Goal: Task Accomplishment & Management: Manage account settings

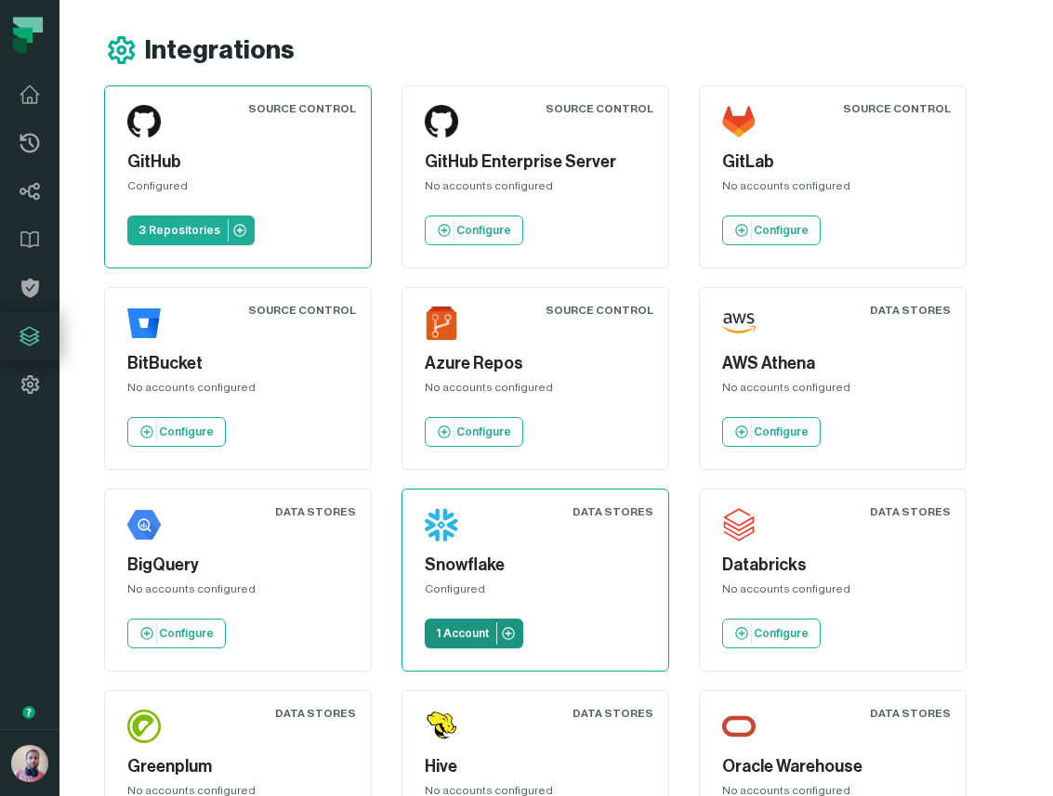
click at [447, 626] on p "1 Account" at bounding box center [462, 633] width 53 height 15
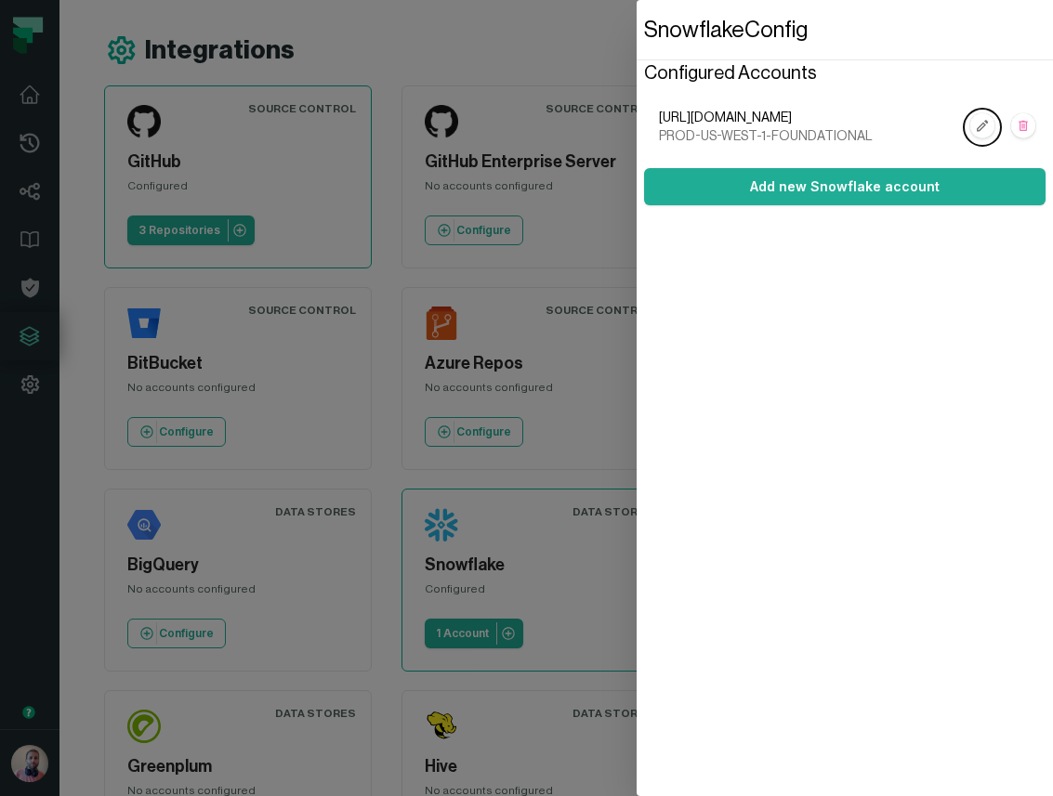
drag, startPoint x: 898, startPoint y: 121, endPoint x: 684, endPoint y: 116, distance: 213.8
click at [685, 116] on span "[URL][DOMAIN_NAME]" at bounding box center [809, 118] width 301 height 19
click at [990, 129] on rect "button" at bounding box center [982, 126] width 24 height 24
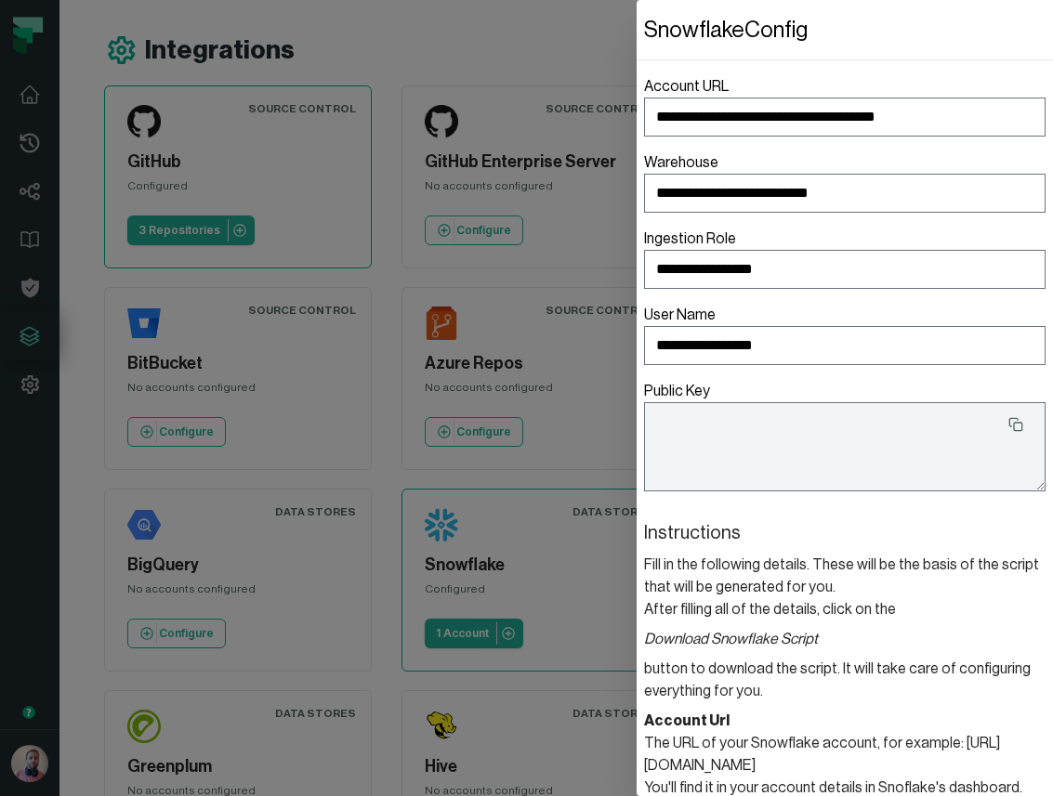
type textarea "**********"
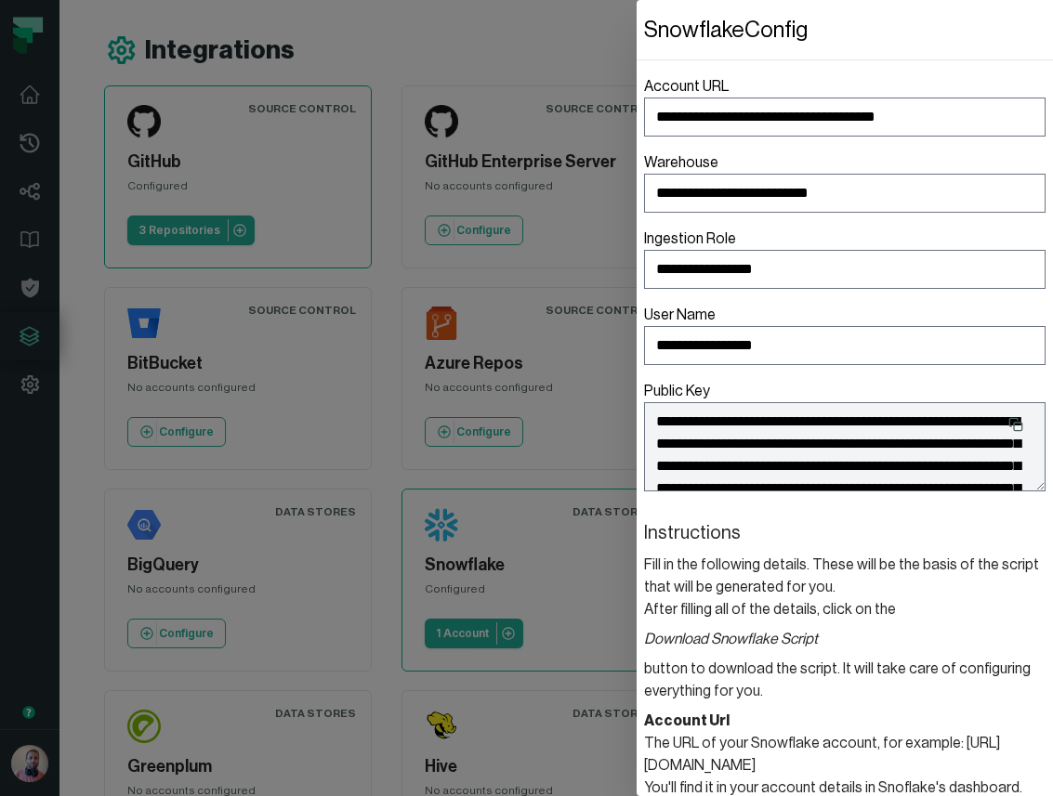
click at [637, 119] on dialog "**********" at bounding box center [845, 398] width 416 height 796
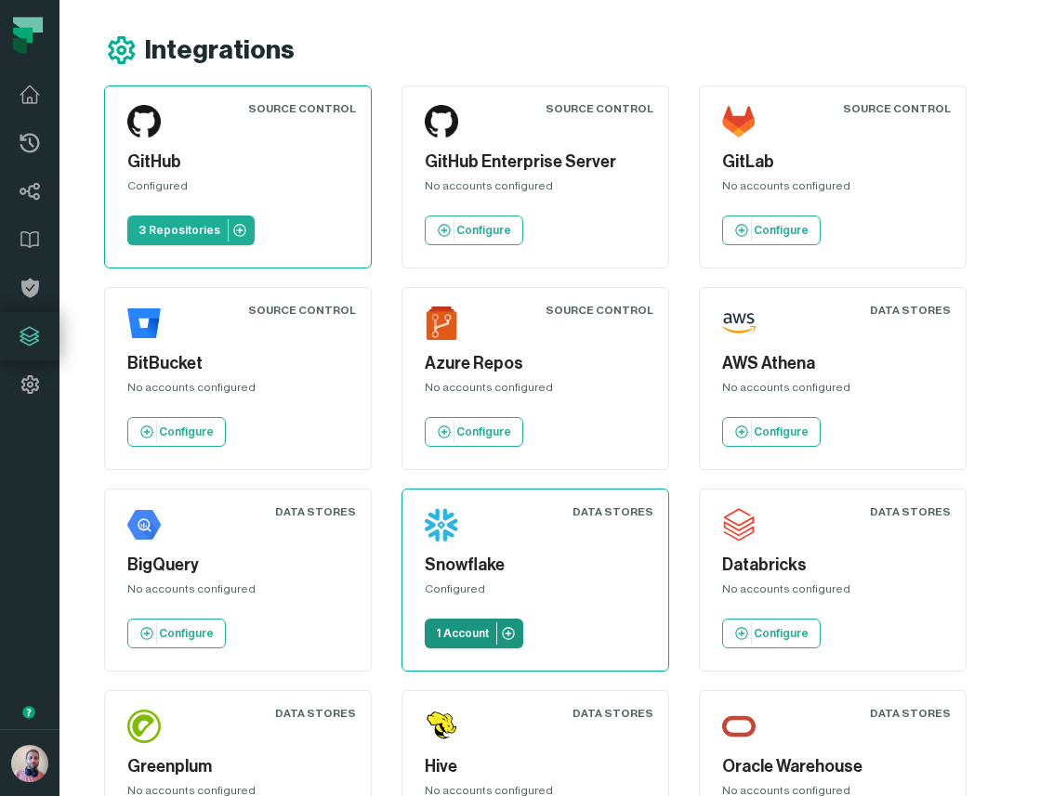
click at [461, 631] on p "1 Account" at bounding box center [462, 633] width 53 height 15
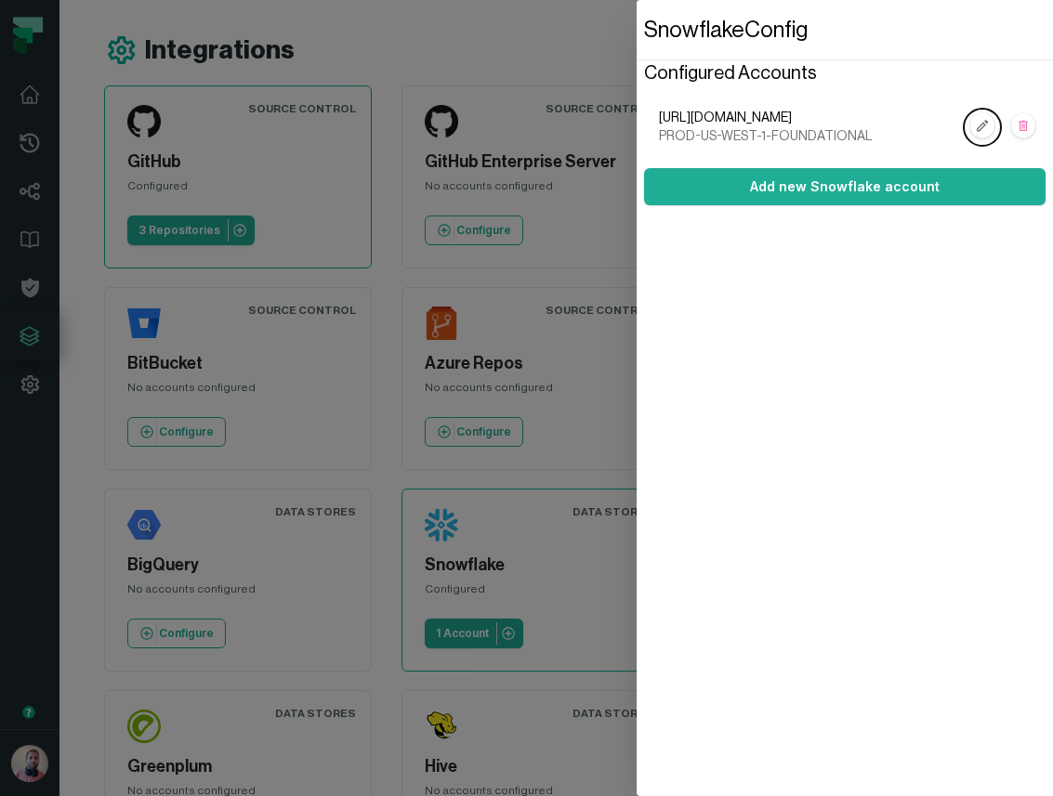
click at [637, 750] on dialog "Snowflake Config Configured Accounts [URL][DOMAIN_NAME] PROD-US-WEST-1-FOUNDATI…" at bounding box center [845, 398] width 416 height 796
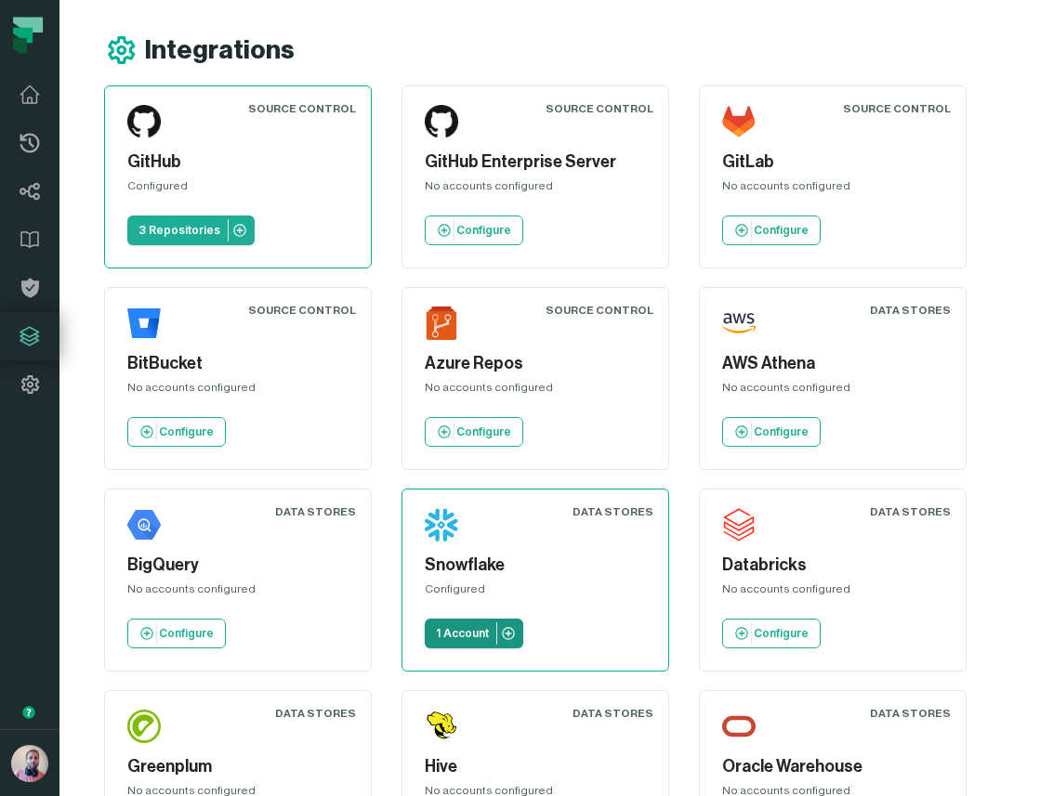
click at [466, 630] on p "1 Account" at bounding box center [462, 633] width 53 height 15
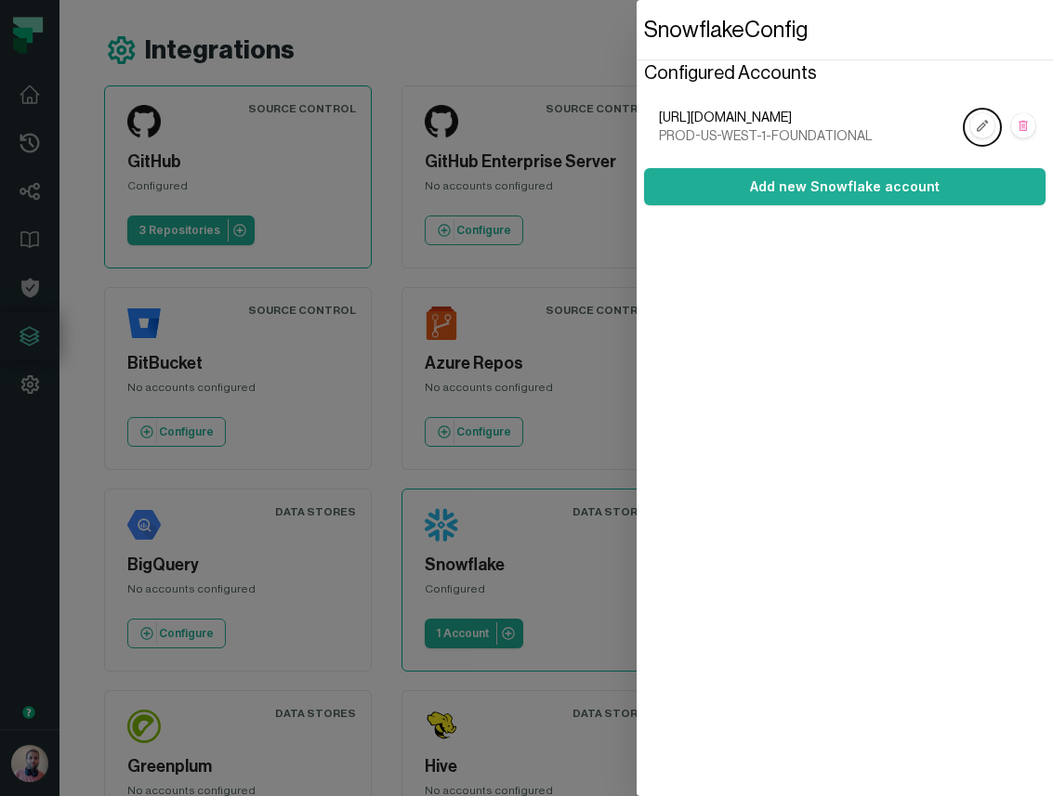
click at [721, 132] on span "PROD-US-WEST-1-FOUNDATIONAL" at bounding box center [809, 136] width 301 height 19
click at [980, 127] on rect "button" at bounding box center [982, 126] width 24 height 24
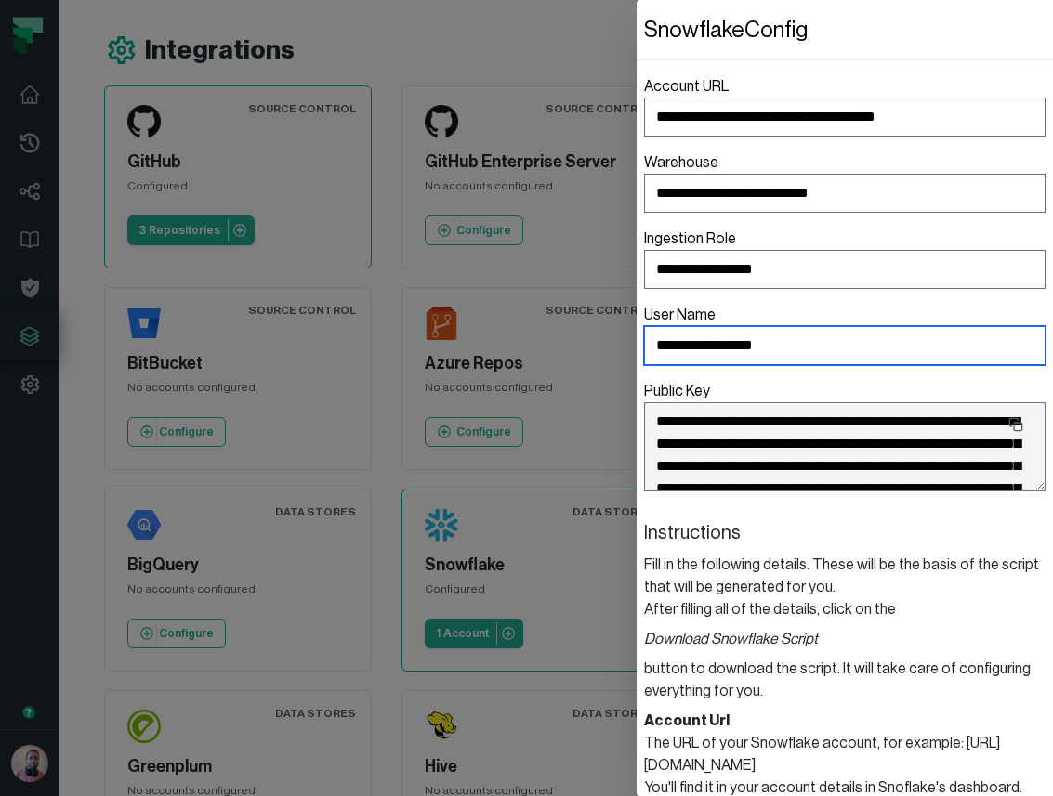
click at [756, 349] on input "**********" at bounding box center [844, 345] width 401 height 39
click at [787, 346] on input "**********" at bounding box center [844, 345] width 401 height 39
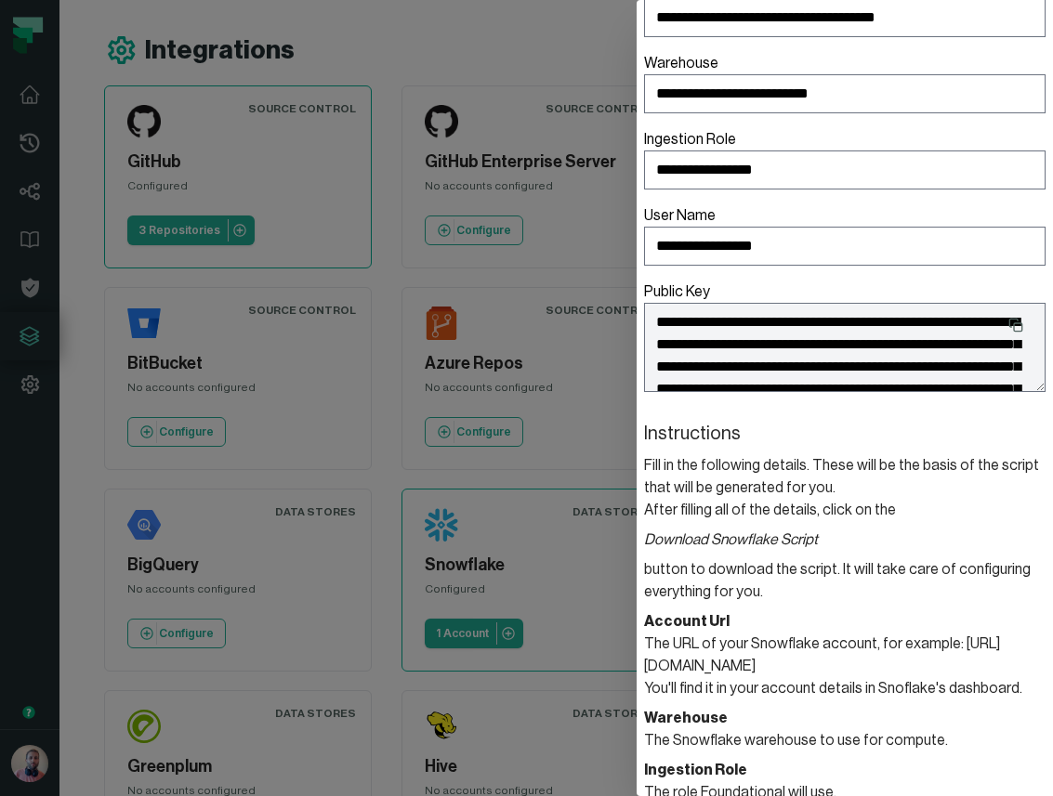
scroll to position [456, 0]
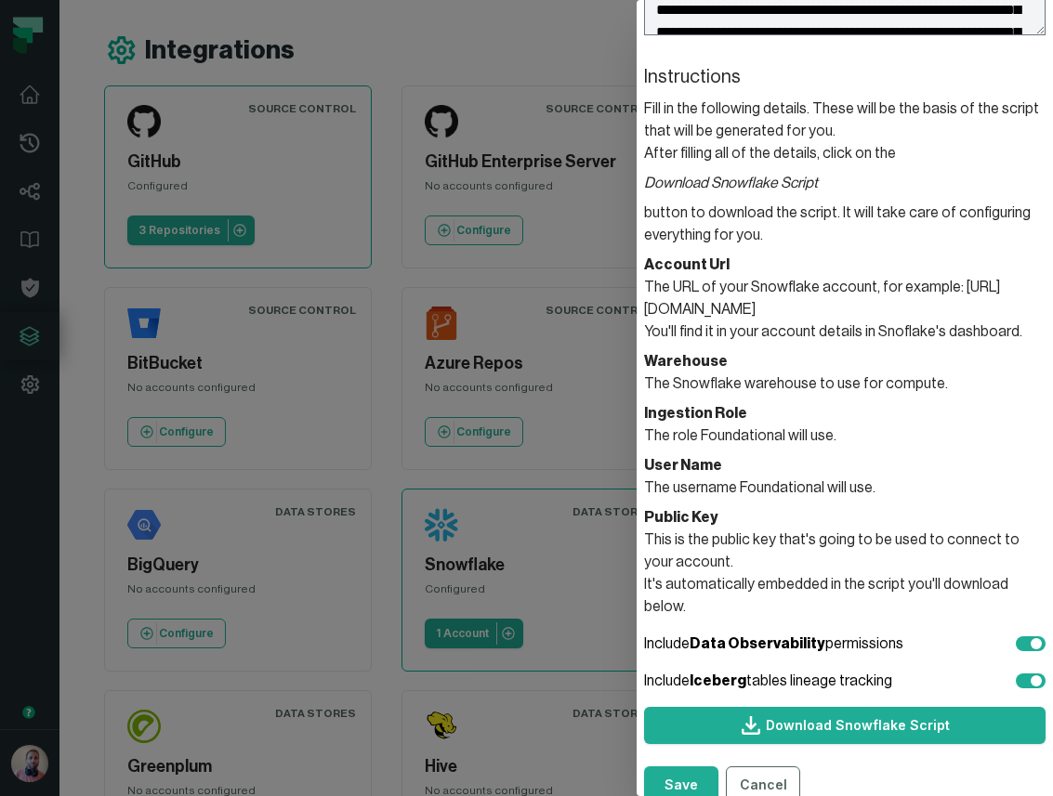
click at [753, 387] on section "Warehouse The Snowflake warehouse to use for compute." at bounding box center [844, 372] width 401 height 45
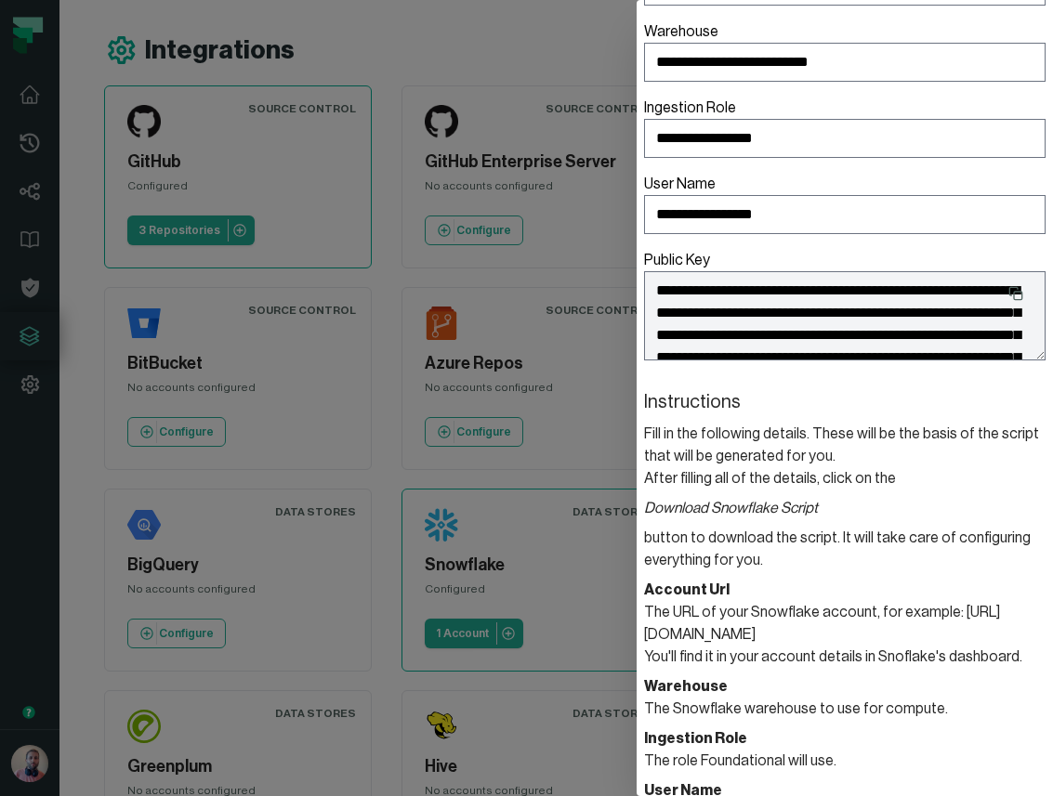
scroll to position [0, 0]
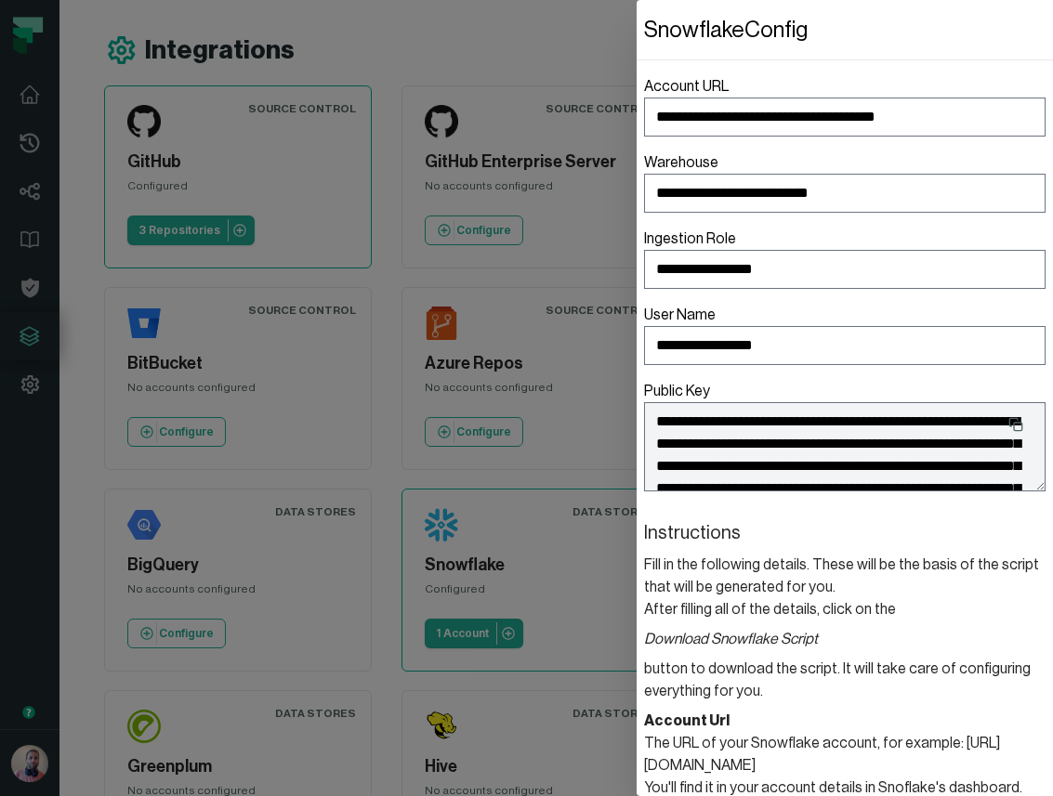
click at [637, 37] on dialog "**********" at bounding box center [845, 398] width 416 height 796
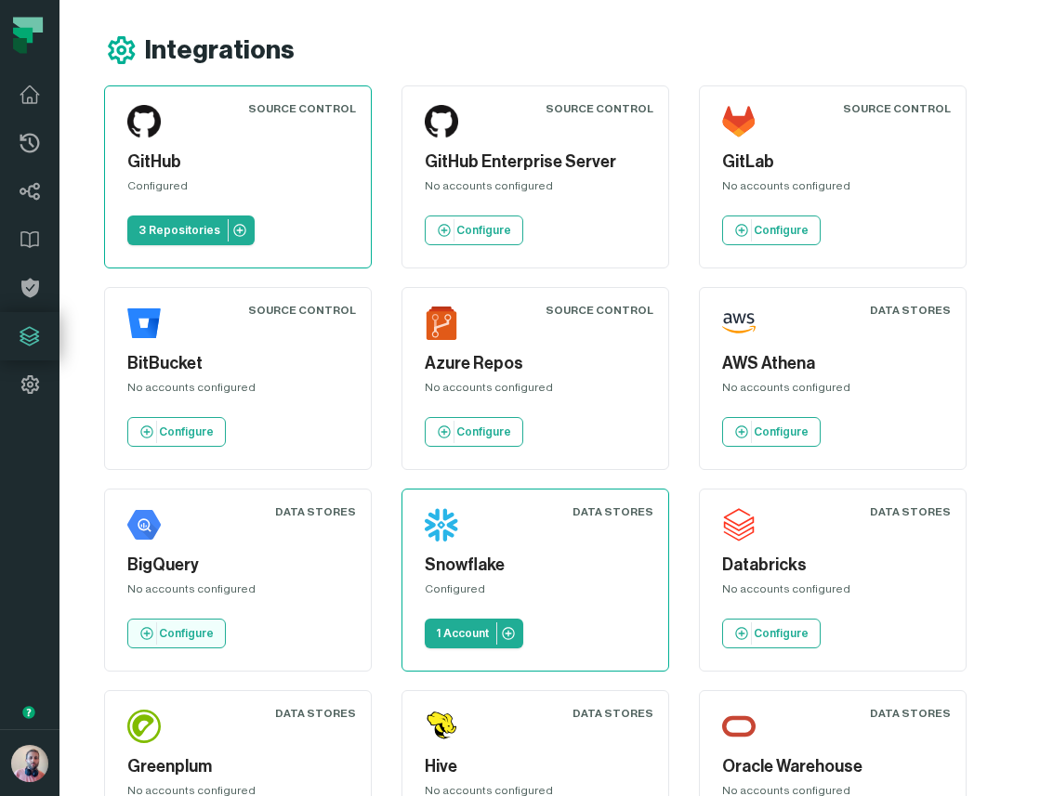
click at [178, 633] on p "Configure" at bounding box center [186, 633] width 55 height 15
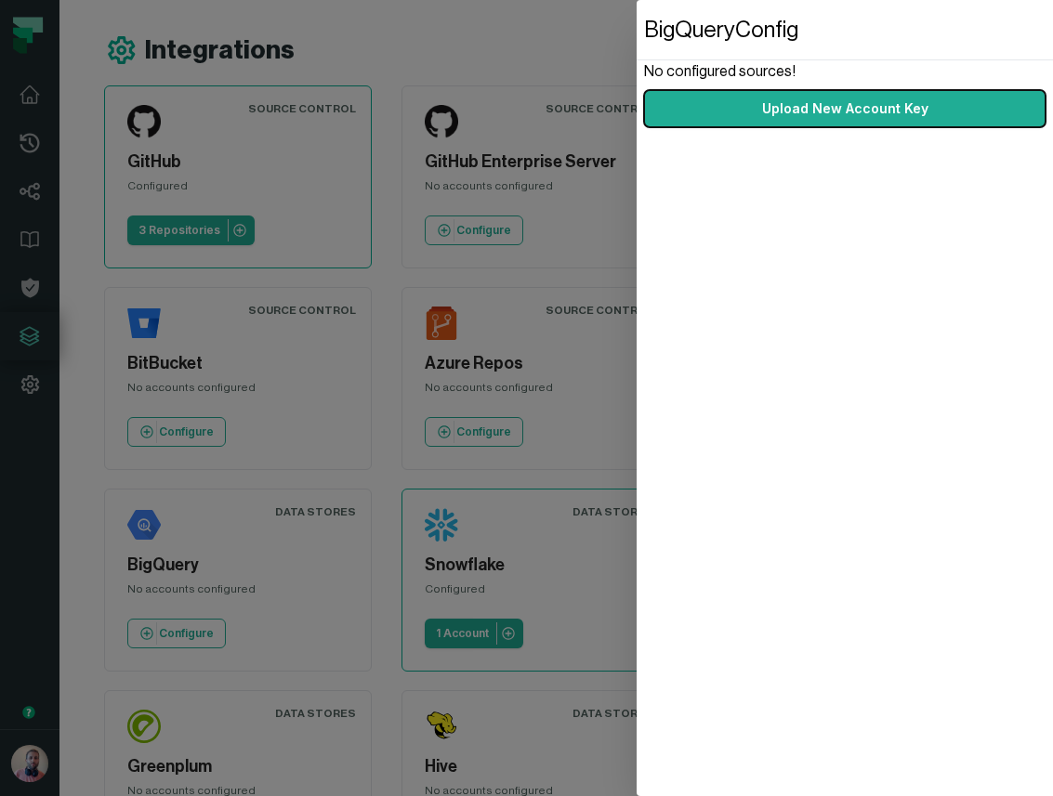
click at [637, 70] on dialog "BigQuery Config No configured sources! Upload New Account Key" at bounding box center [845, 398] width 416 height 796
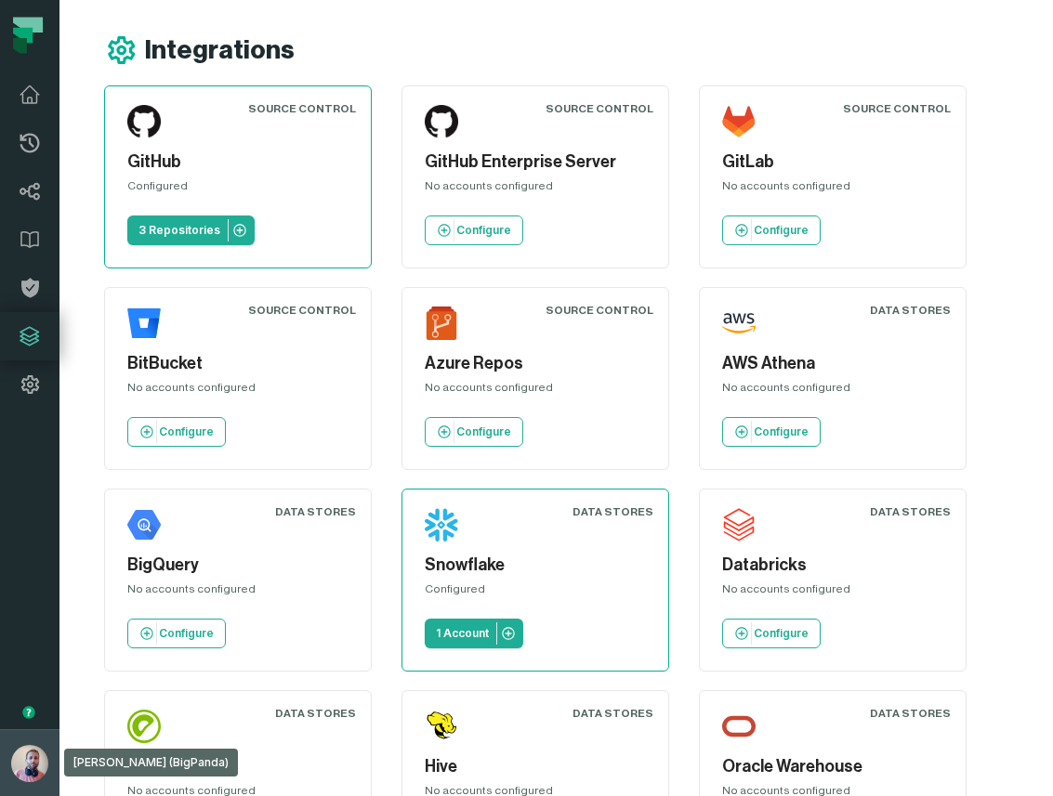
click at [23, 763] on img "button" at bounding box center [29, 763] width 37 height 37
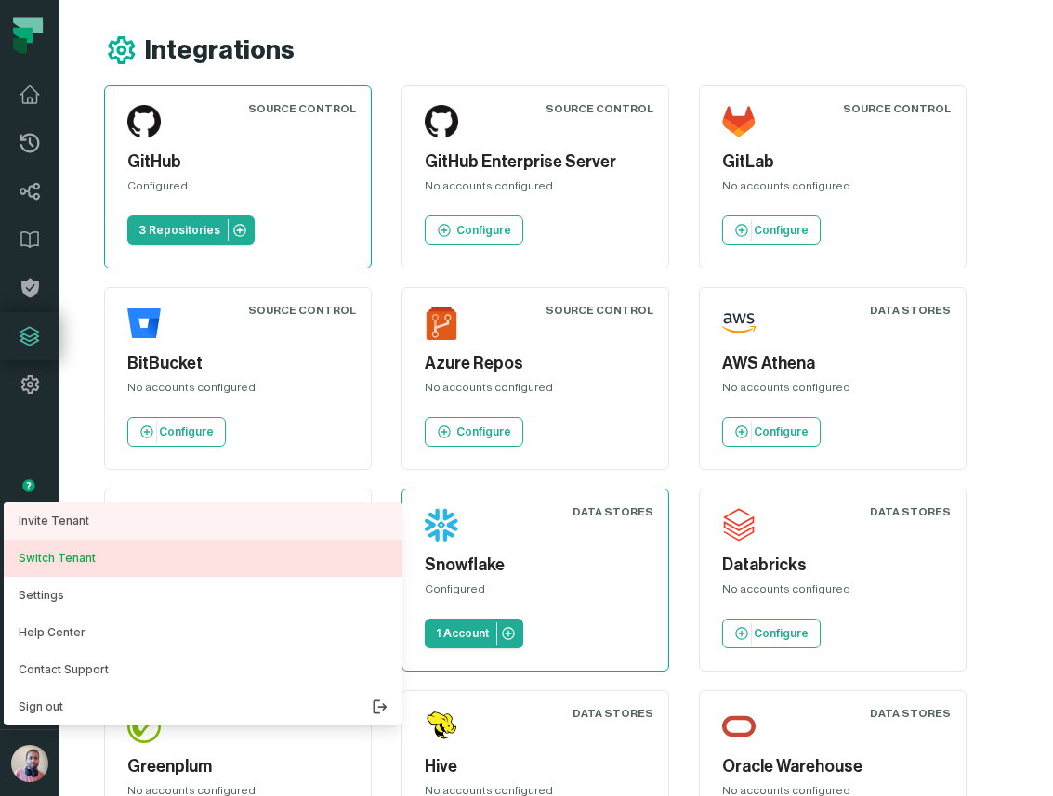
click at [60, 561] on button "Switch Tenant" at bounding box center [203, 558] width 399 height 37
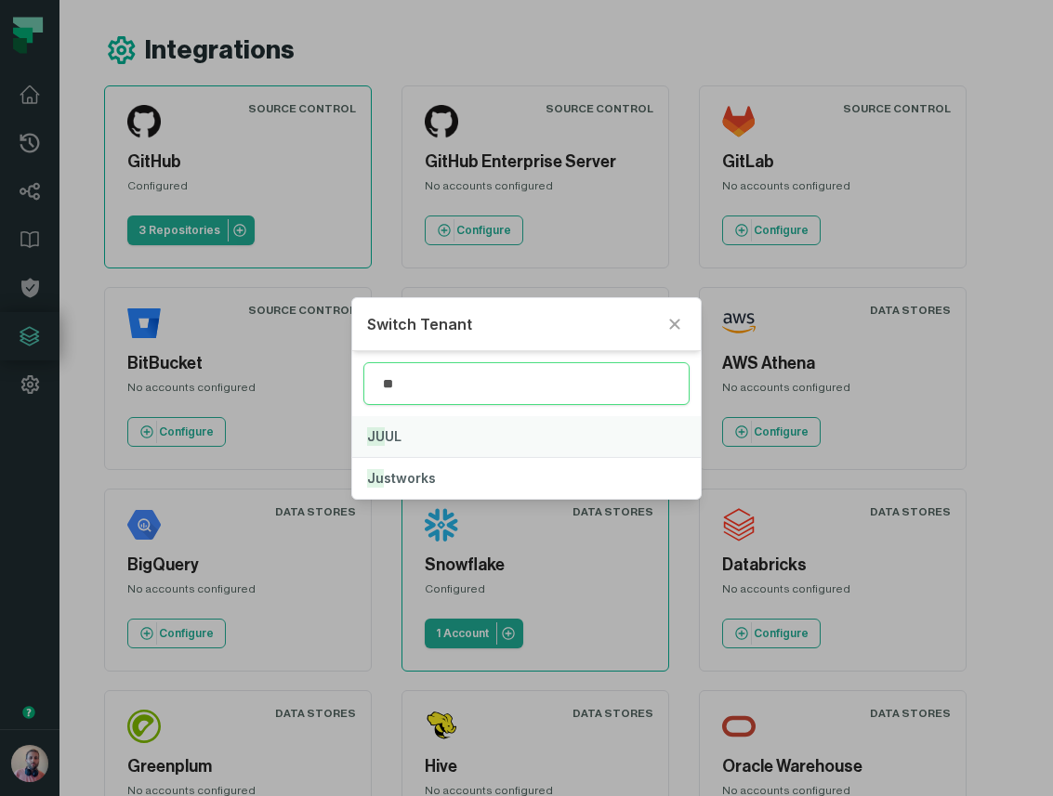
type input "**"
click at [403, 439] on button "JU UL" at bounding box center [526, 436] width 349 height 41
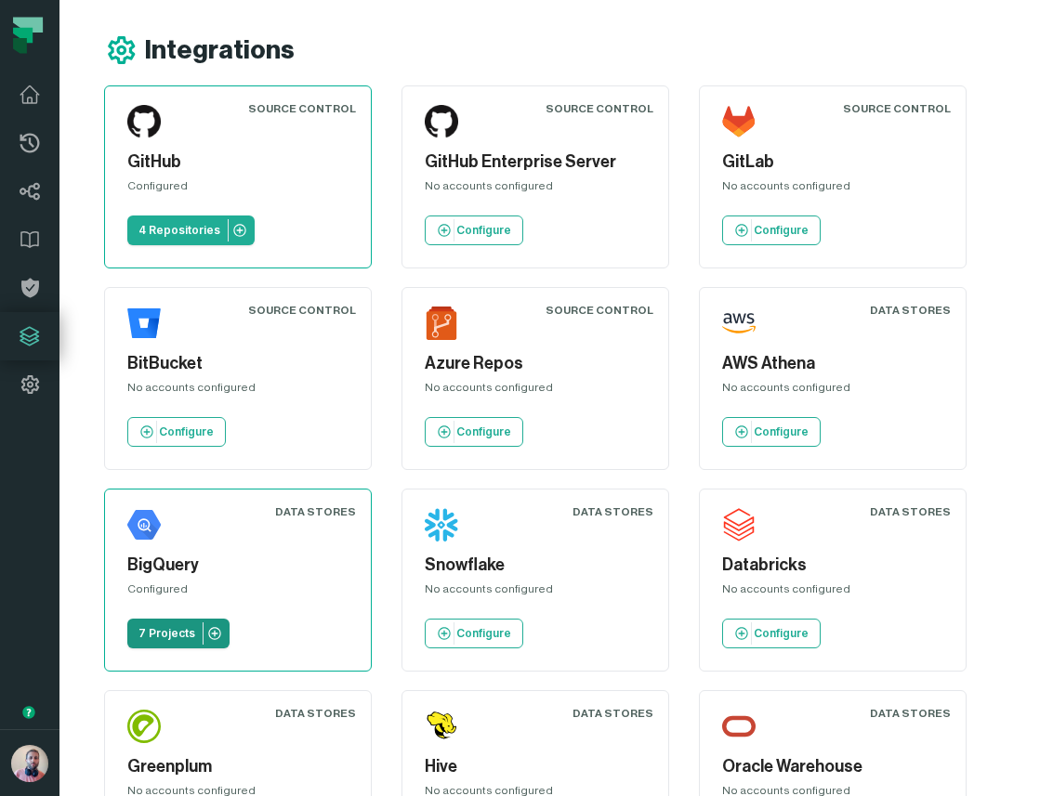
click at [158, 640] on p "7 Projects" at bounding box center [166, 633] width 57 height 15
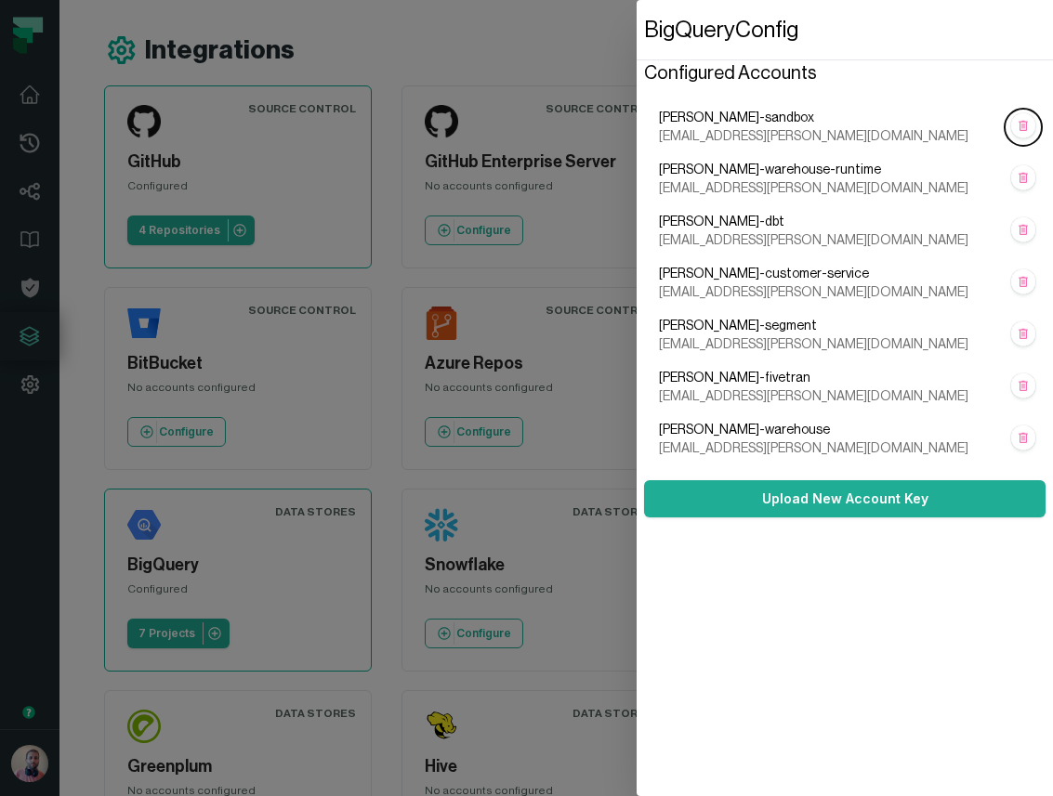
click at [705, 114] on span "juul-sandbox" at bounding box center [830, 118] width 342 height 19
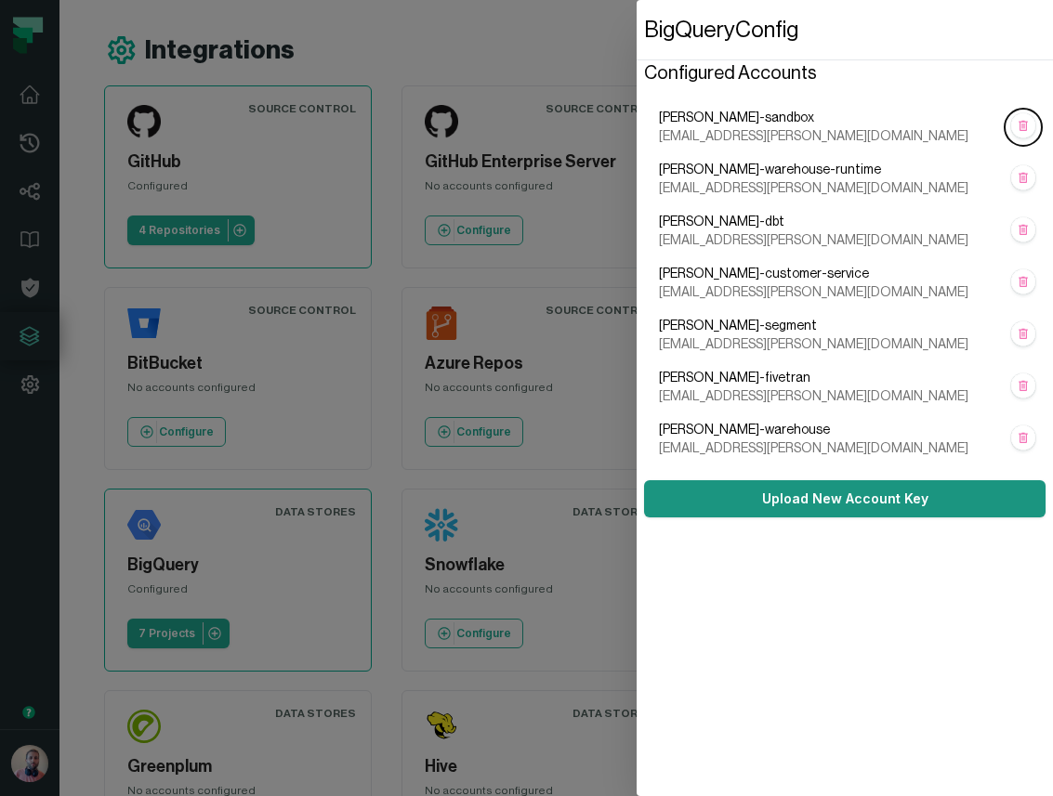
click at [823, 503] on button "Upload New Account Key" at bounding box center [844, 498] width 401 height 37
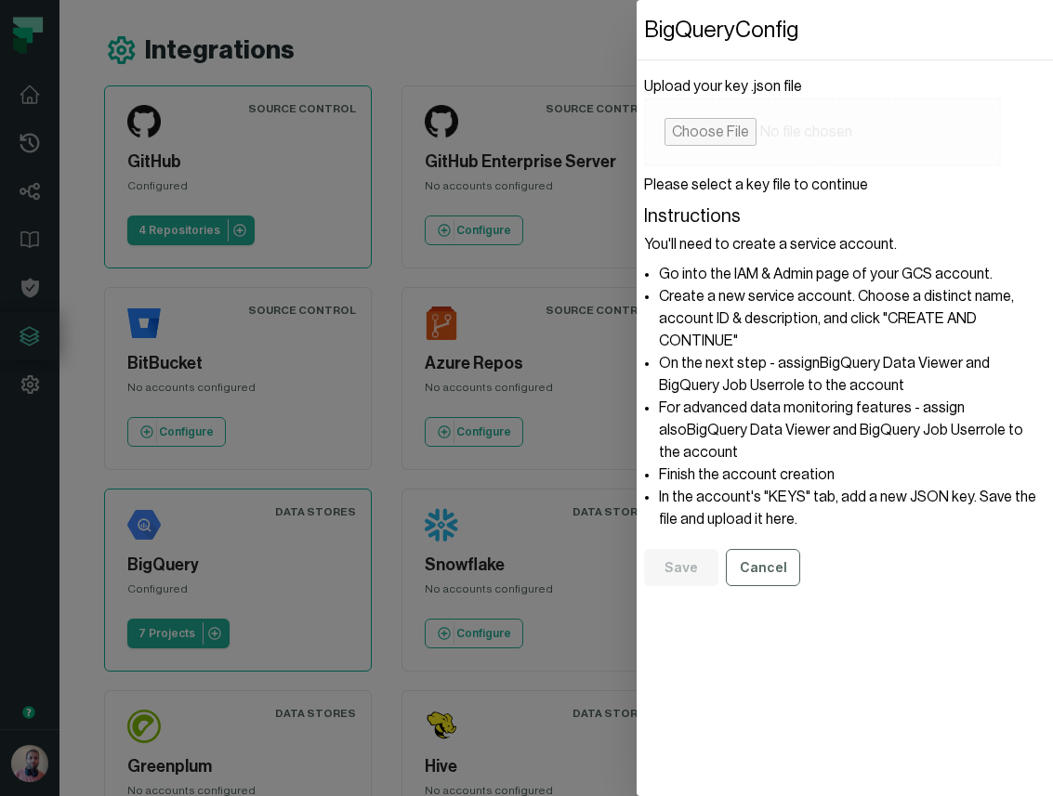
click at [903, 268] on li "Go into the IAM & Admin page of your GCS account." at bounding box center [852, 274] width 387 height 22
click at [784, 559] on button "Cancel" at bounding box center [763, 567] width 74 height 37
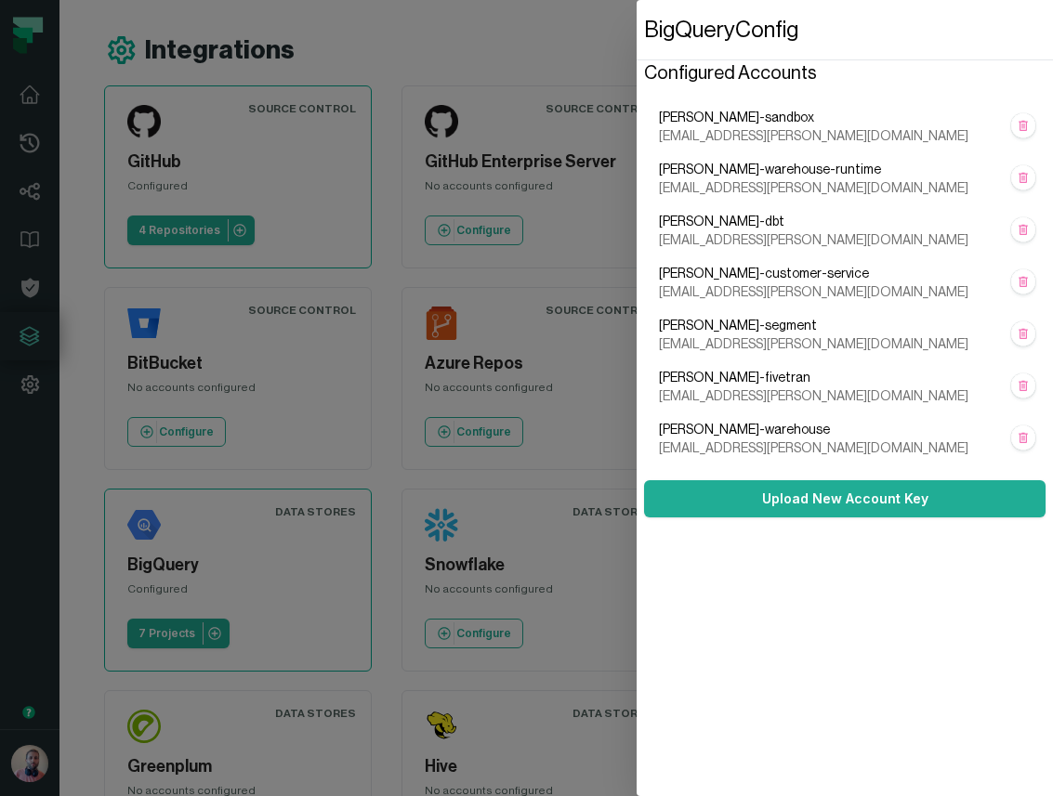
click at [637, 64] on dialog "BigQuery Config Configured Accounts juul-sandbox foundational-io@juul-warehouse…" at bounding box center [845, 398] width 416 height 796
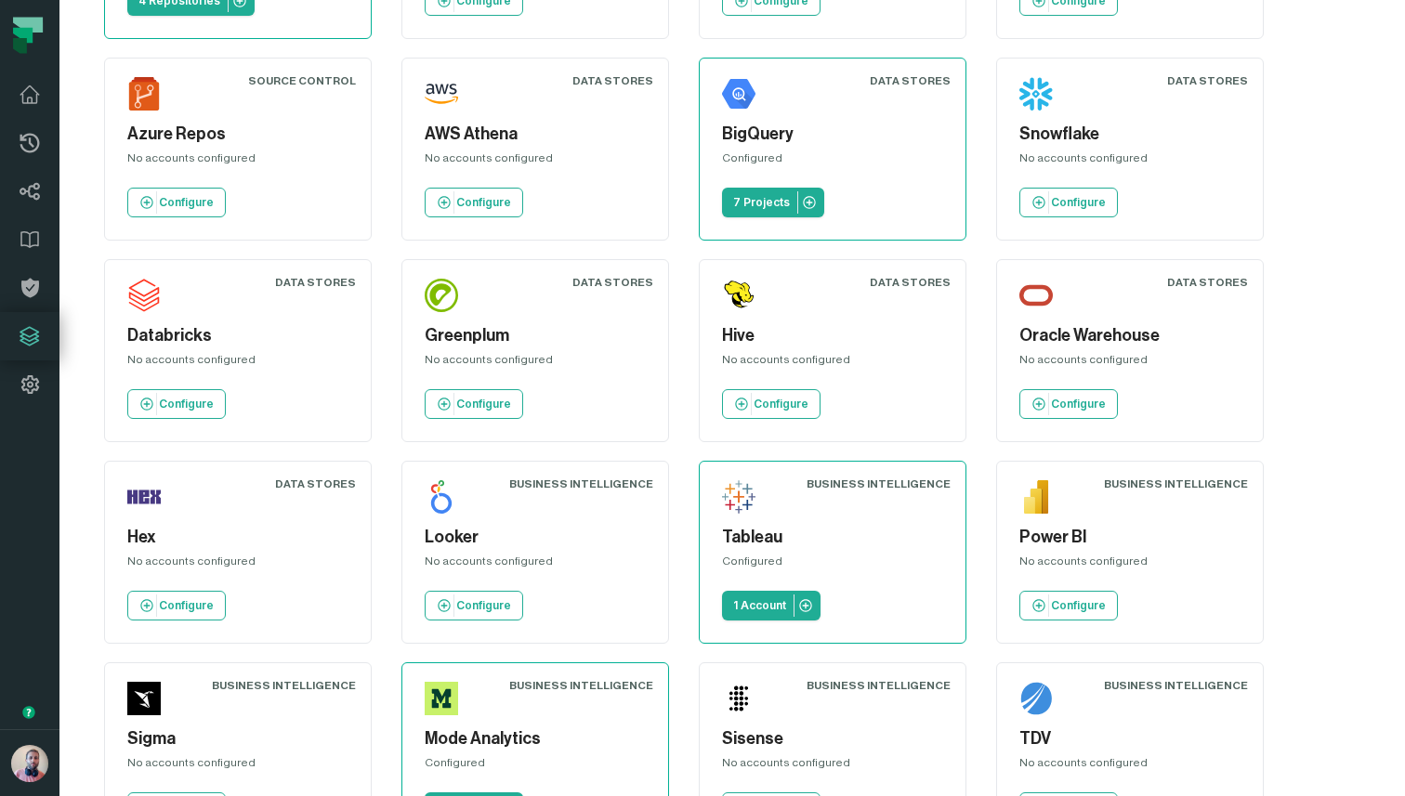
scroll to position [235, 0]
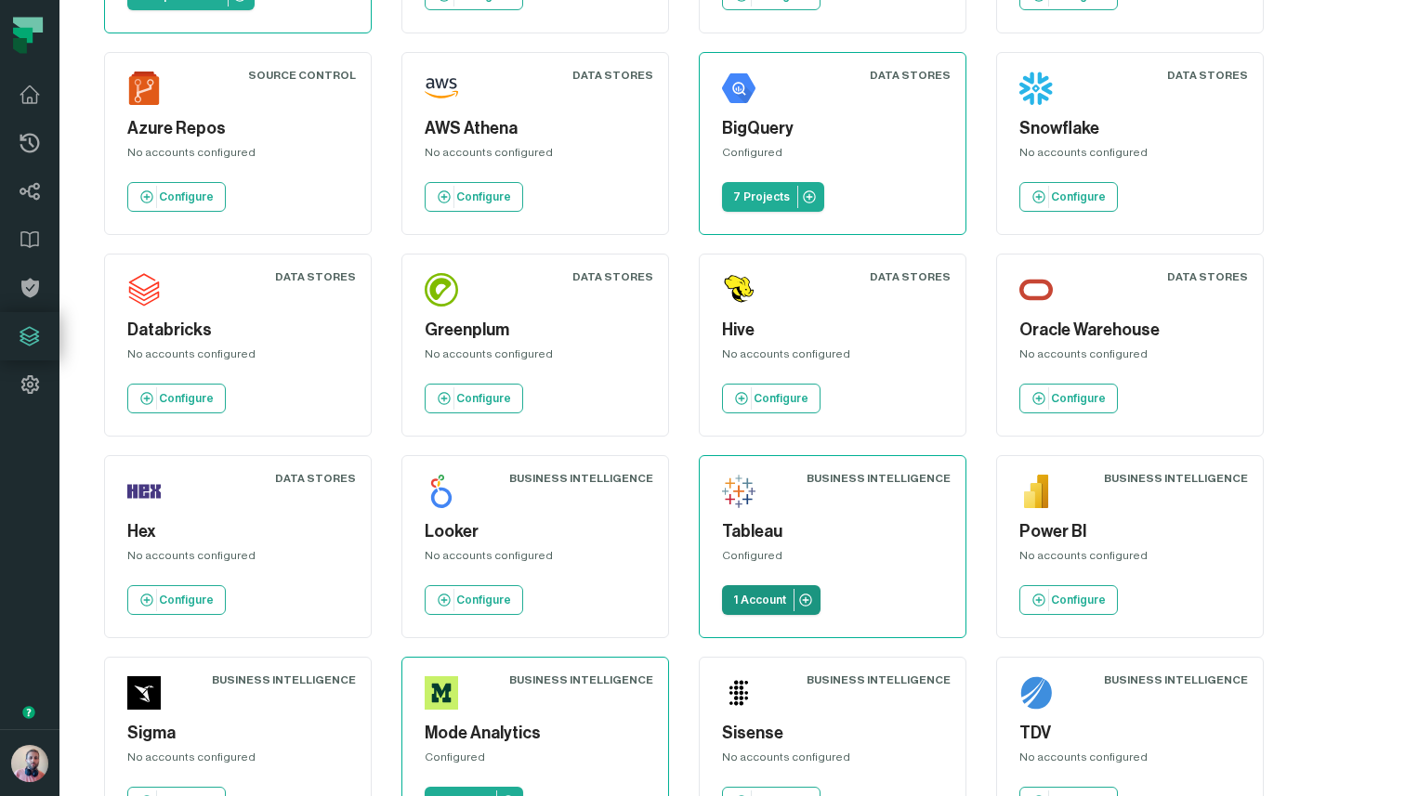
click at [761, 596] on p "1 Account" at bounding box center [759, 600] width 53 height 15
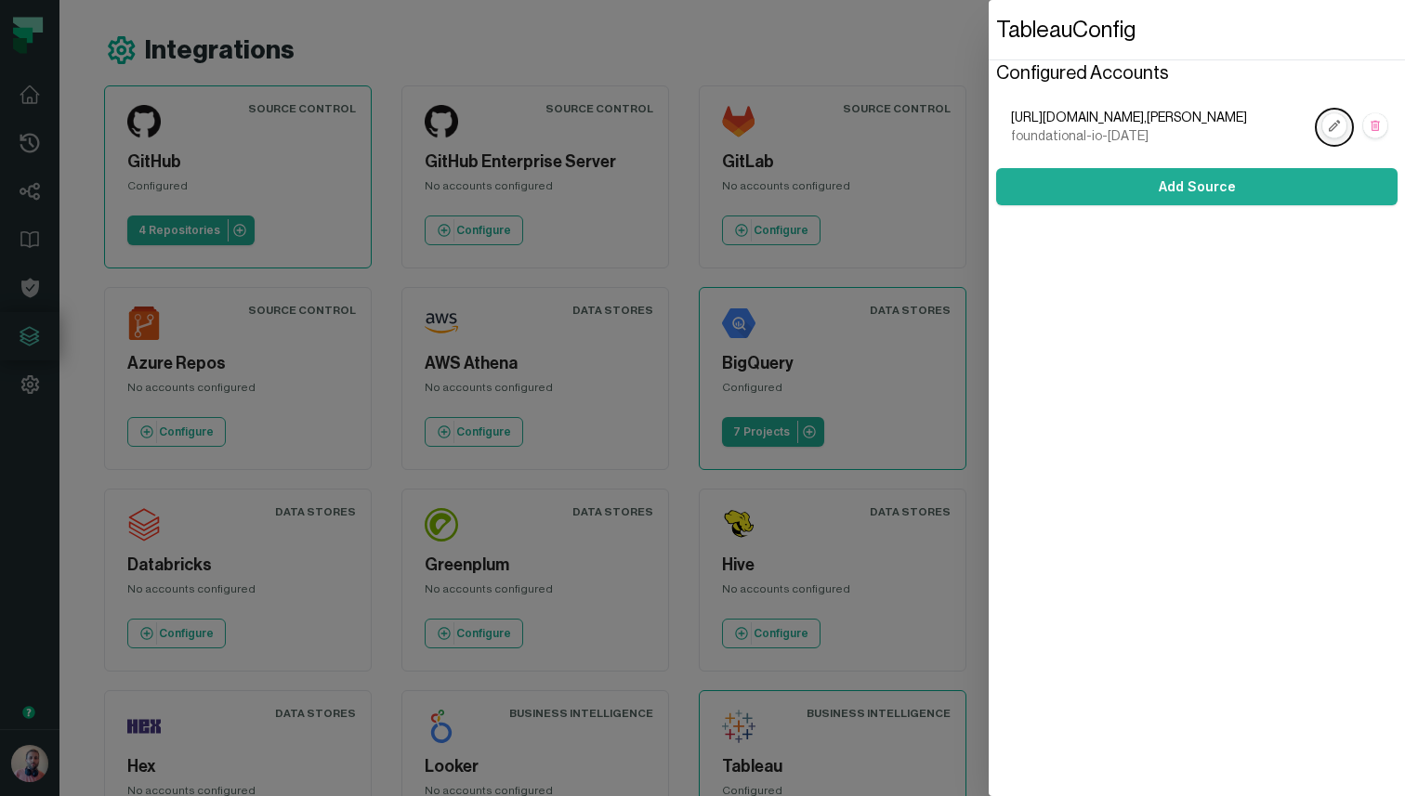
click at [1052, 124] on rect "button" at bounding box center [1334, 126] width 24 height 24
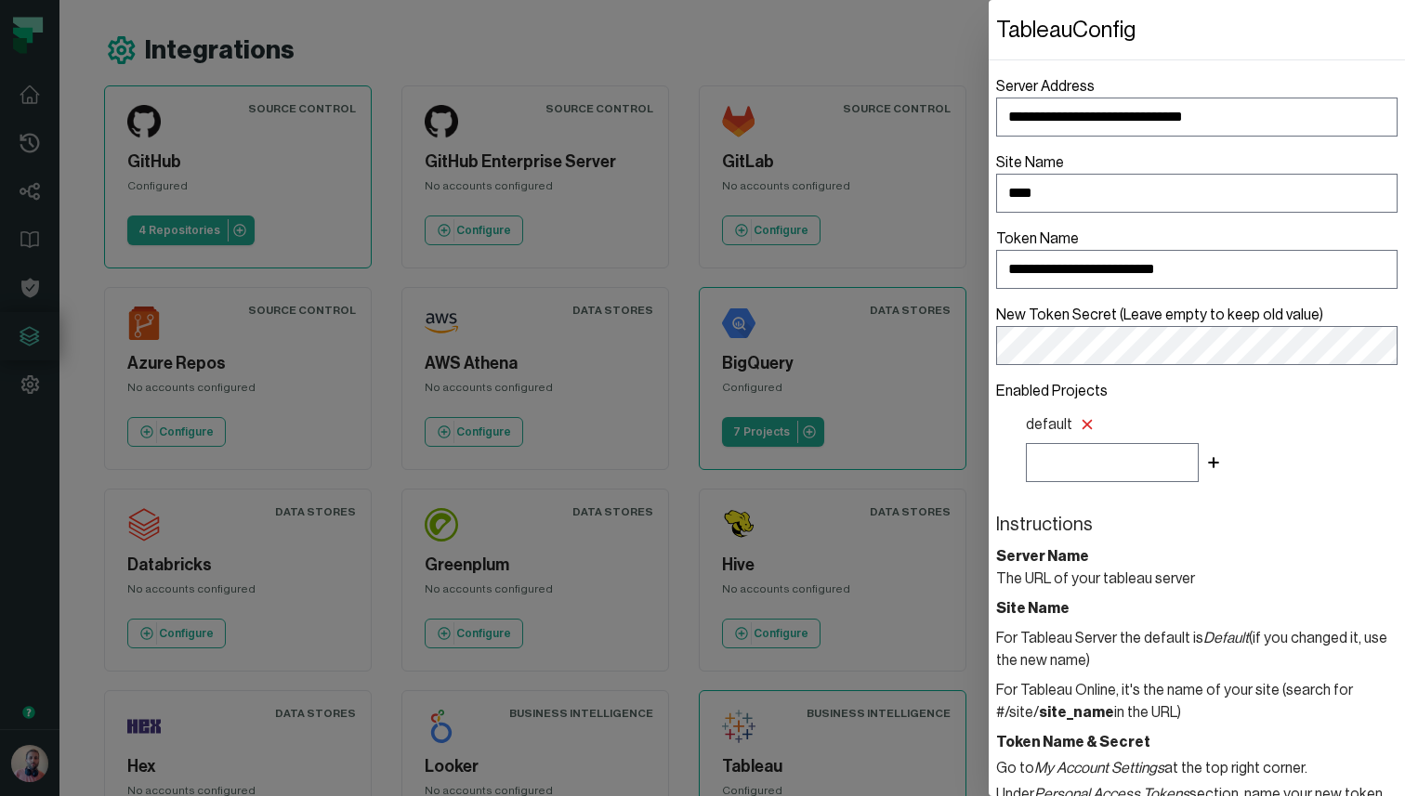
click at [989, 37] on dialog "**********" at bounding box center [1197, 398] width 416 height 796
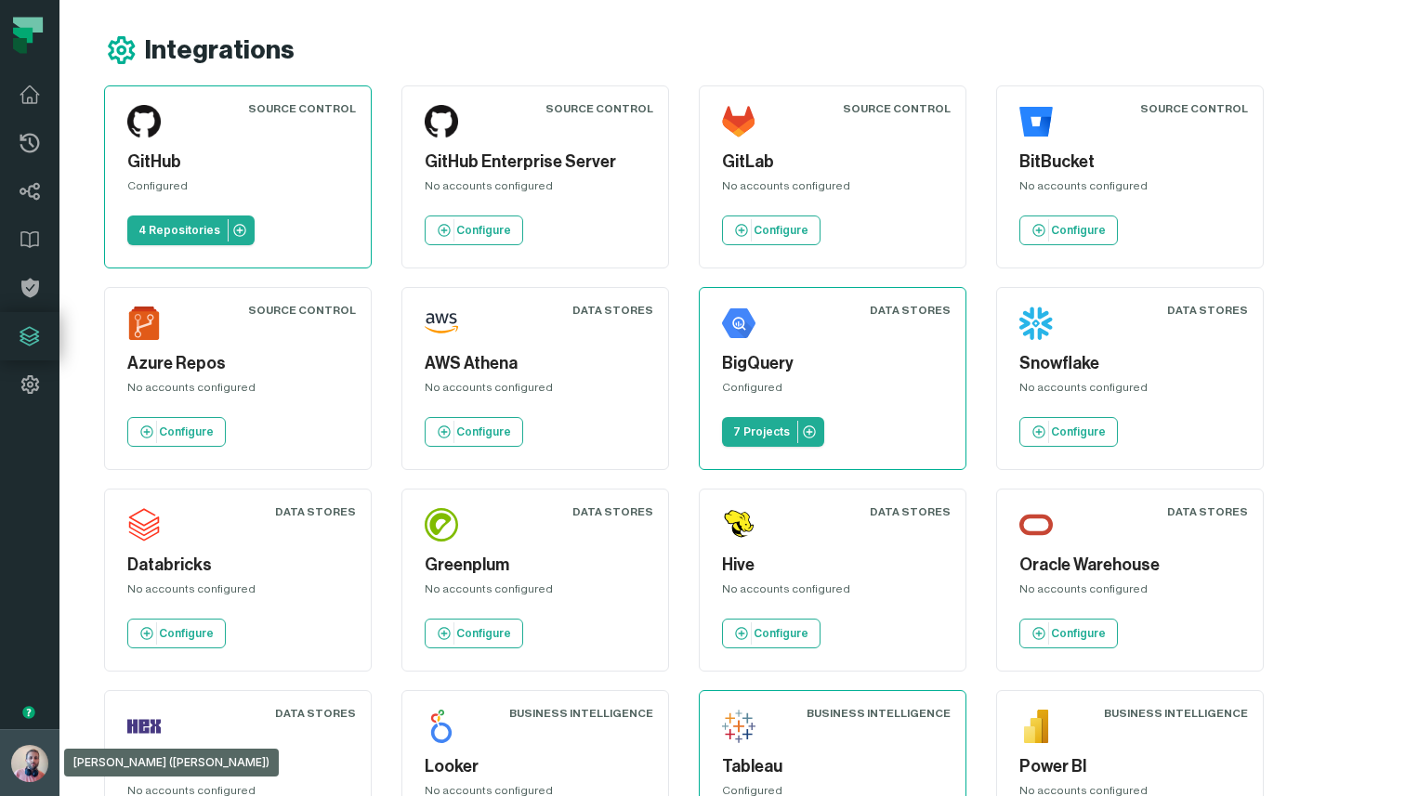
click at [31, 765] on img "button" at bounding box center [29, 763] width 37 height 37
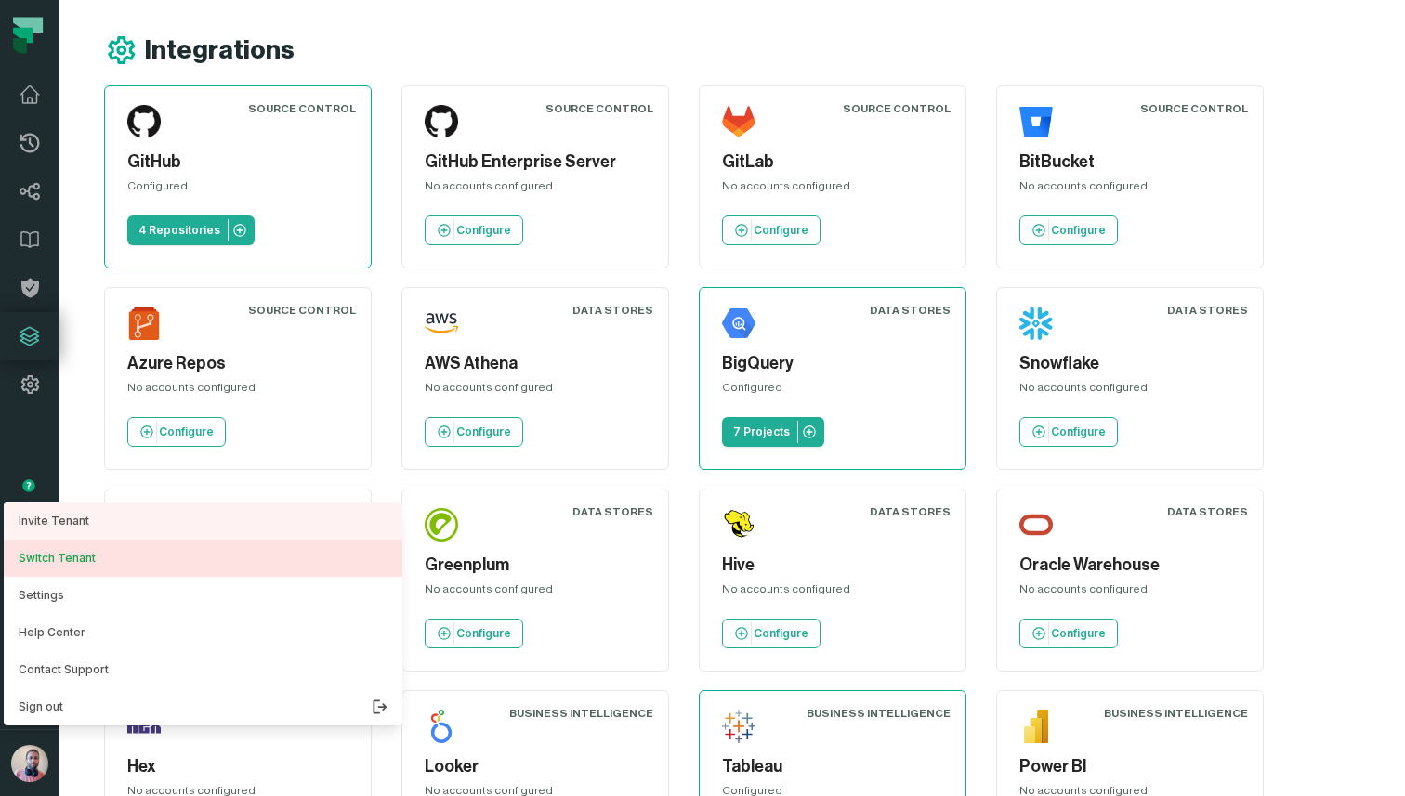
click at [63, 561] on button "Switch Tenant" at bounding box center [203, 558] width 399 height 37
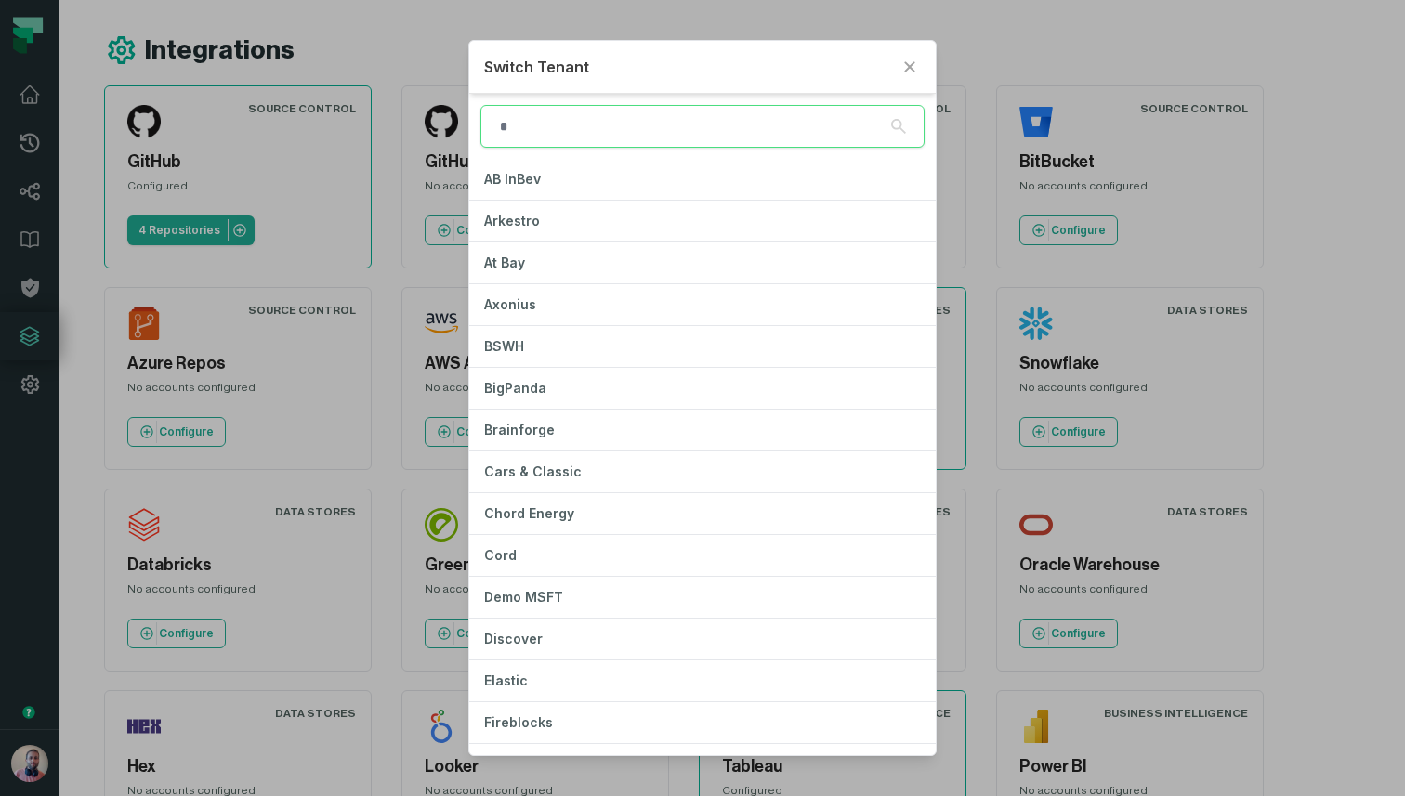
click at [511, 129] on input "search" at bounding box center [702, 126] width 444 height 43
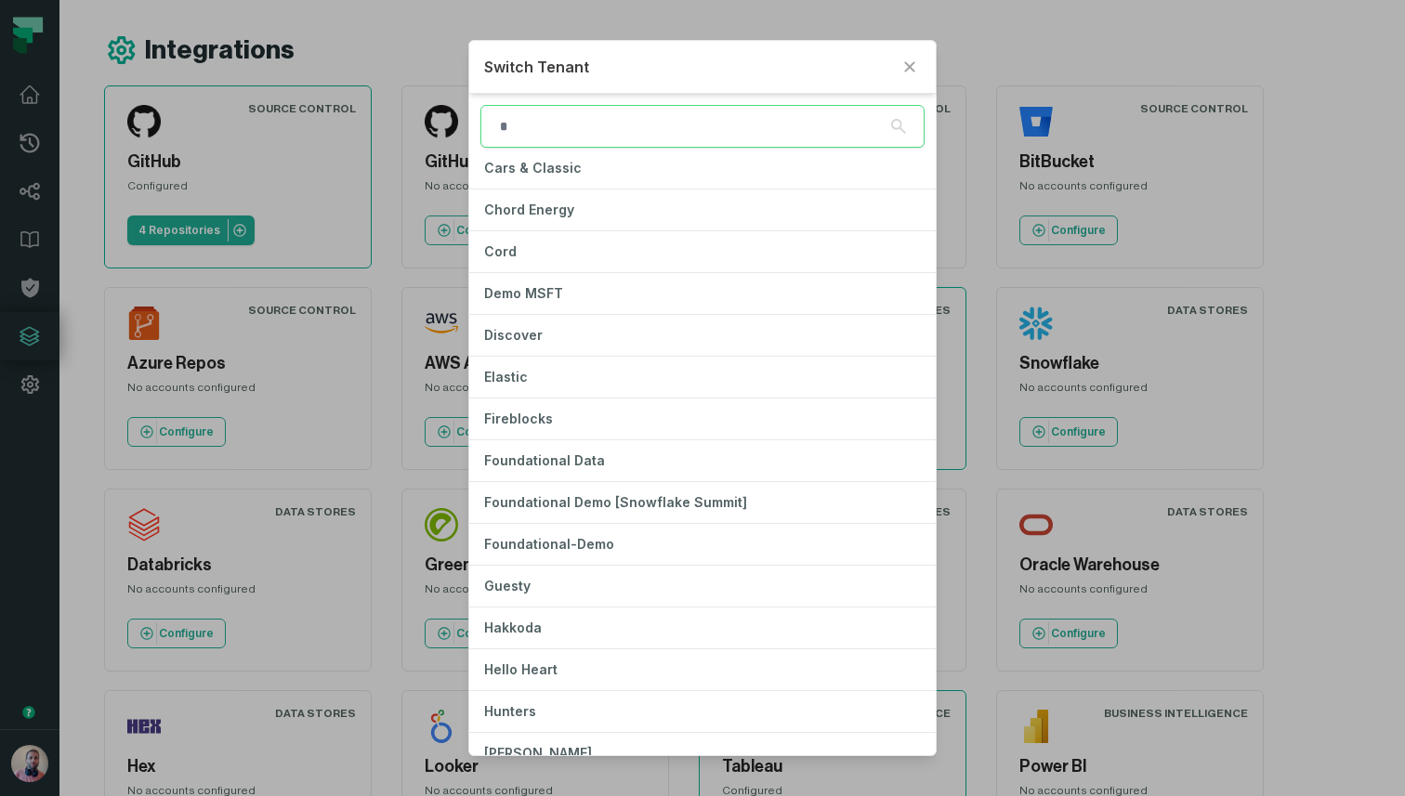
click at [32, 764] on div "Switch Tenant AB InBev Arkestro At Bay Axonius BSWH BigPanda Brainforge Cars & …" at bounding box center [702, 398] width 1405 height 796
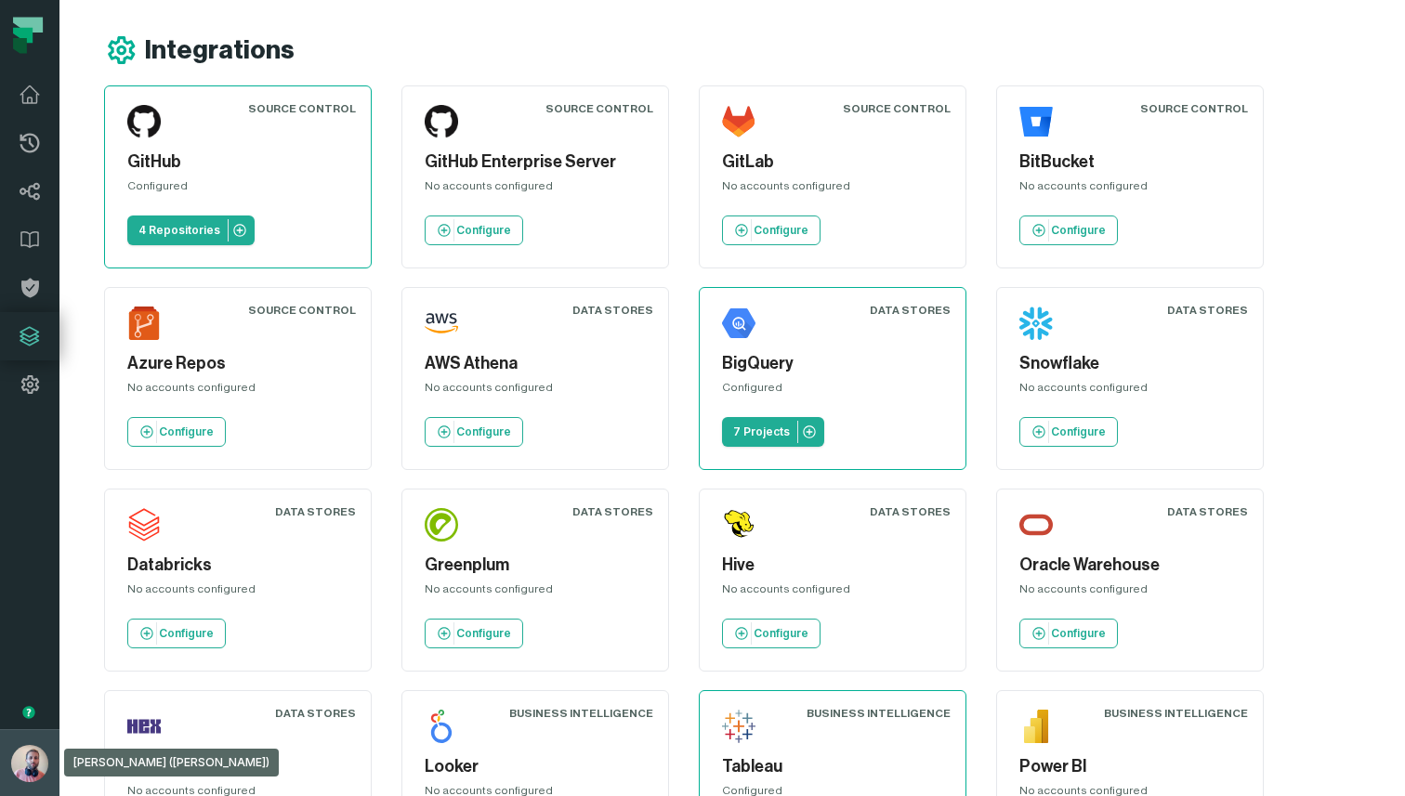
click at [32, 774] on img "button" at bounding box center [29, 763] width 37 height 37
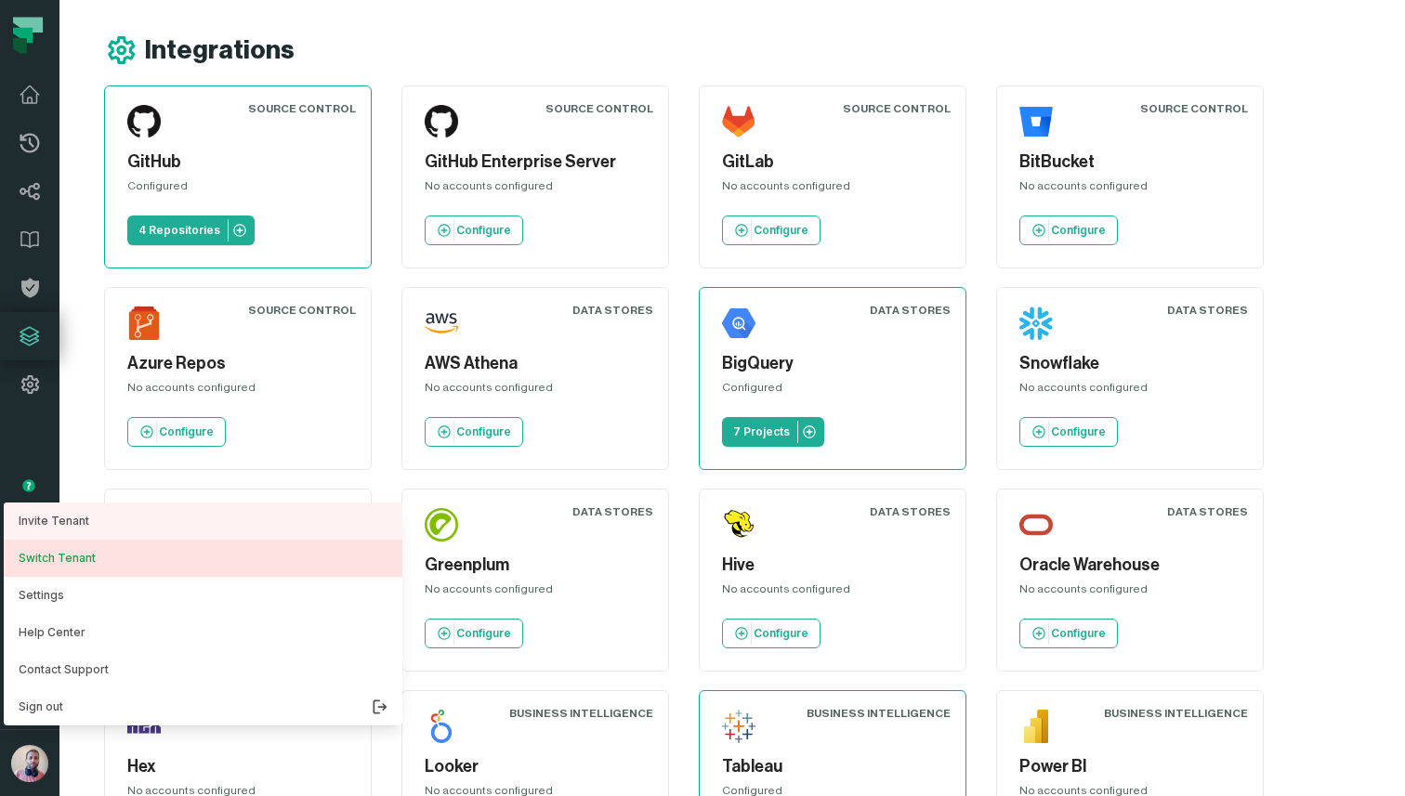
click at [78, 563] on button "Switch Tenant" at bounding box center [203, 558] width 399 height 37
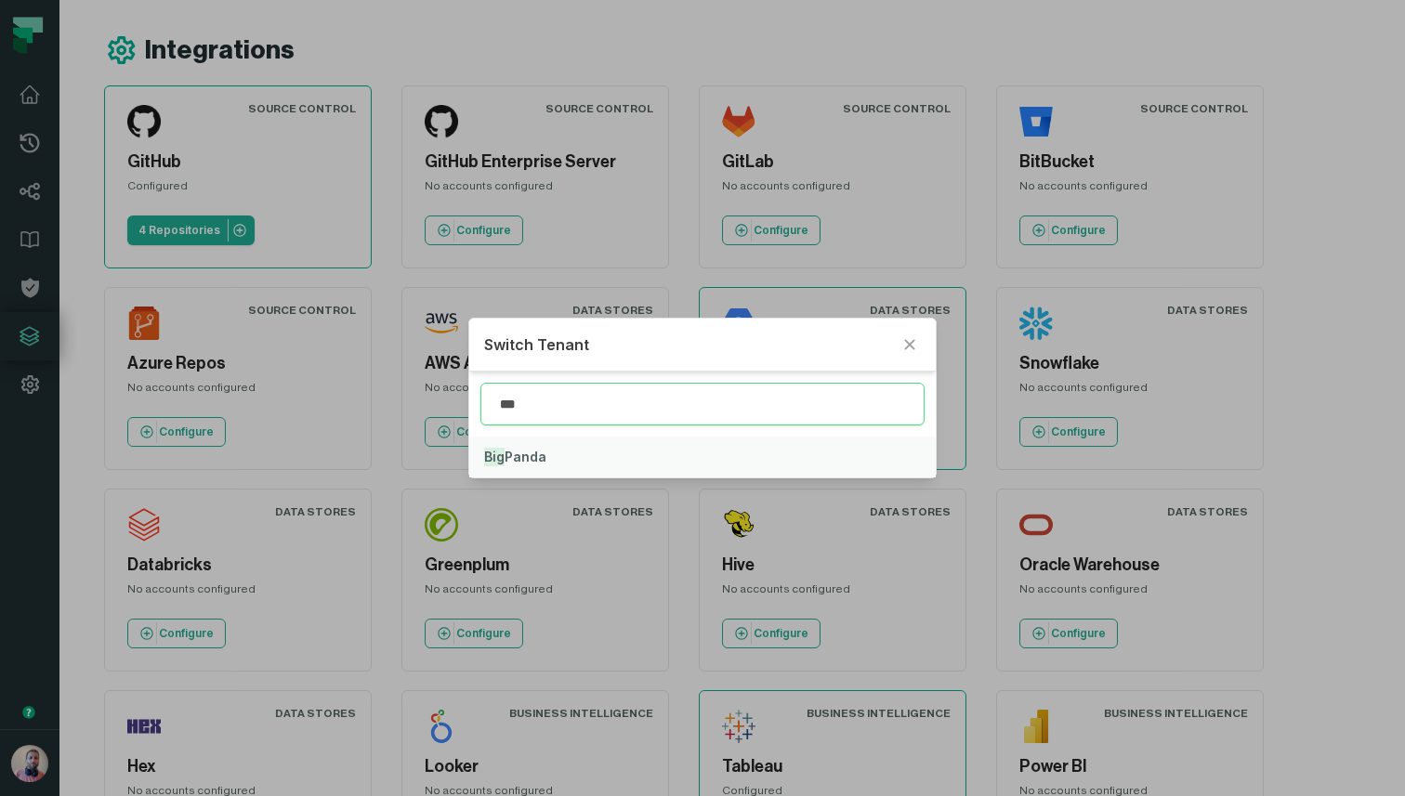
type input "***"
click at [546, 458] on button "Big Panda" at bounding box center [702, 457] width 467 height 41
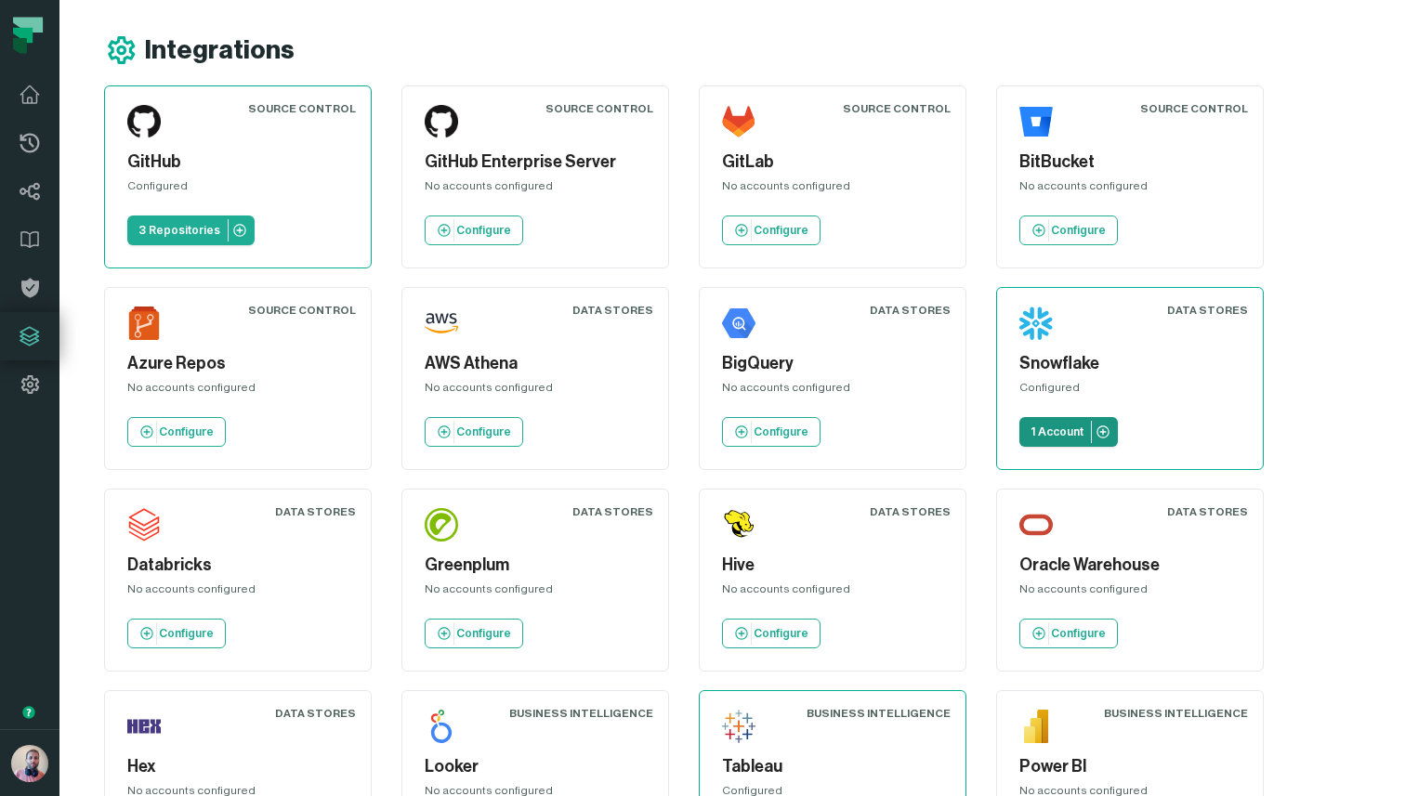
click at [1047, 431] on p "1 Account" at bounding box center [1057, 432] width 53 height 15
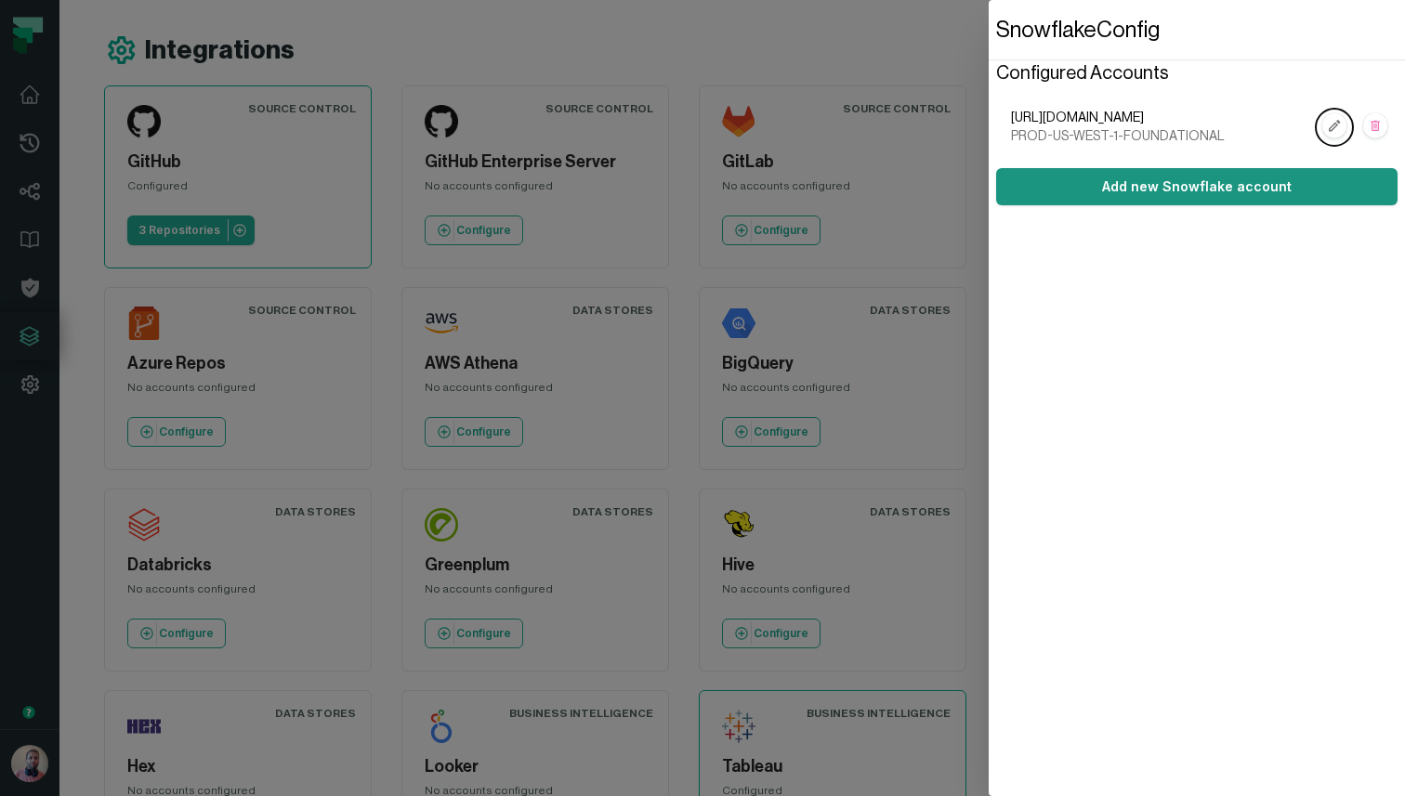
click at [1257, 187] on button "Add new Snowflake account" at bounding box center [1196, 186] width 401 height 37
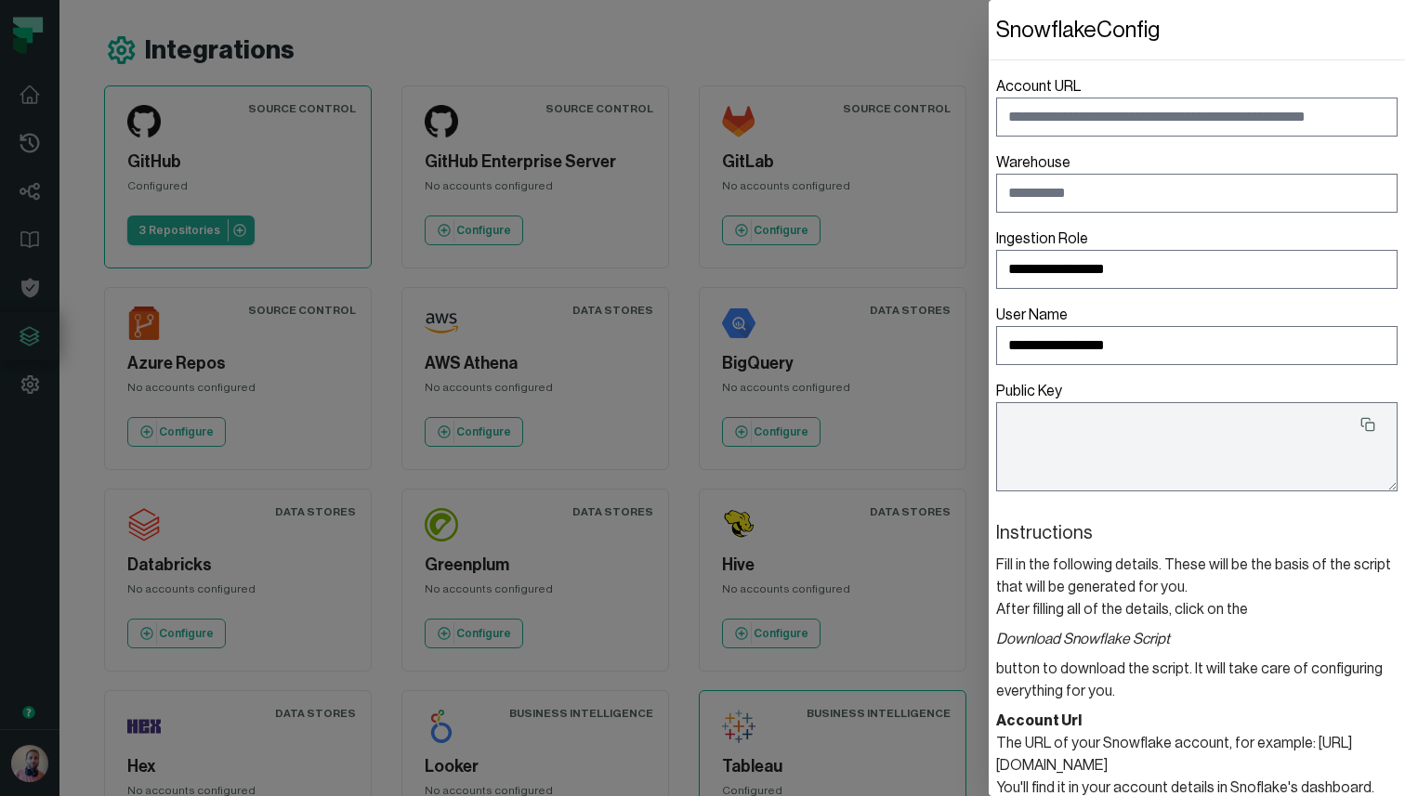
type textarea "**********"
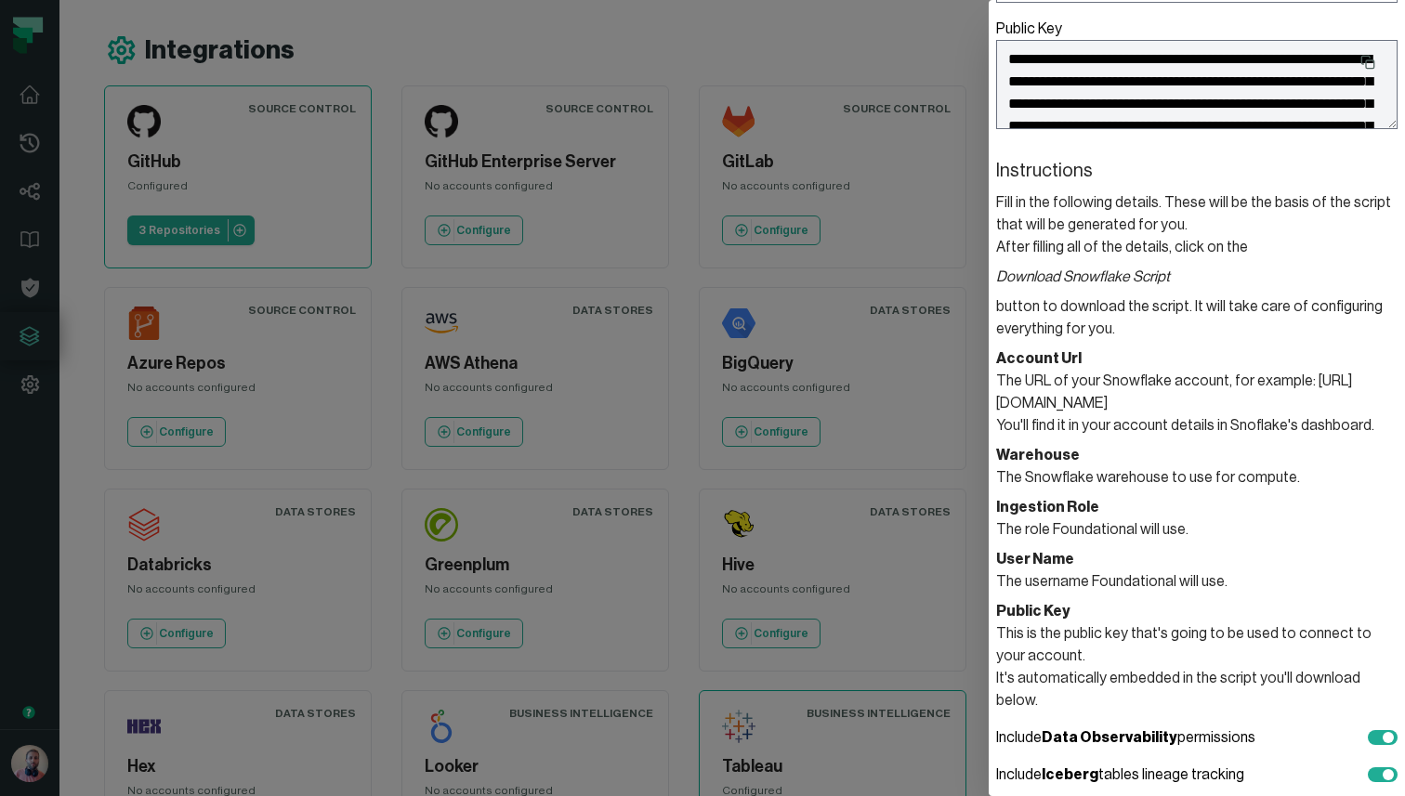
scroll to position [456, 0]
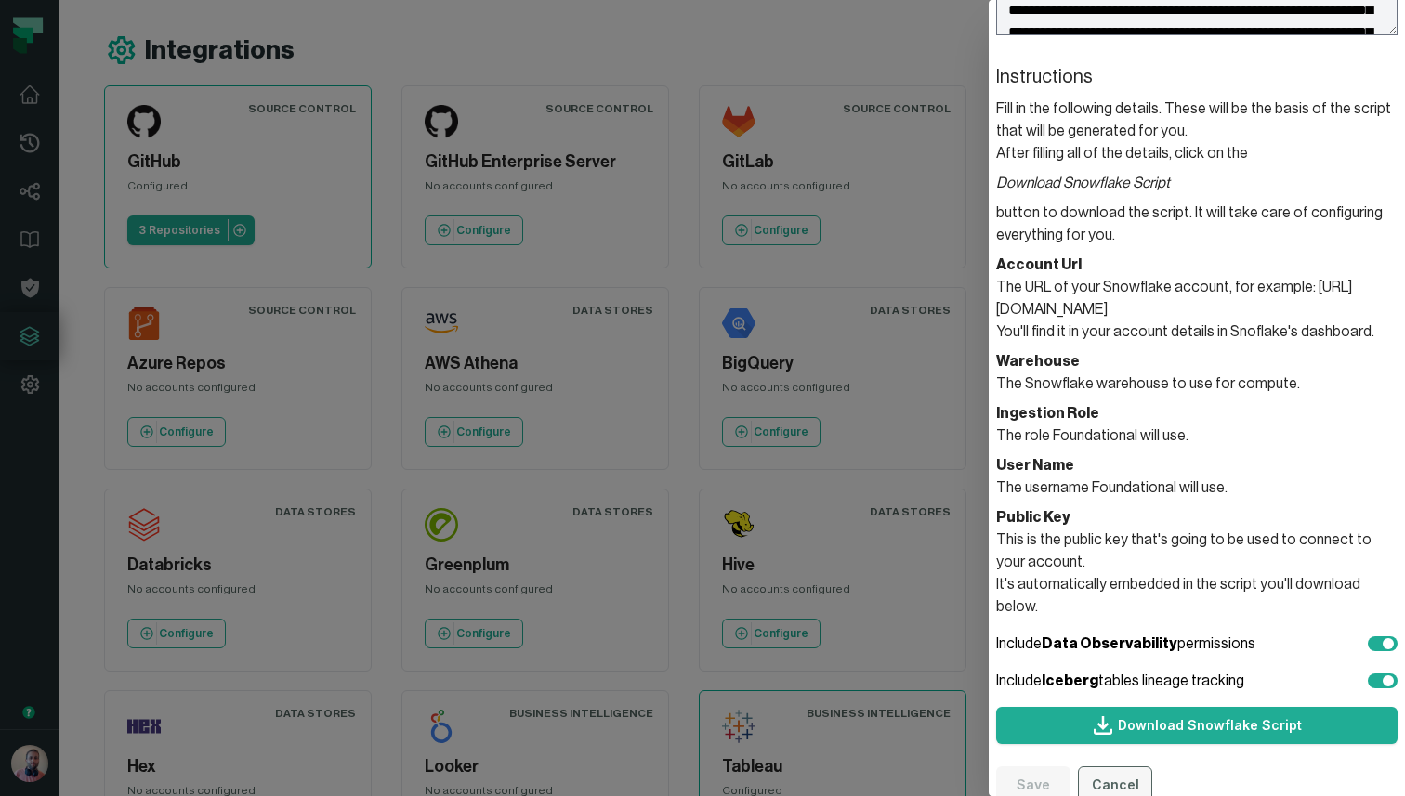
click at [1117, 767] on button "Cancel" at bounding box center [1115, 785] width 74 height 37
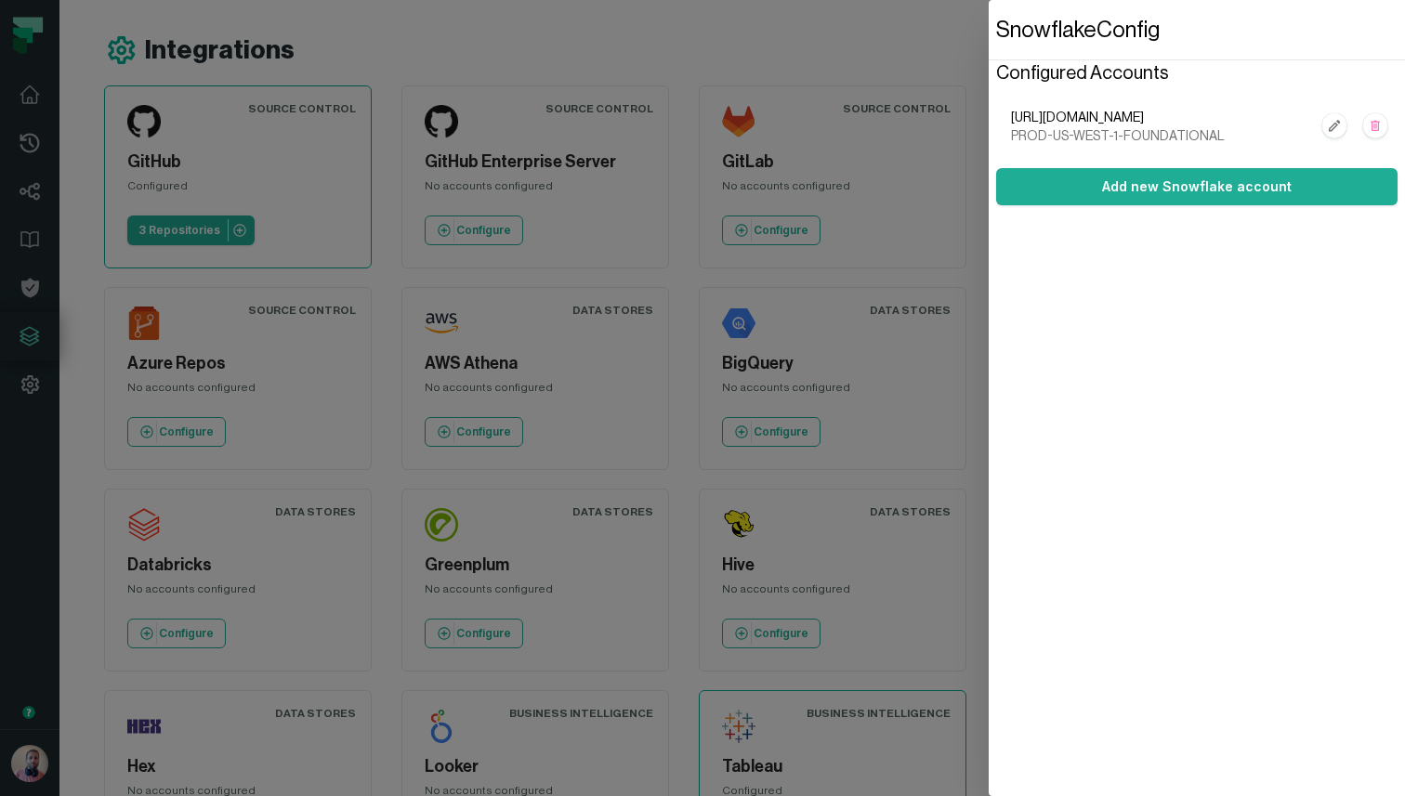
scroll to position [0, 0]
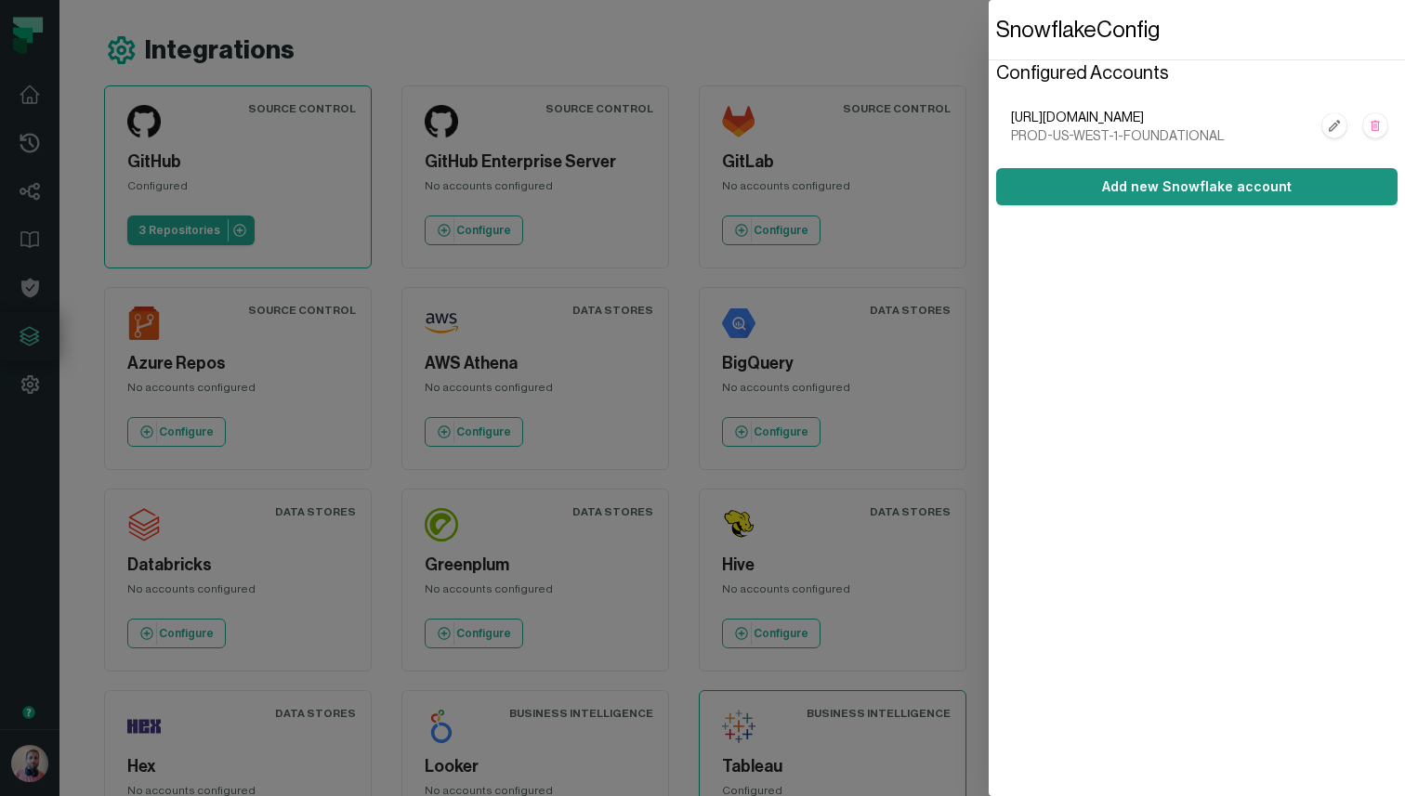
click at [1159, 192] on button "Add new Snowflake account" at bounding box center [1196, 186] width 401 height 37
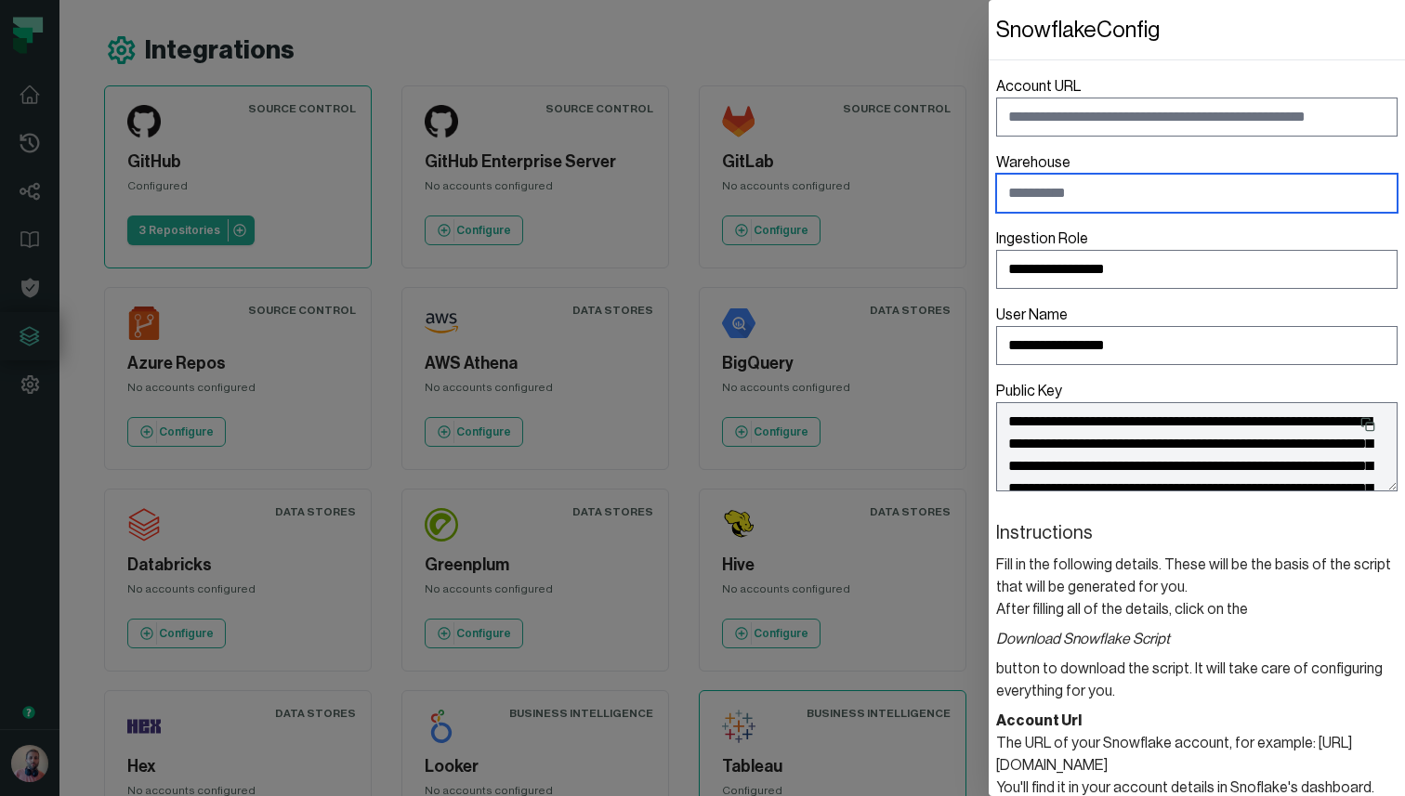
click at [1117, 195] on input "Warehouse" at bounding box center [1196, 193] width 401 height 39
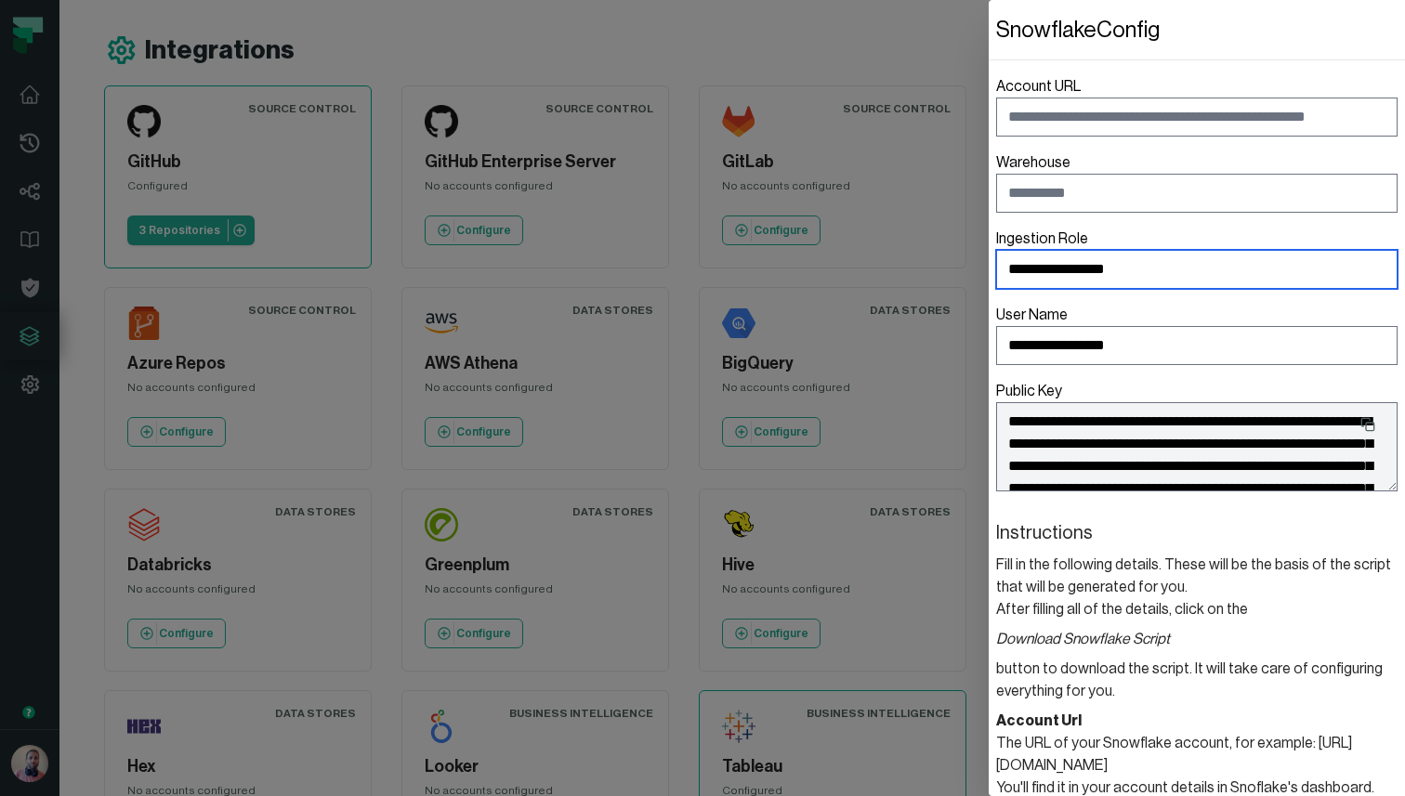
click at [1116, 270] on input "**********" at bounding box center [1196, 269] width 401 height 39
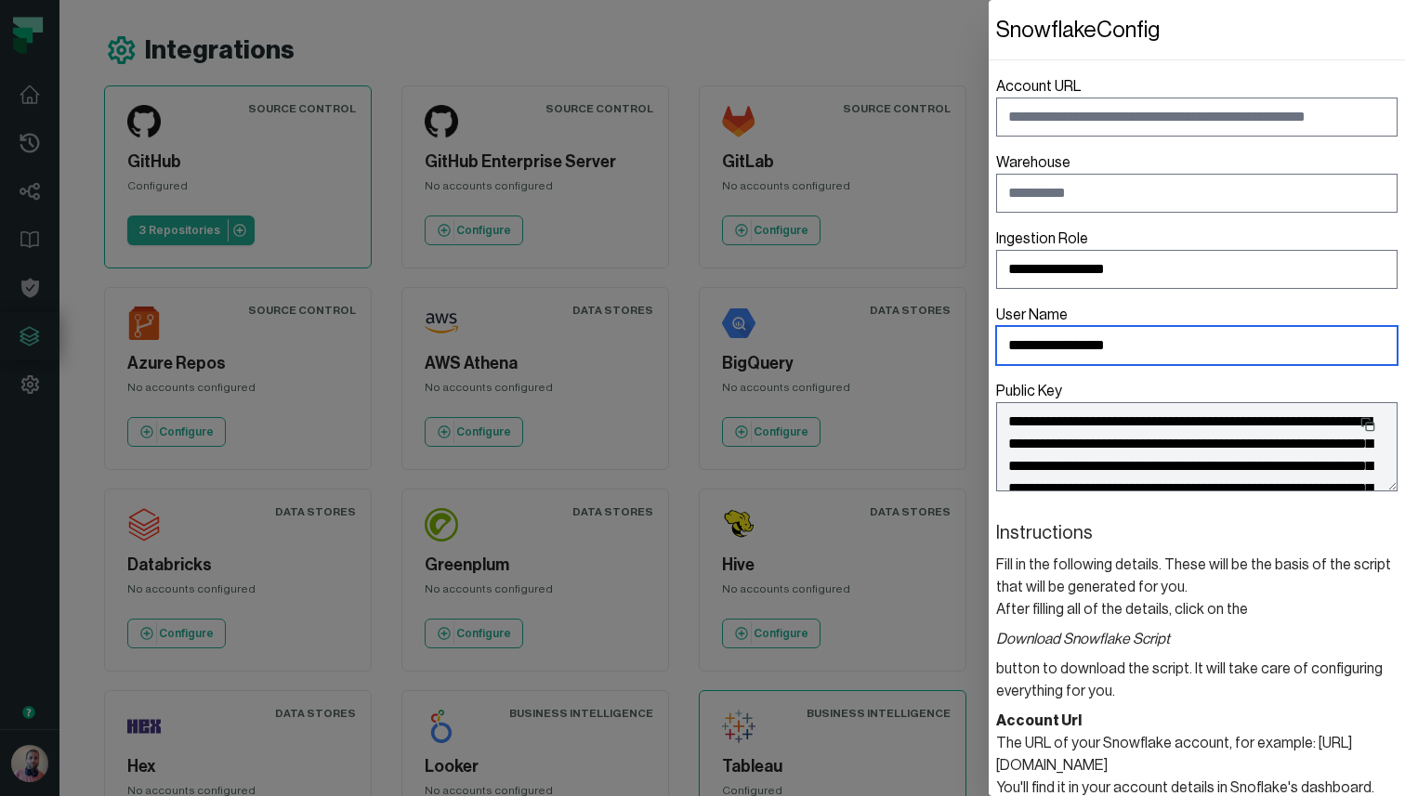
click at [1152, 355] on input "**********" at bounding box center [1196, 345] width 401 height 39
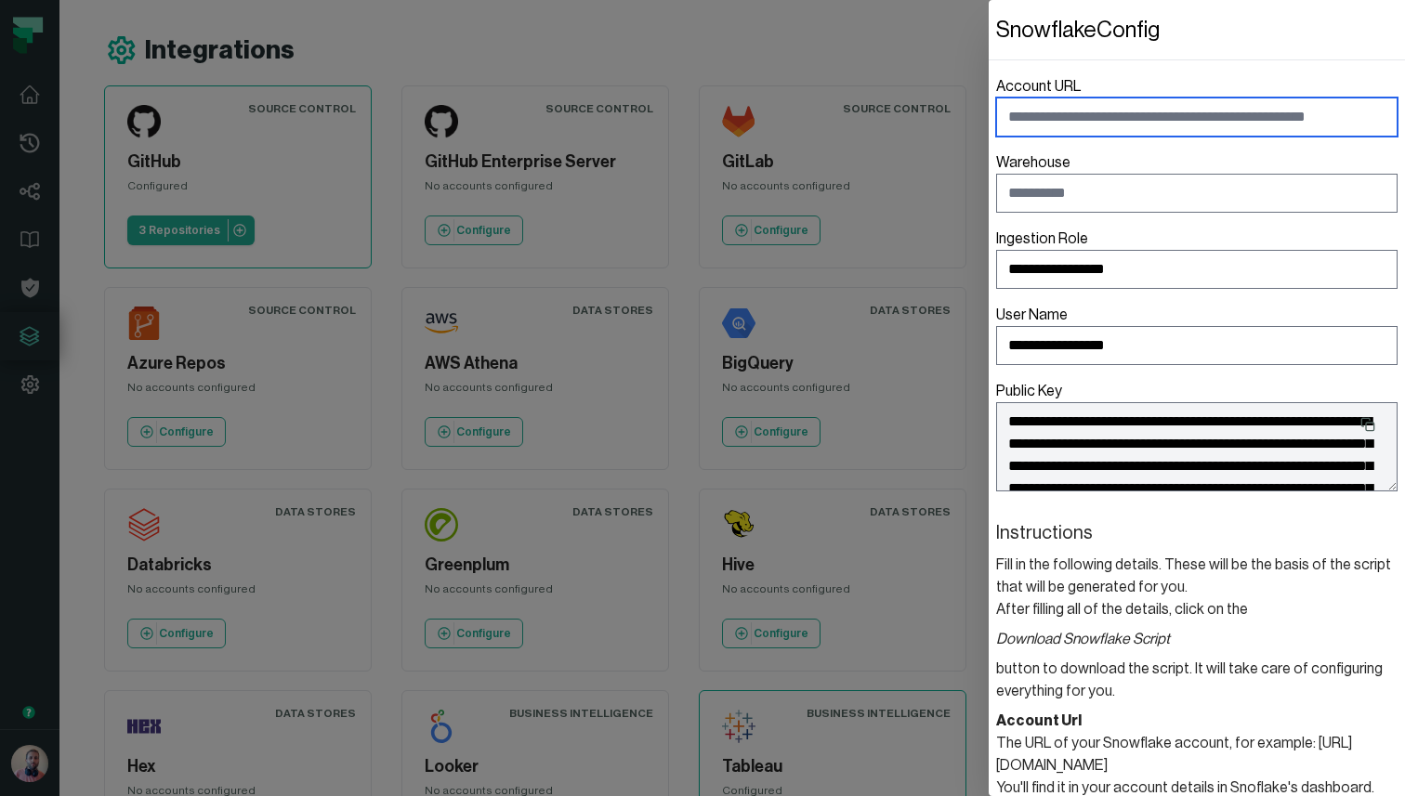
click at [1119, 114] on input "Account URL" at bounding box center [1196, 117] width 401 height 39
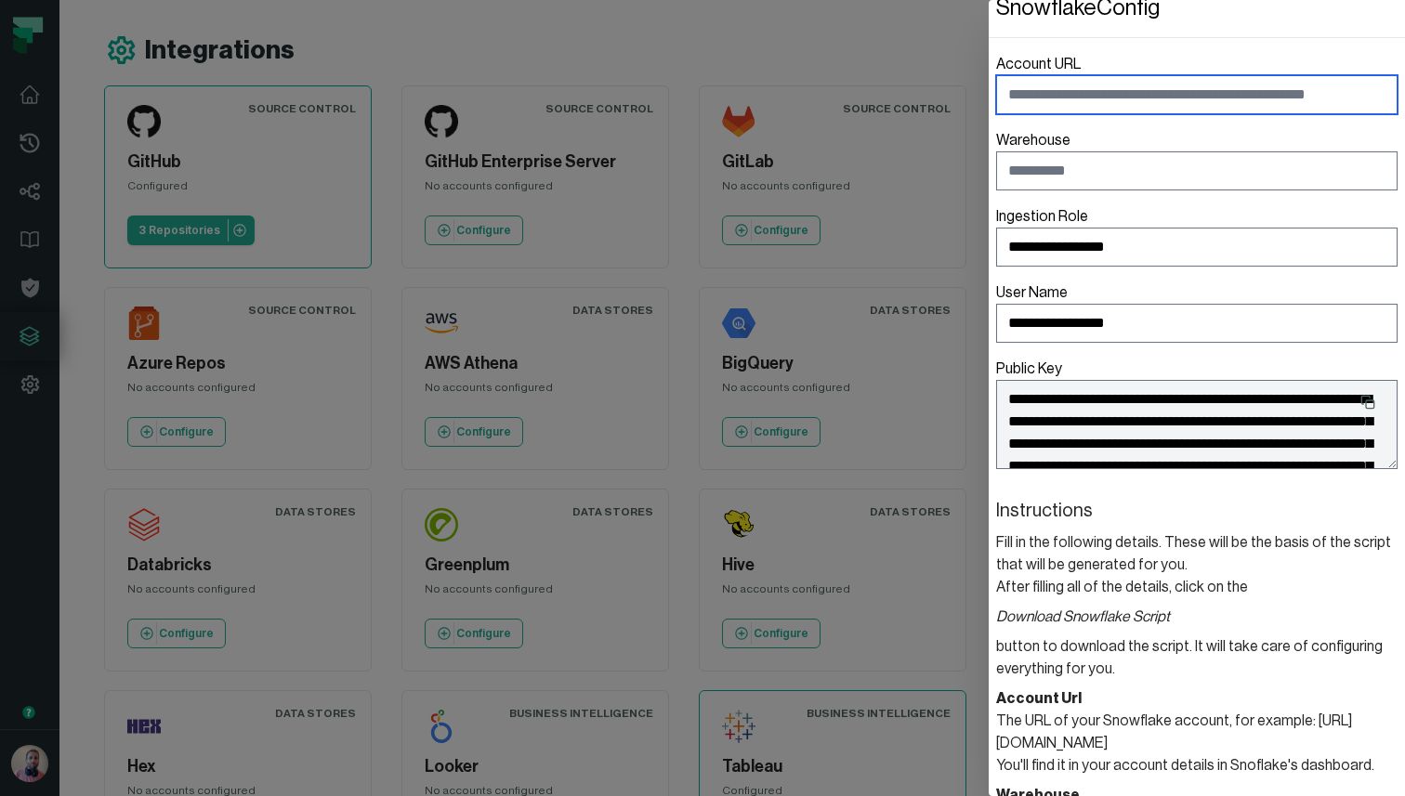
scroll to position [456, 0]
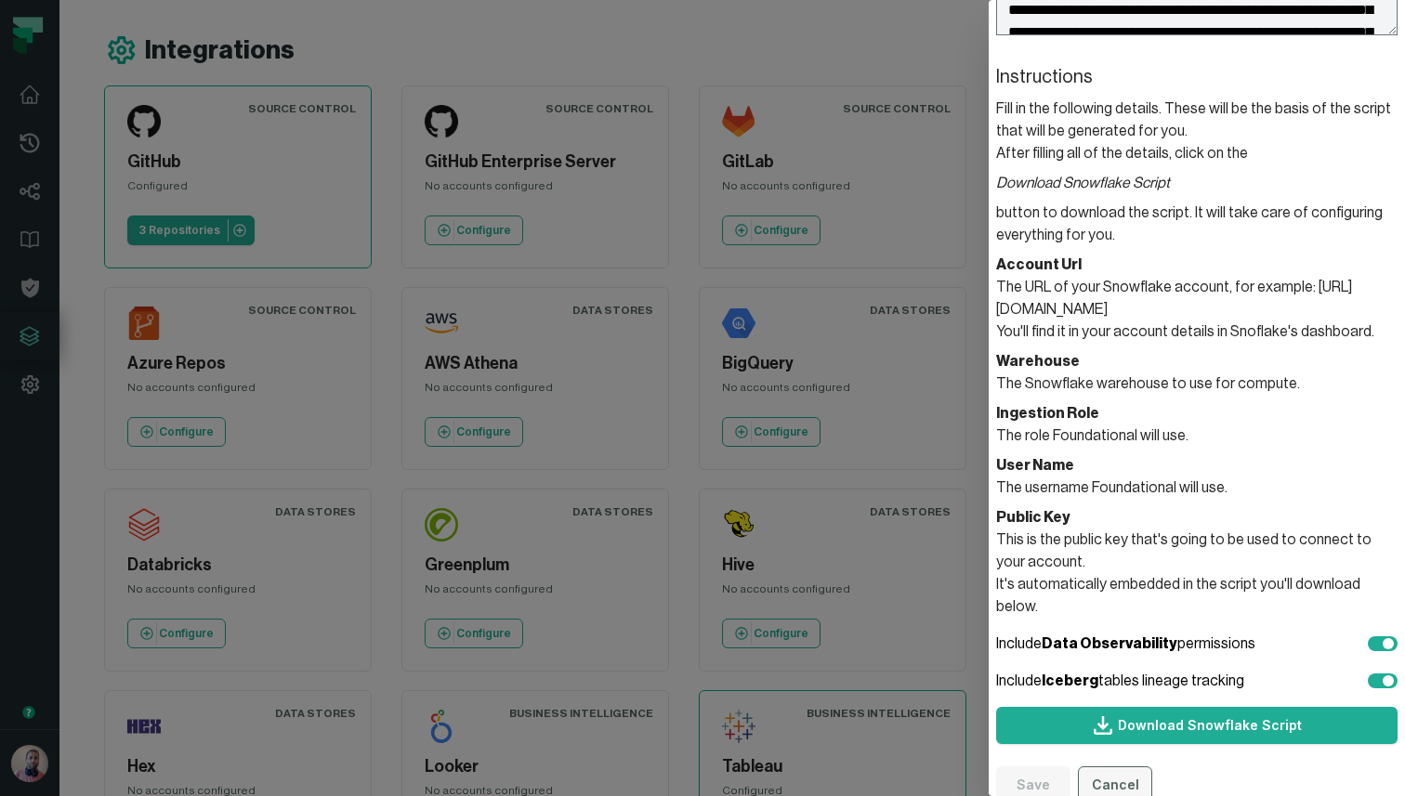
click at [1120, 767] on button "Cancel" at bounding box center [1115, 785] width 74 height 37
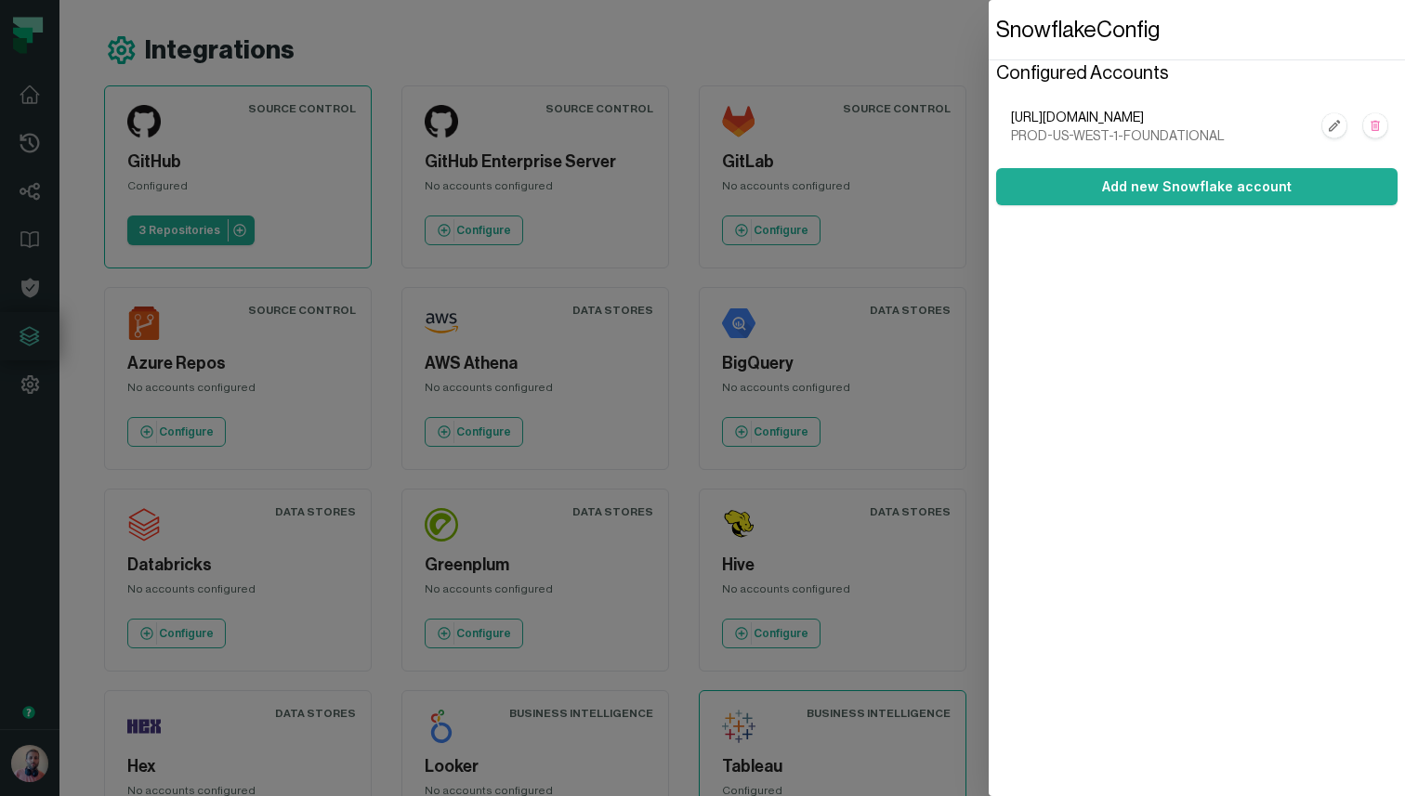
scroll to position [0, 0]
drag, startPoint x: 1216, startPoint y: 136, endPoint x: 1004, endPoint y: 138, distance: 211.9
click at [1004, 138] on ol "https://ngb11331.snowflakecomputing.com PROD-US-WEST-1-FOUNDATIONAL" at bounding box center [1196, 127] width 401 height 67
click at [1098, 115] on span "https://ngb11331.snowflakecomputing.com" at bounding box center [1161, 118] width 301 height 19
click at [1330, 117] on rect "button" at bounding box center [1334, 126] width 24 height 24
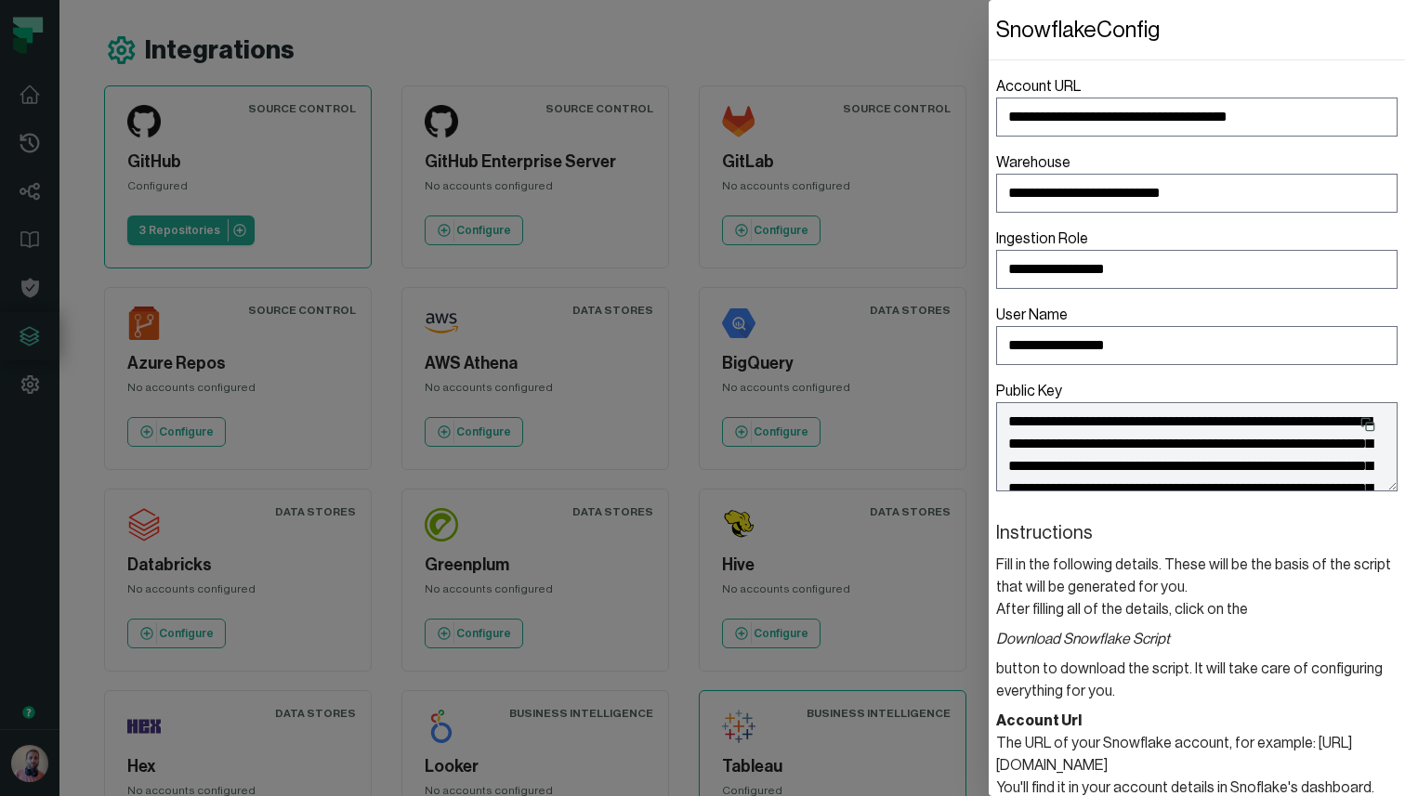
scroll to position [456, 0]
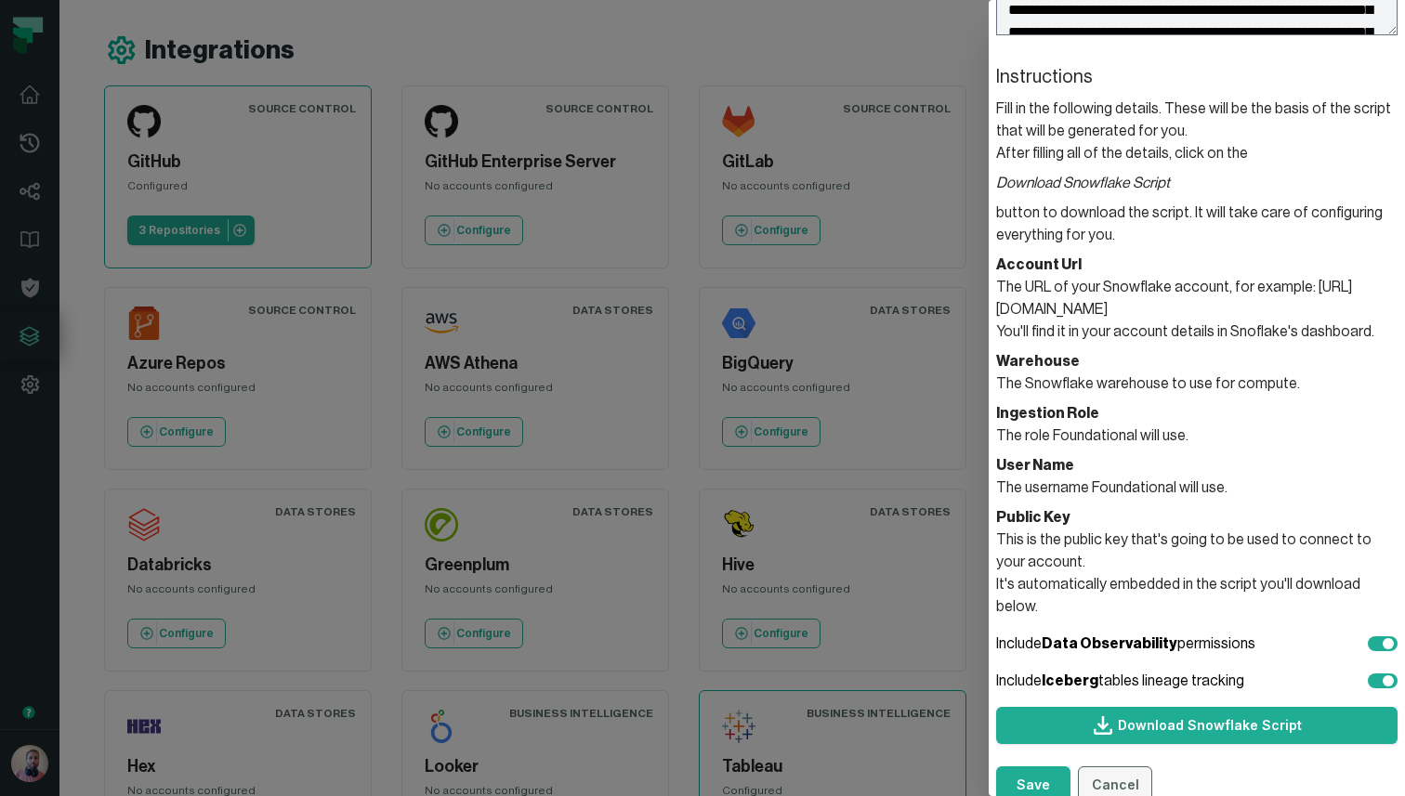
click at [1137, 767] on button "Cancel" at bounding box center [1115, 785] width 74 height 37
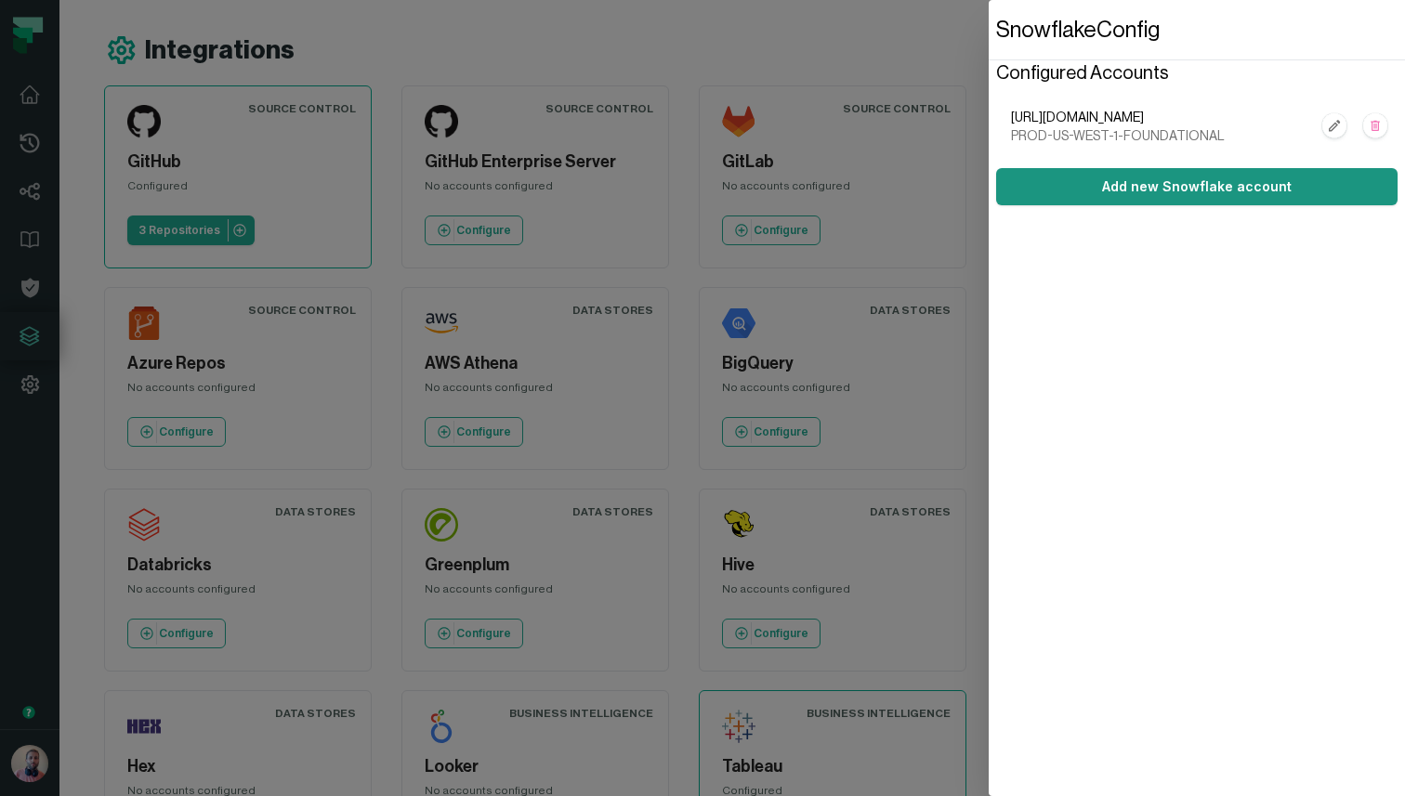
click at [1125, 184] on button "Add new Snowflake account" at bounding box center [1196, 186] width 401 height 37
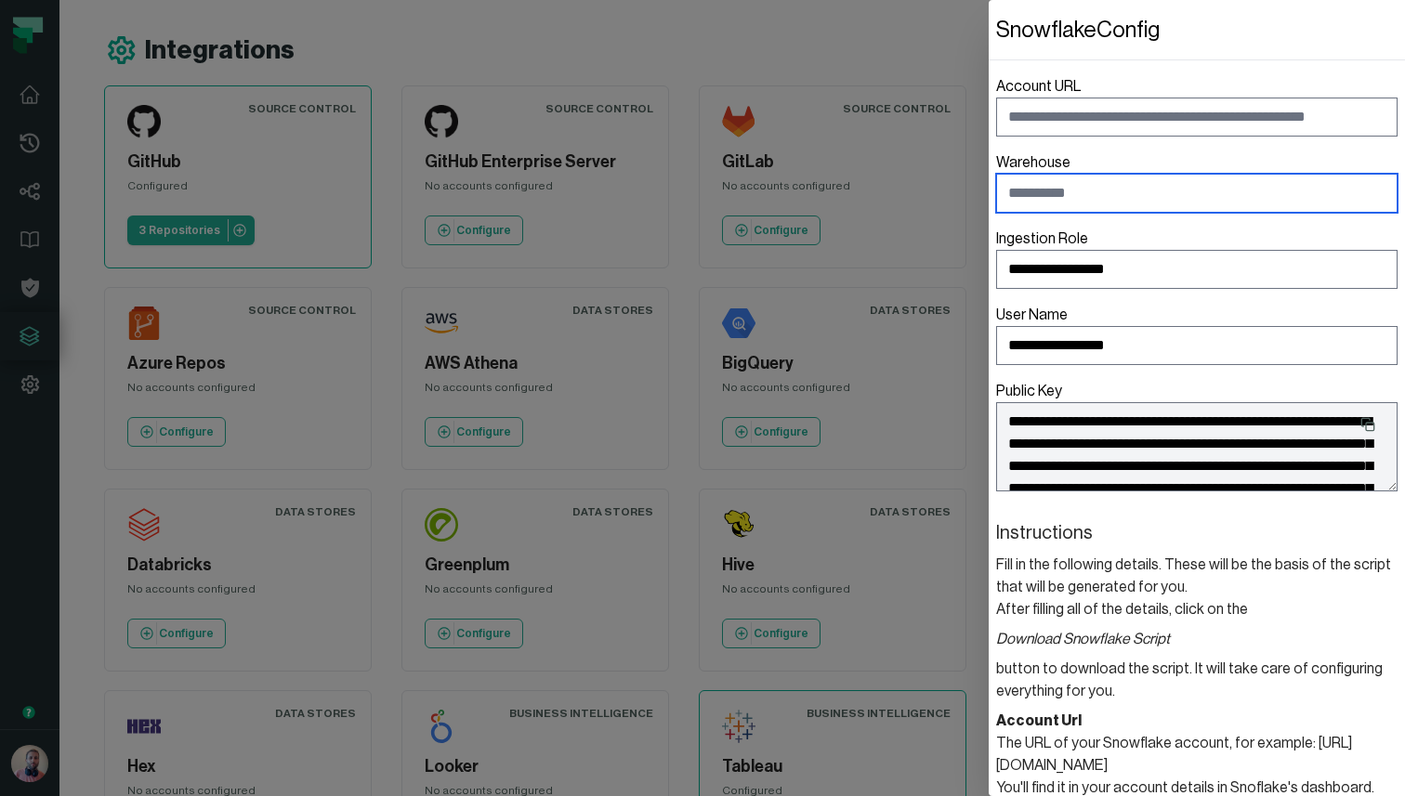
click at [1075, 188] on input "Warehouse" at bounding box center [1196, 193] width 401 height 39
type input "*"
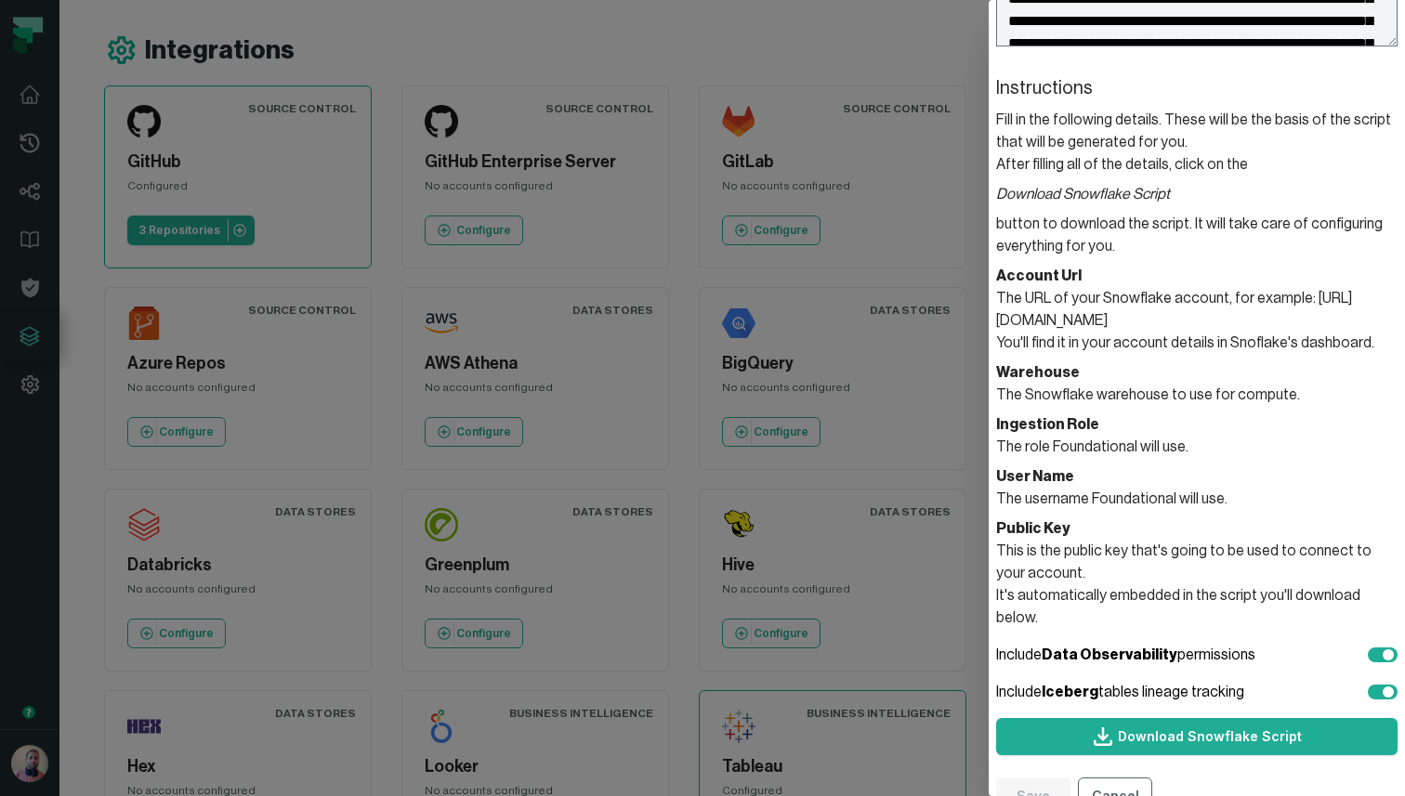
scroll to position [456, 0]
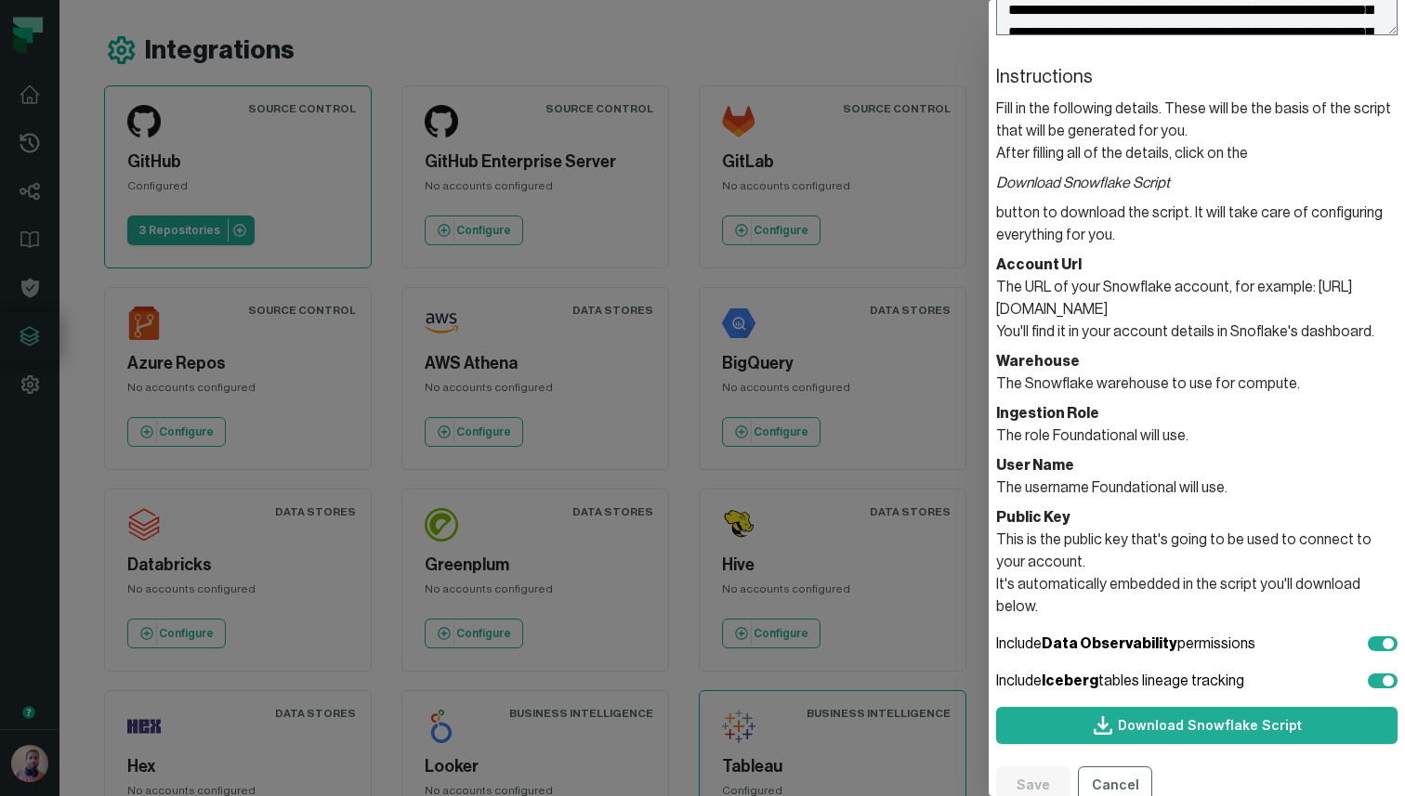
click at [1270, 383] on section "Warehouse The Snowflake warehouse to use for compute." at bounding box center [1196, 372] width 401 height 45
drag, startPoint x: 1288, startPoint y: 383, endPoint x: 995, endPoint y: 385, distance: 292.8
click at [995, 385] on dialog "**********" at bounding box center [1197, 398] width 416 height 796
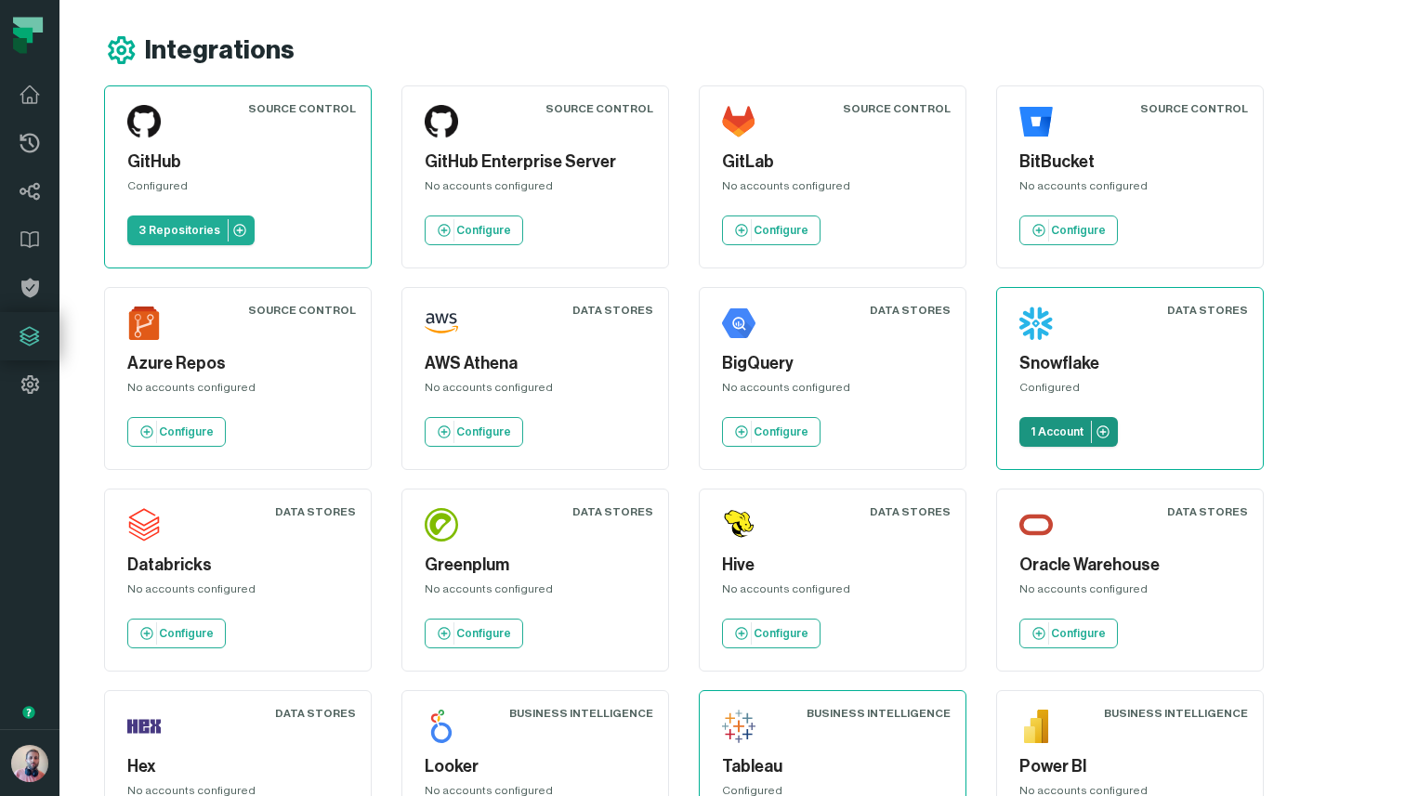
click at [1043, 428] on p "1 Account" at bounding box center [1057, 432] width 53 height 15
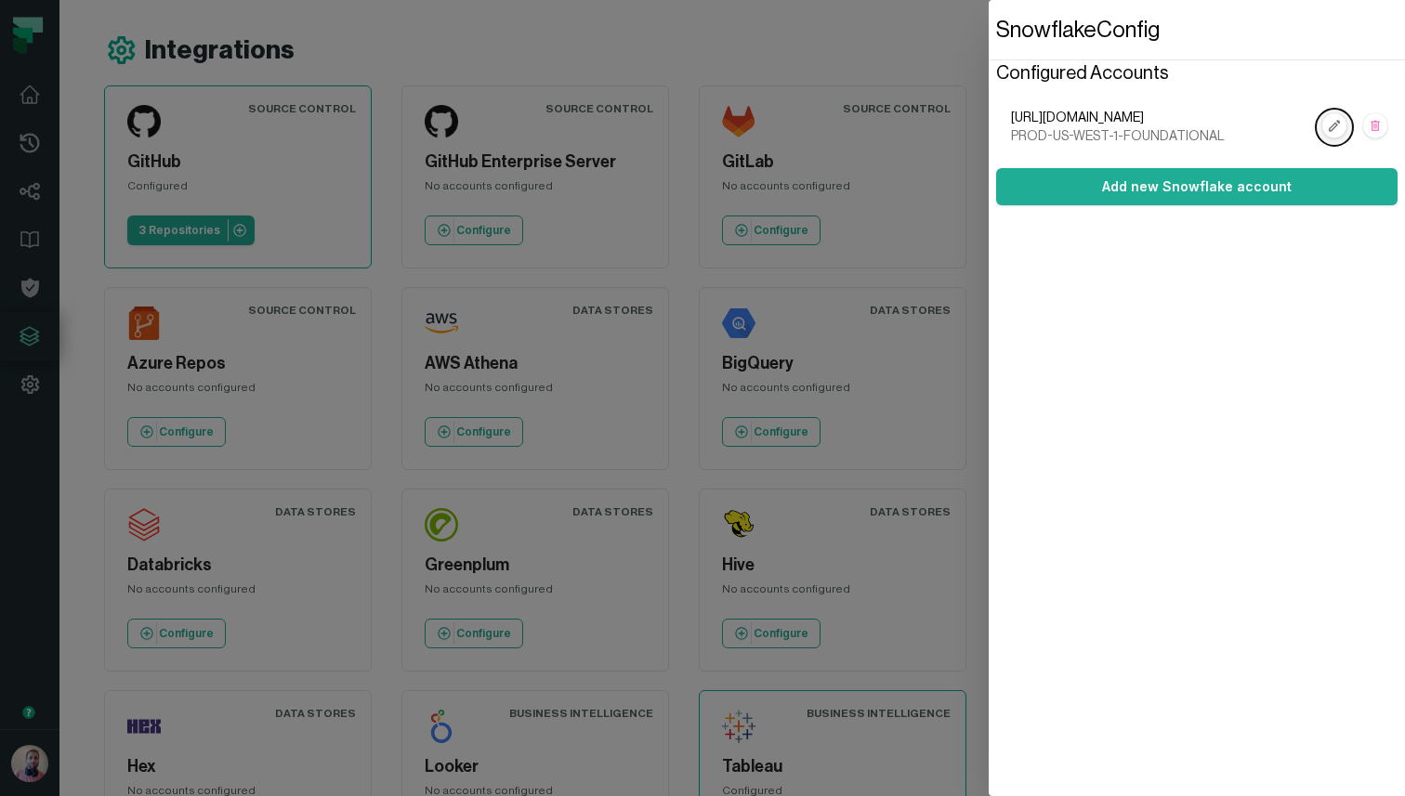
click at [1324, 119] on rect "button" at bounding box center [1334, 126] width 24 height 24
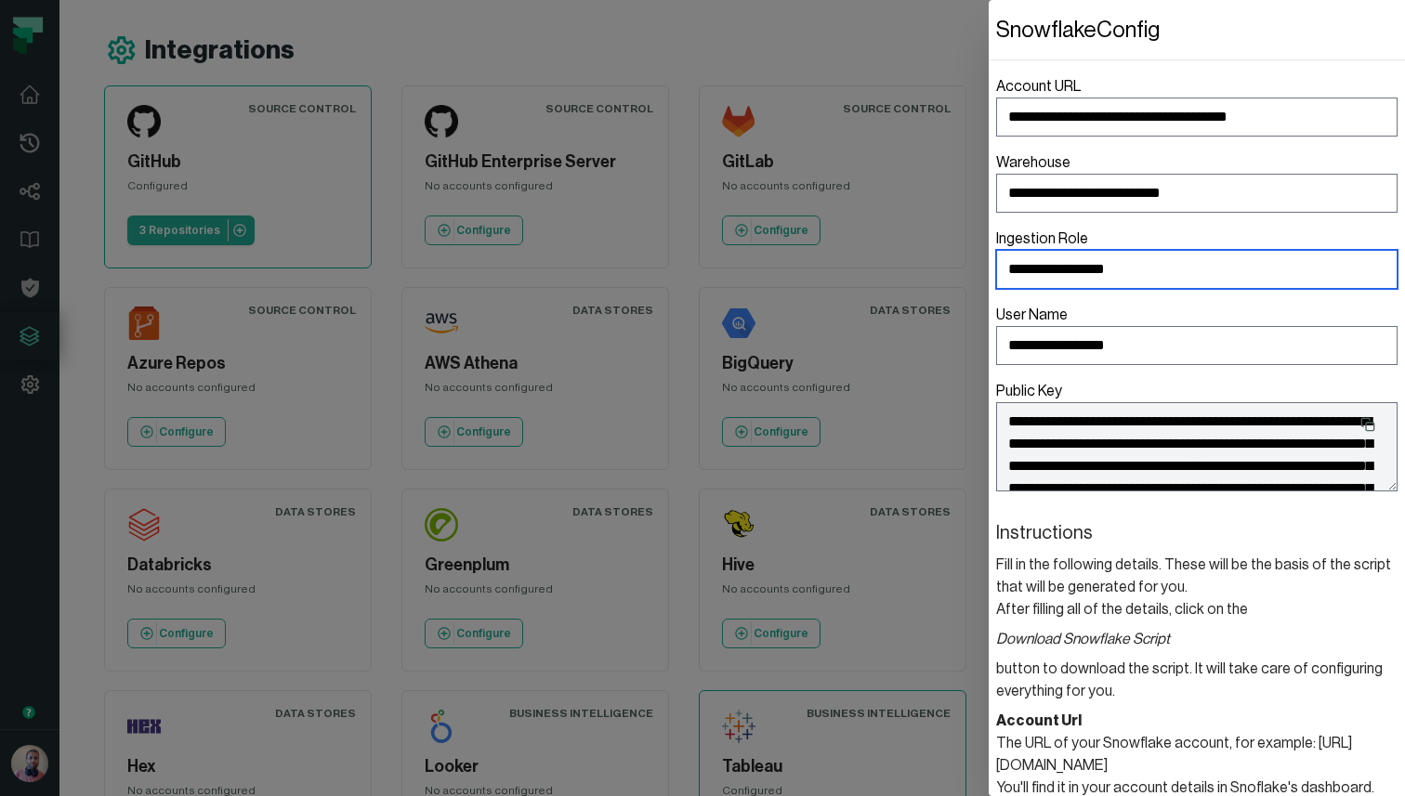
click at [1095, 274] on input "**********" at bounding box center [1196, 269] width 401 height 39
click at [1151, 269] on input "**********" at bounding box center [1196, 269] width 401 height 39
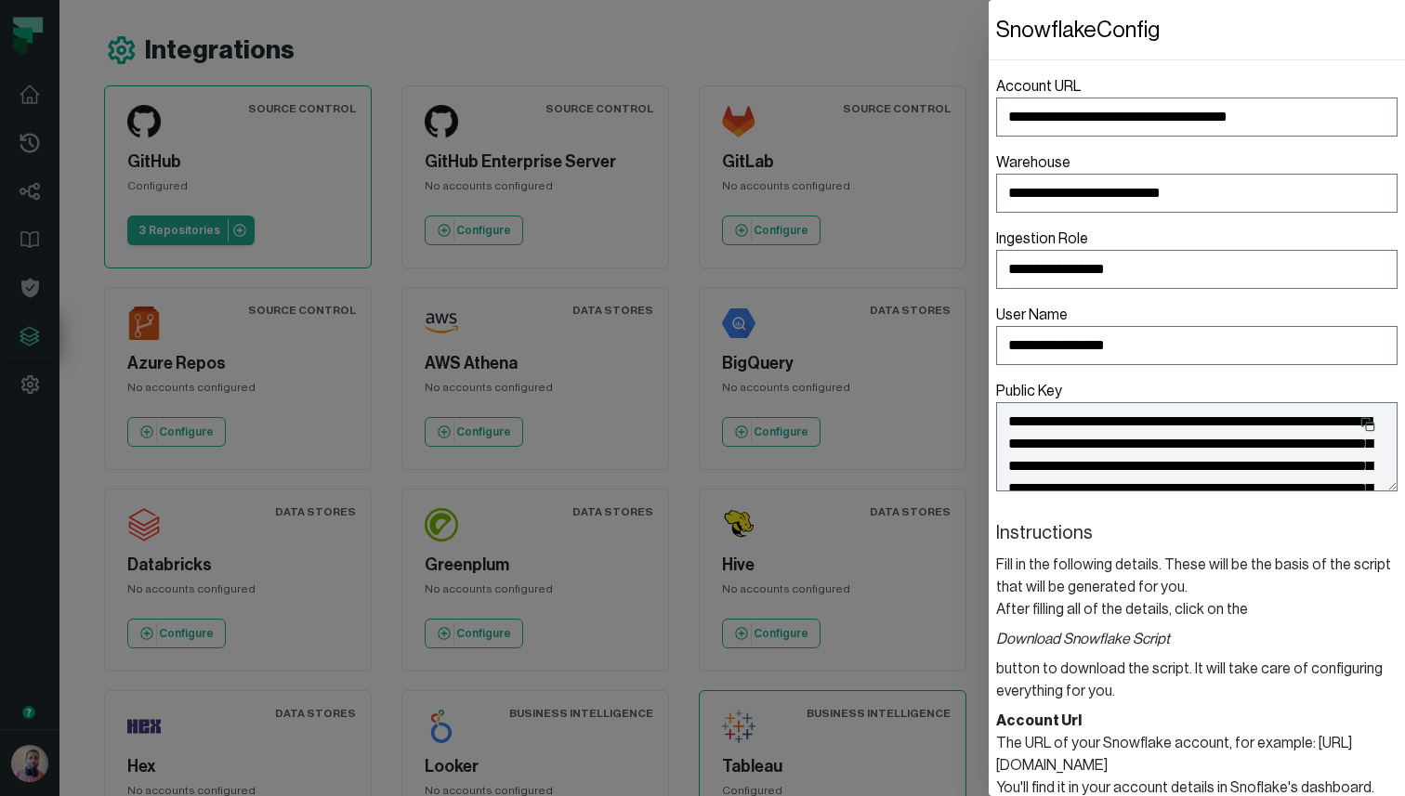
click at [989, 54] on dialog "**********" at bounding box center [1197, 398] width 416 height 796
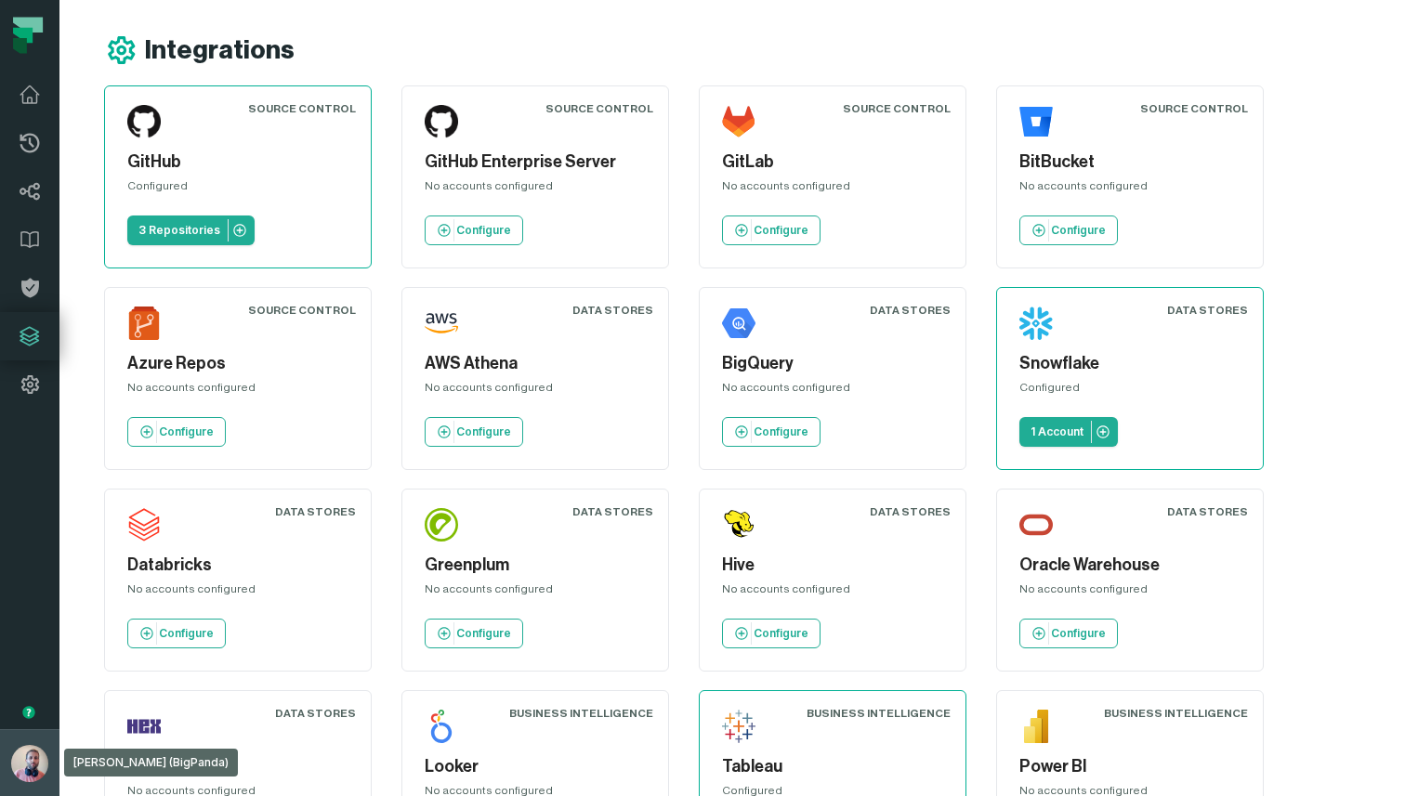
click at [31, 756] on img "button" at bounding box center [29, 763] width 37 height 37
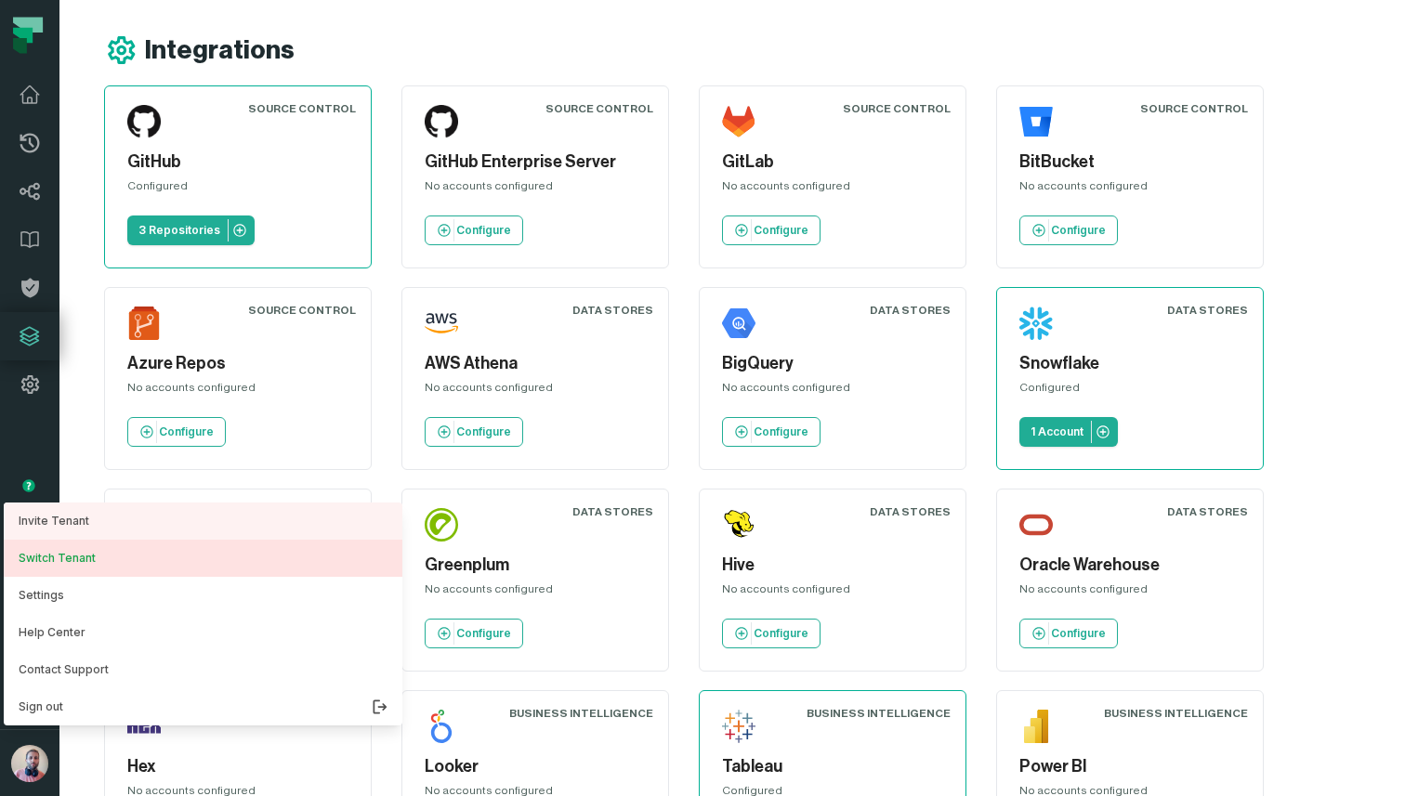
click at [69, 557] on button "Switch Tenant" at bounding box center [203, 558] width 399 height 37
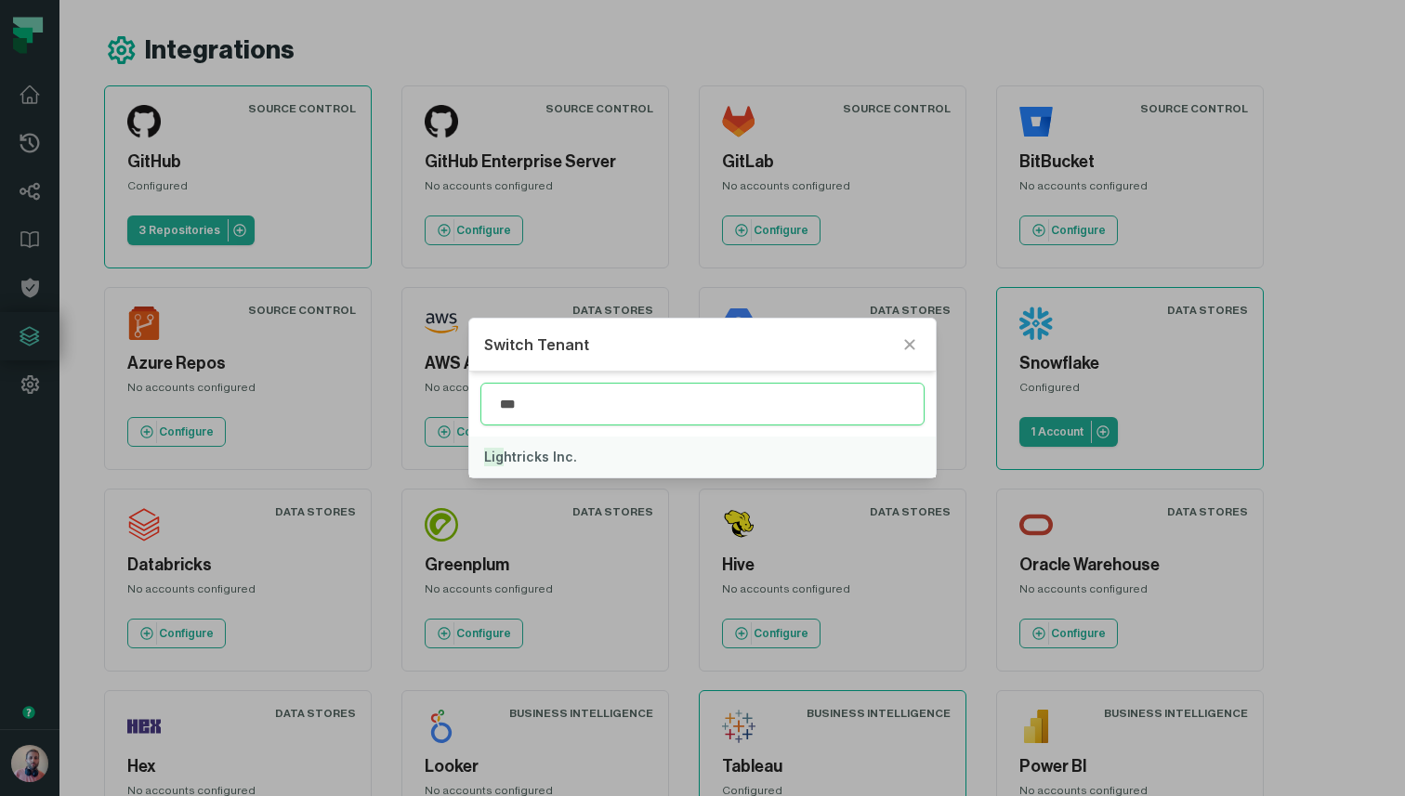
type input "***"
click at [539, 447] on button "Lig htricks Inc." at bounding box center [702, 457] width 467 height 41
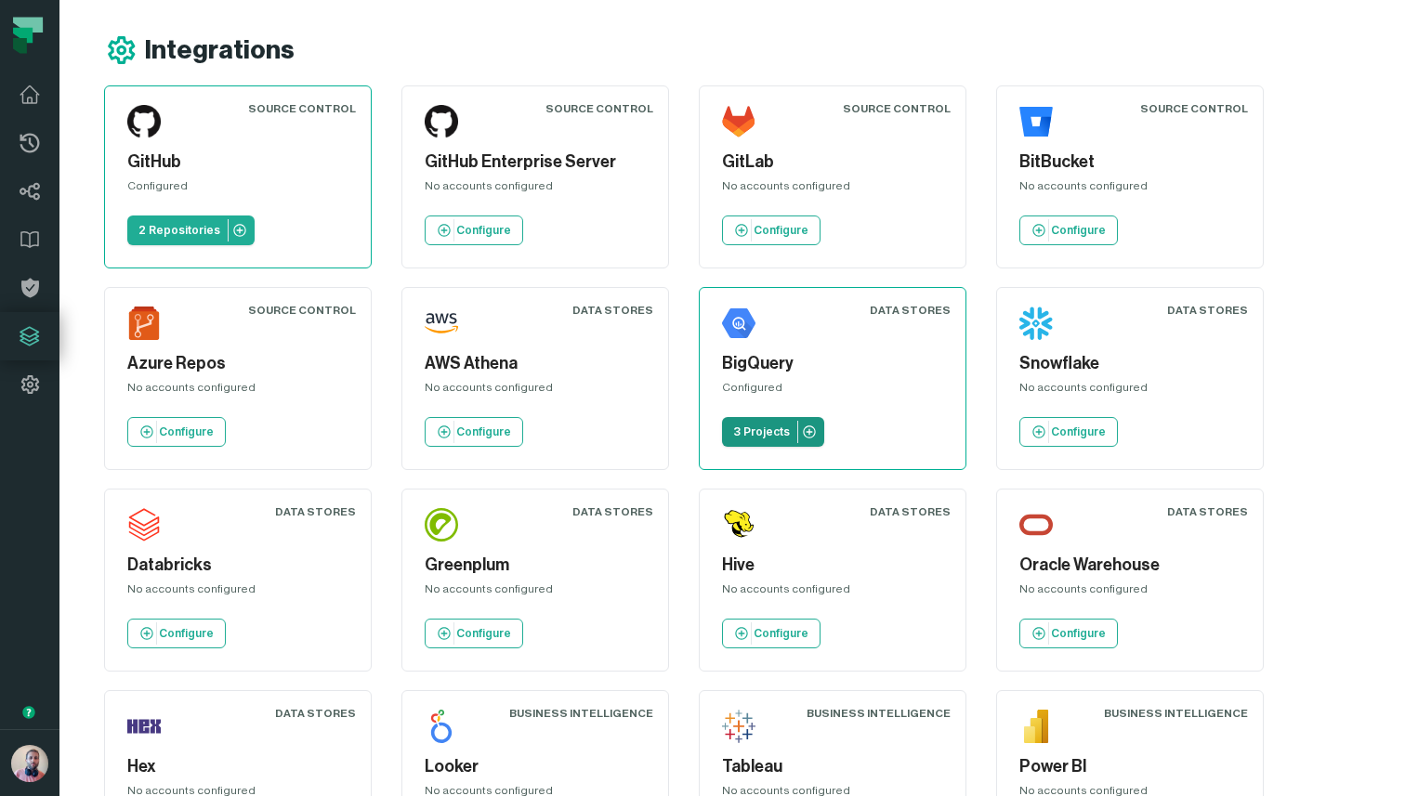
click at [754, 429] on p "3 Projects" at bounding box center [761, 432] width 57 height 15
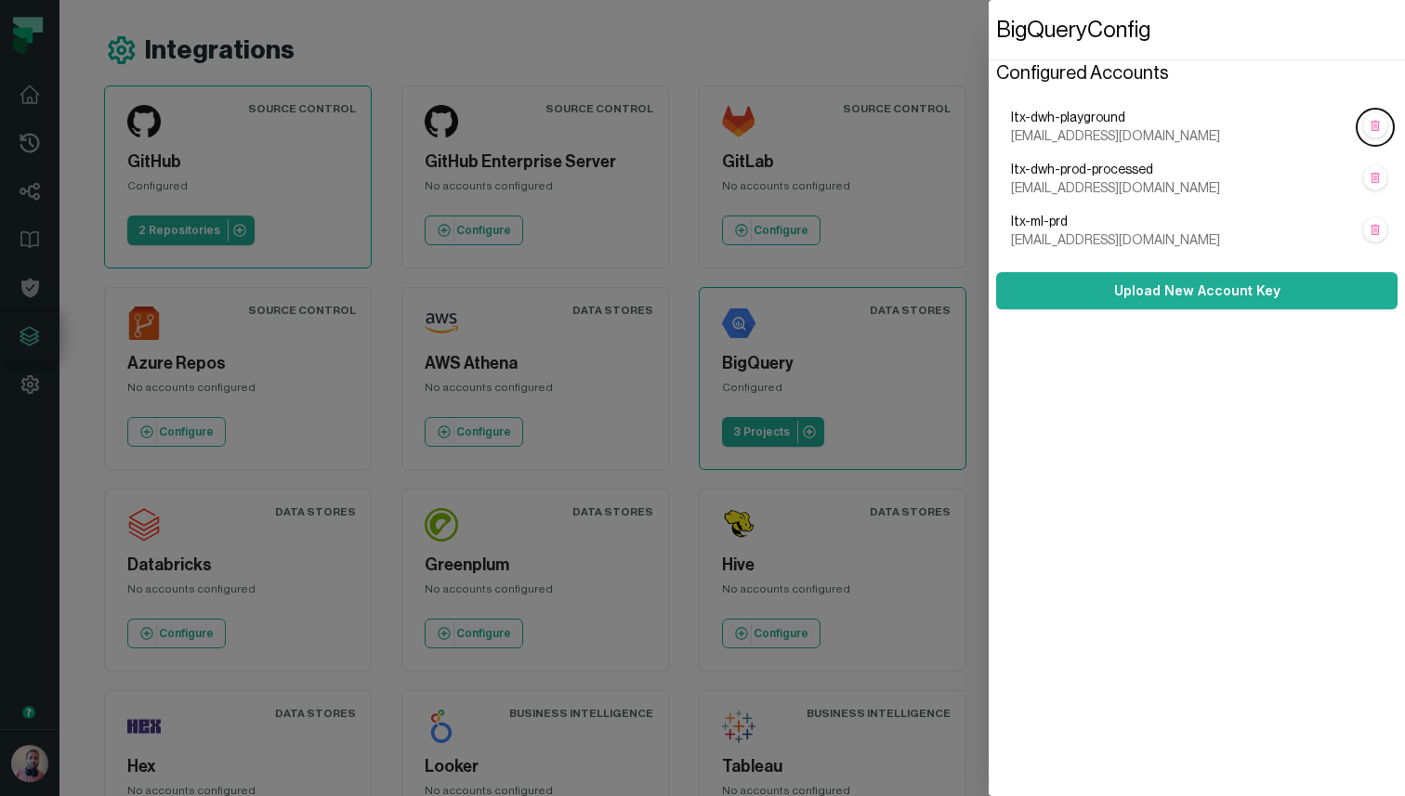
click at [1030, 114] on span "ltx-dwh-playground" at bounding box center [1182, 118] width 342 height 19
click at [989, 213] on dialog "BigQuery Config Configured Accounts ltx-dwh-playground sa-foundational-metadata…" at bounding box center [1197, 398] width 416 height 796
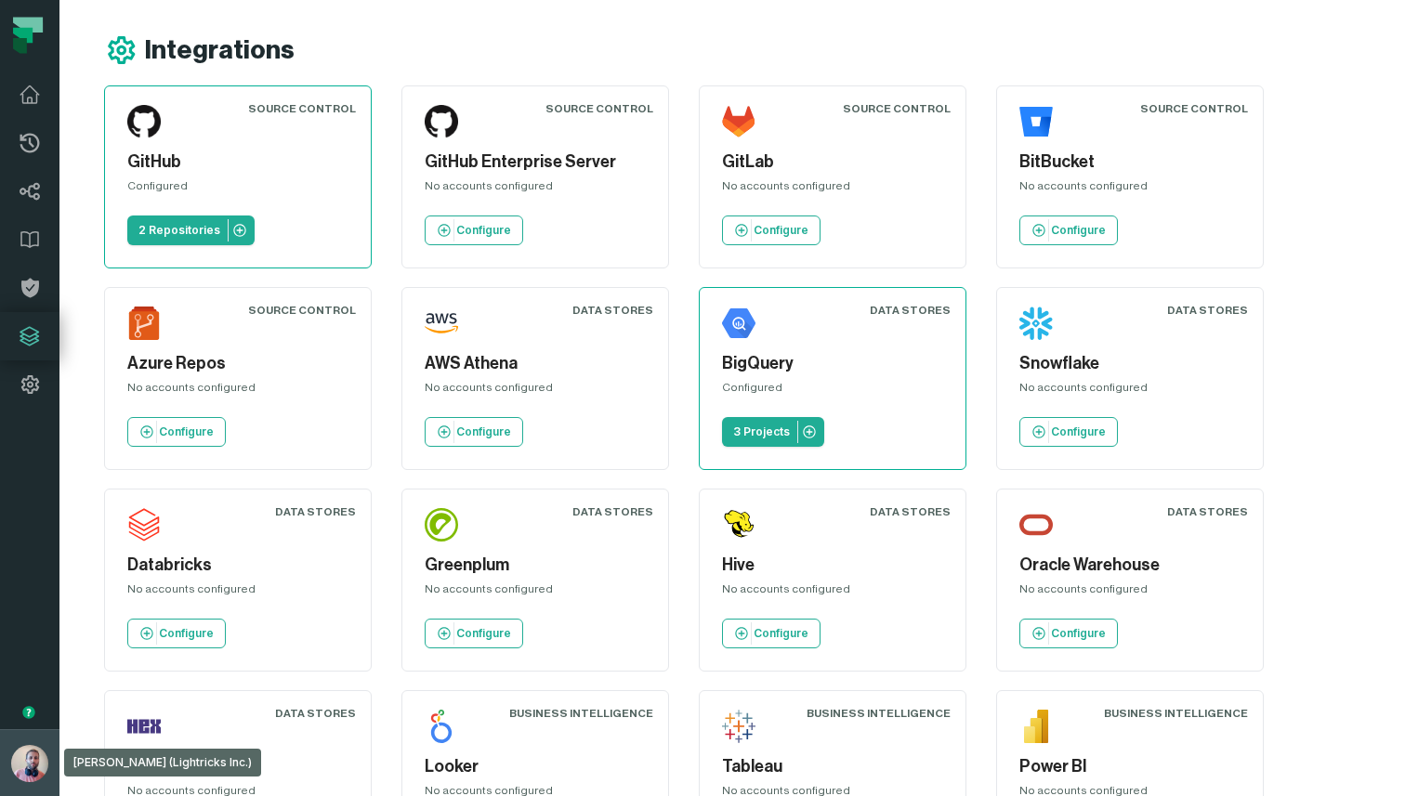
click at [19, 768] on img "button" at bounding box center [29, 763] width 37 height 37
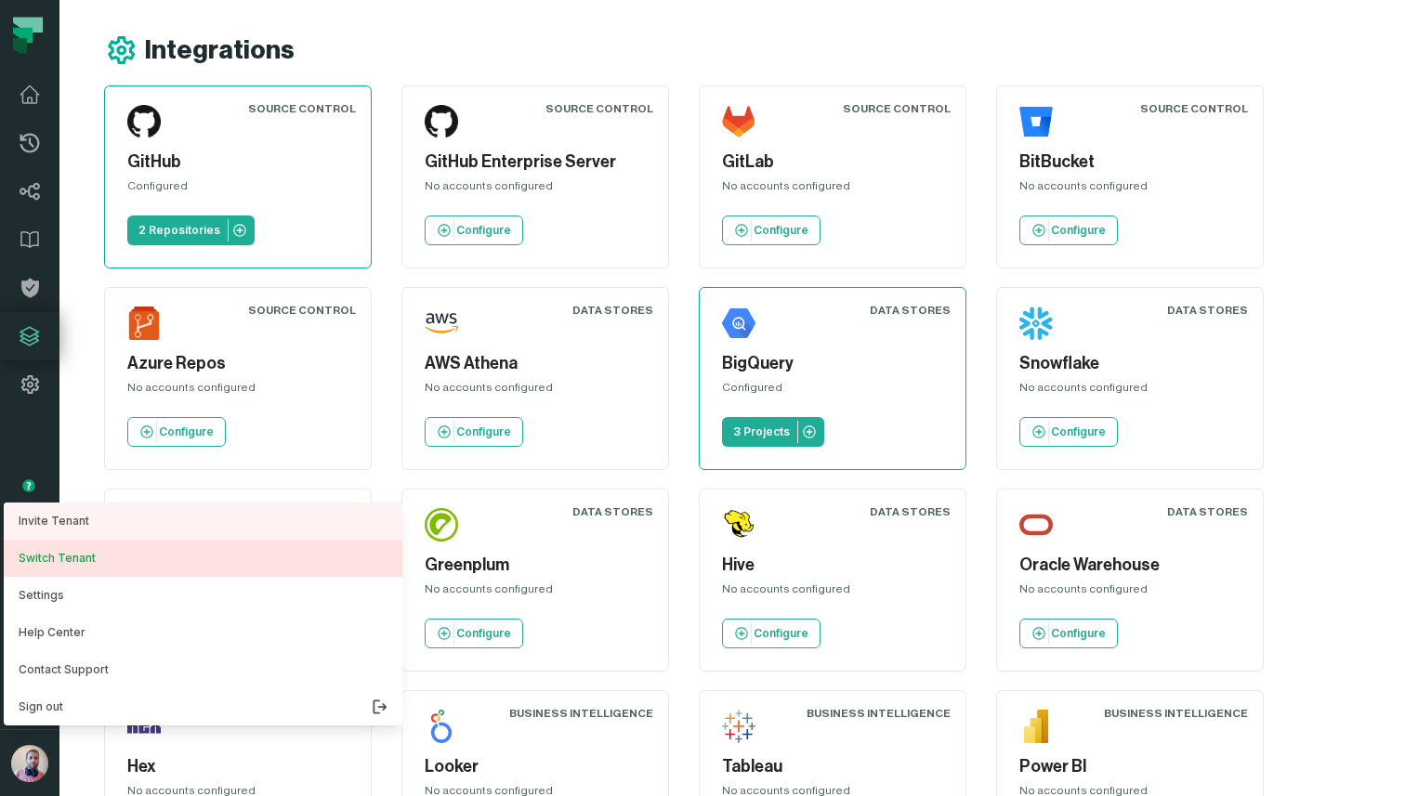
click at [58, 559] on button "Switch Tenant" at bounding box center [203, 558] width 399 height 37
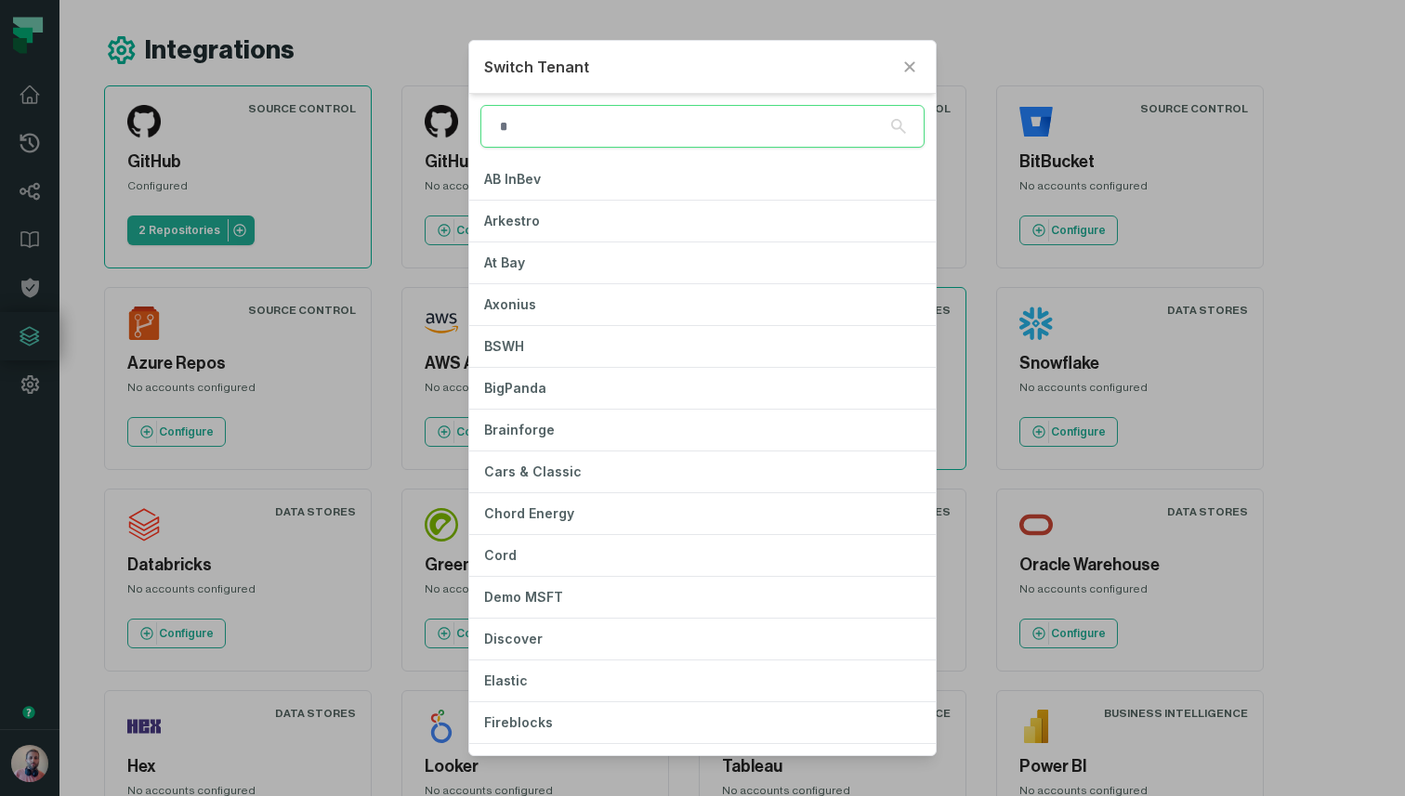
click at [571, 135] on input "search" at bounding box center [702, 126] width 444 height 43
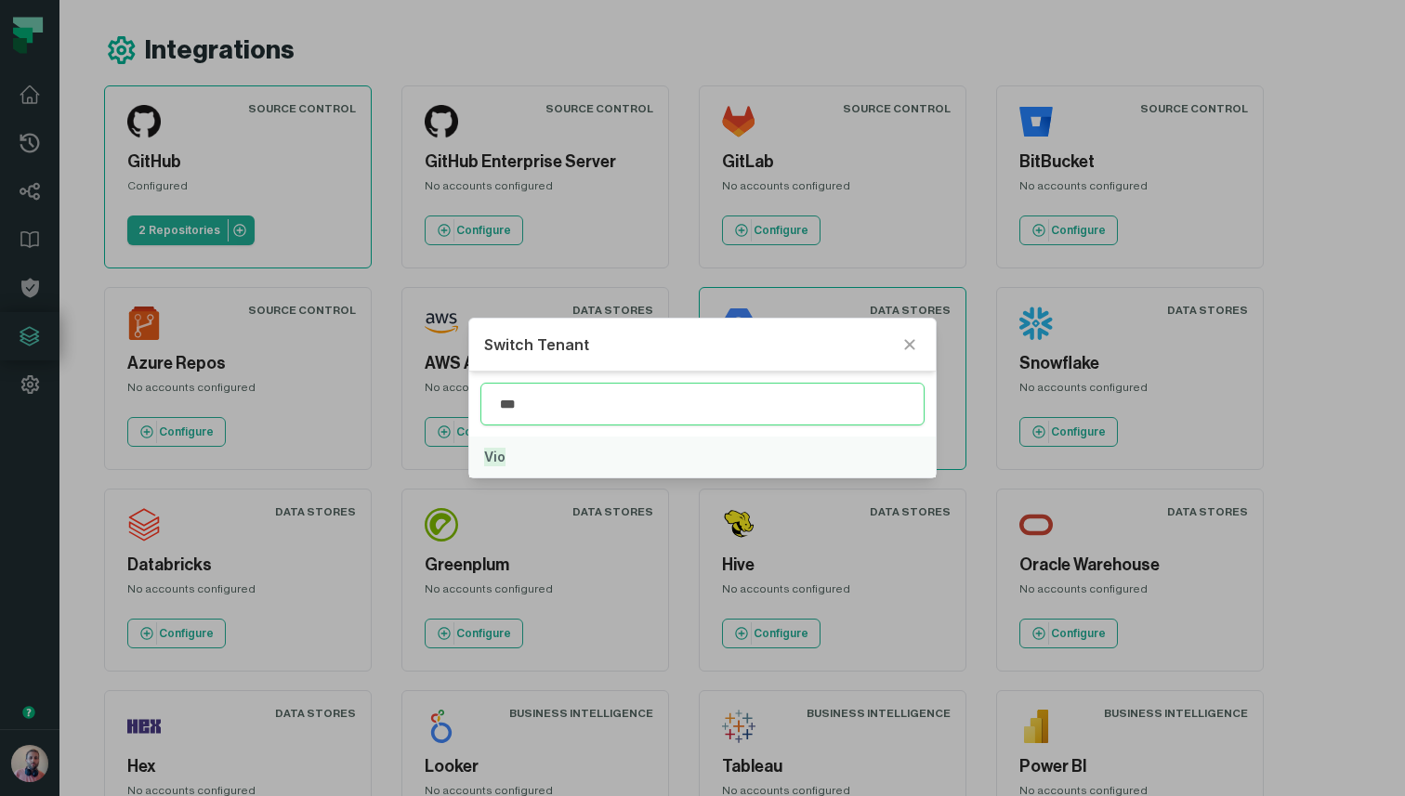
type input "***"
click at [520, 443] on button "Vio" at bounding box center [702, 457] width 467 height 41
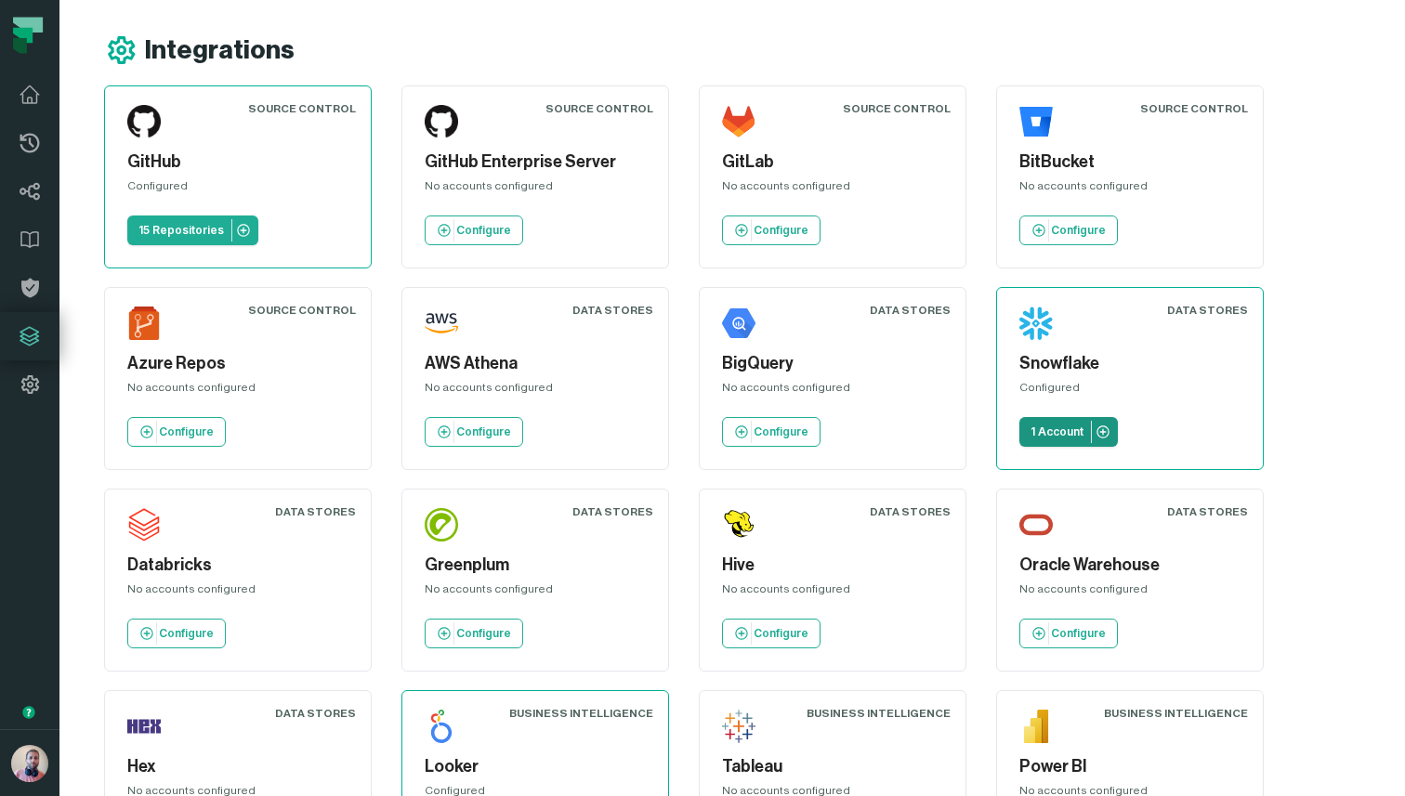
click at [1057, 436] on p "1 Account" at bounding box center [1057, 432] width 53 height 15
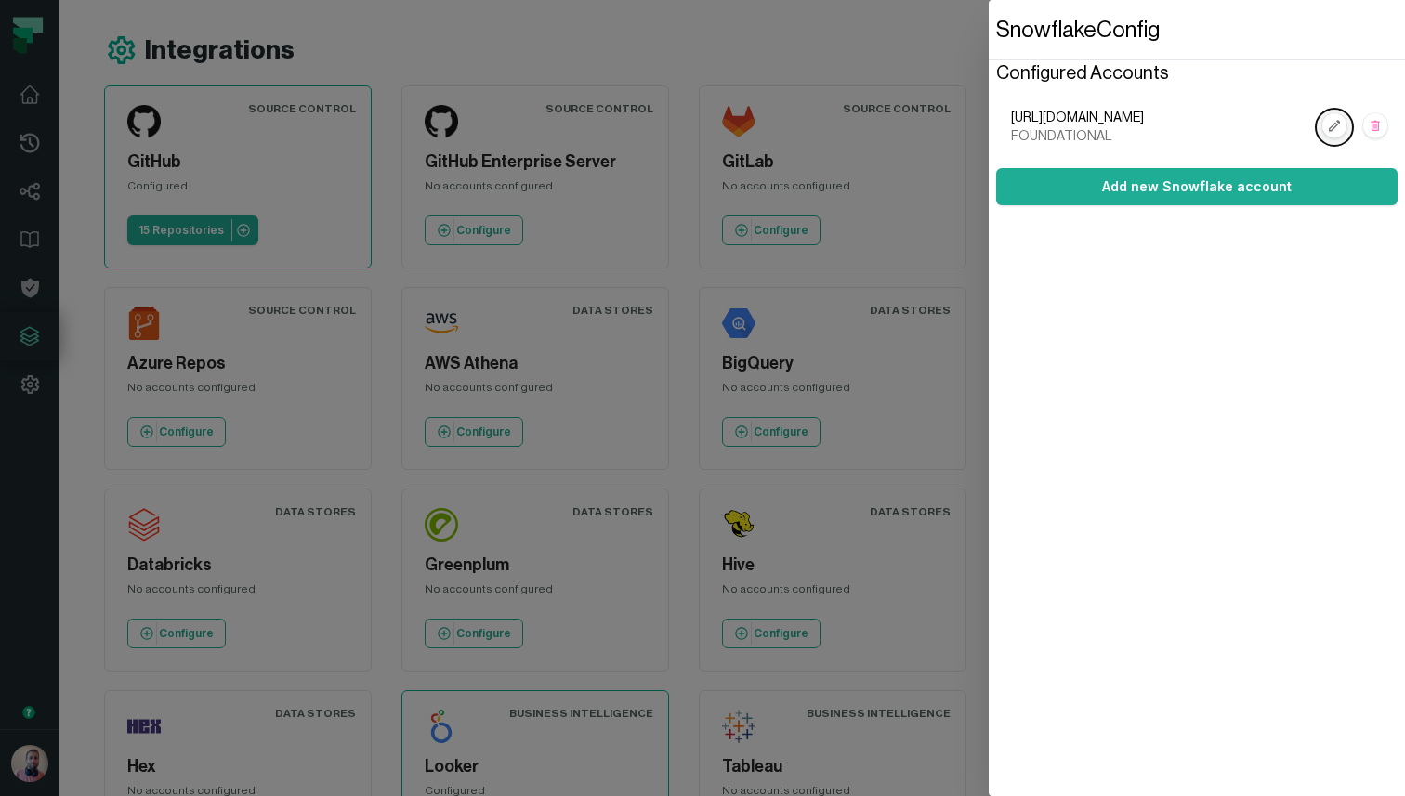
click at [1328, 124] on rect "button" at bounding box center [1334, 126] width 24 height 24
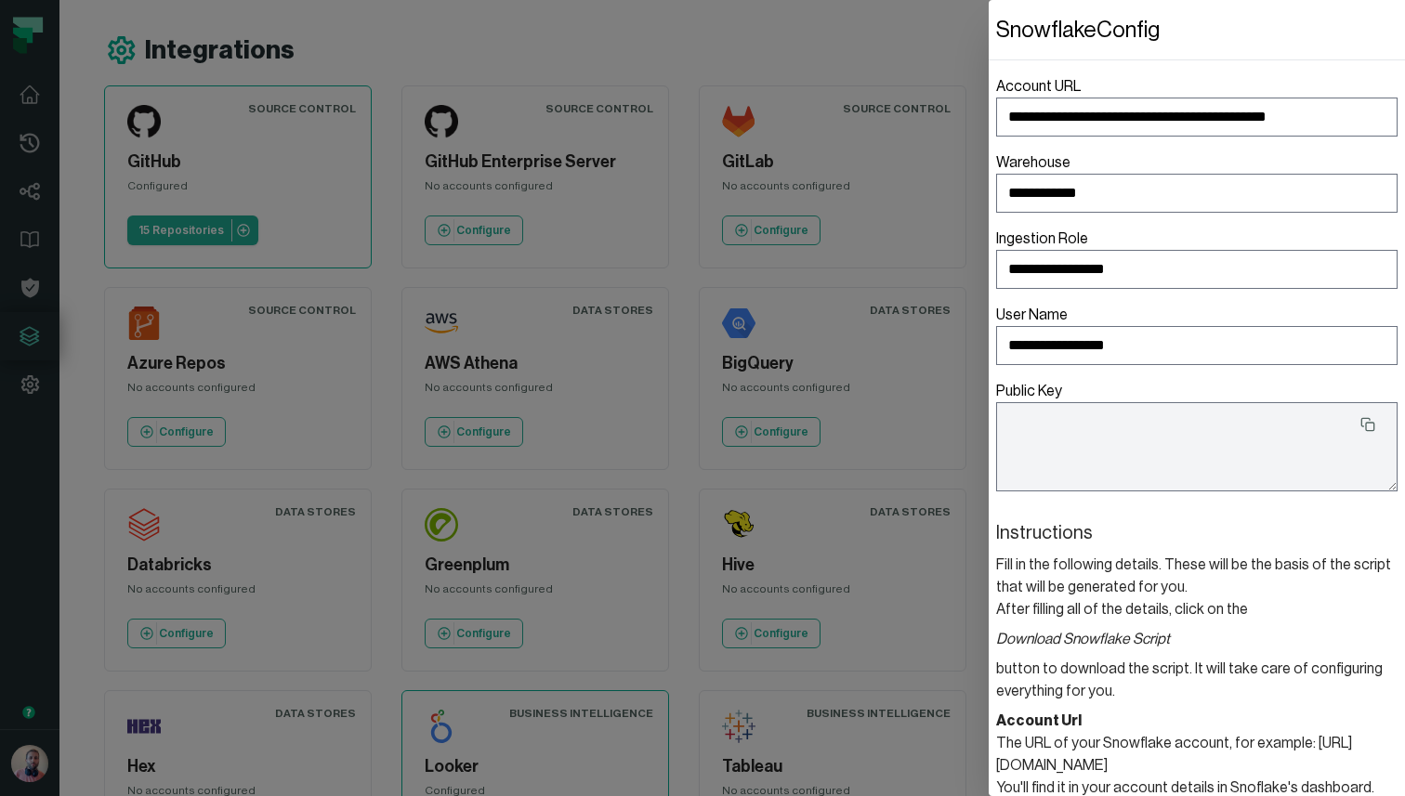
type textarea "**********"
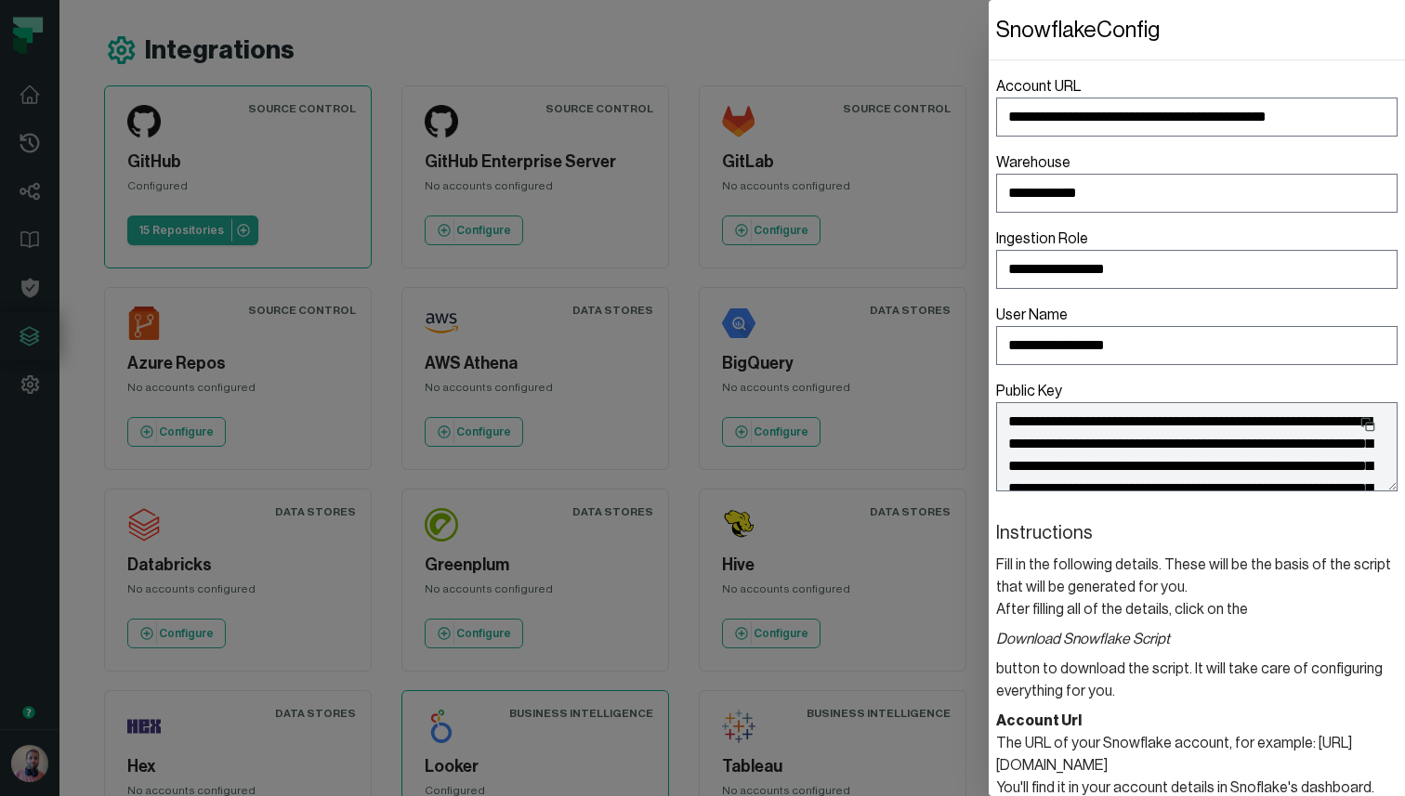
click at [989, 72] on dialog "**********" at bounding box center [1197, 398] width 416 height 796
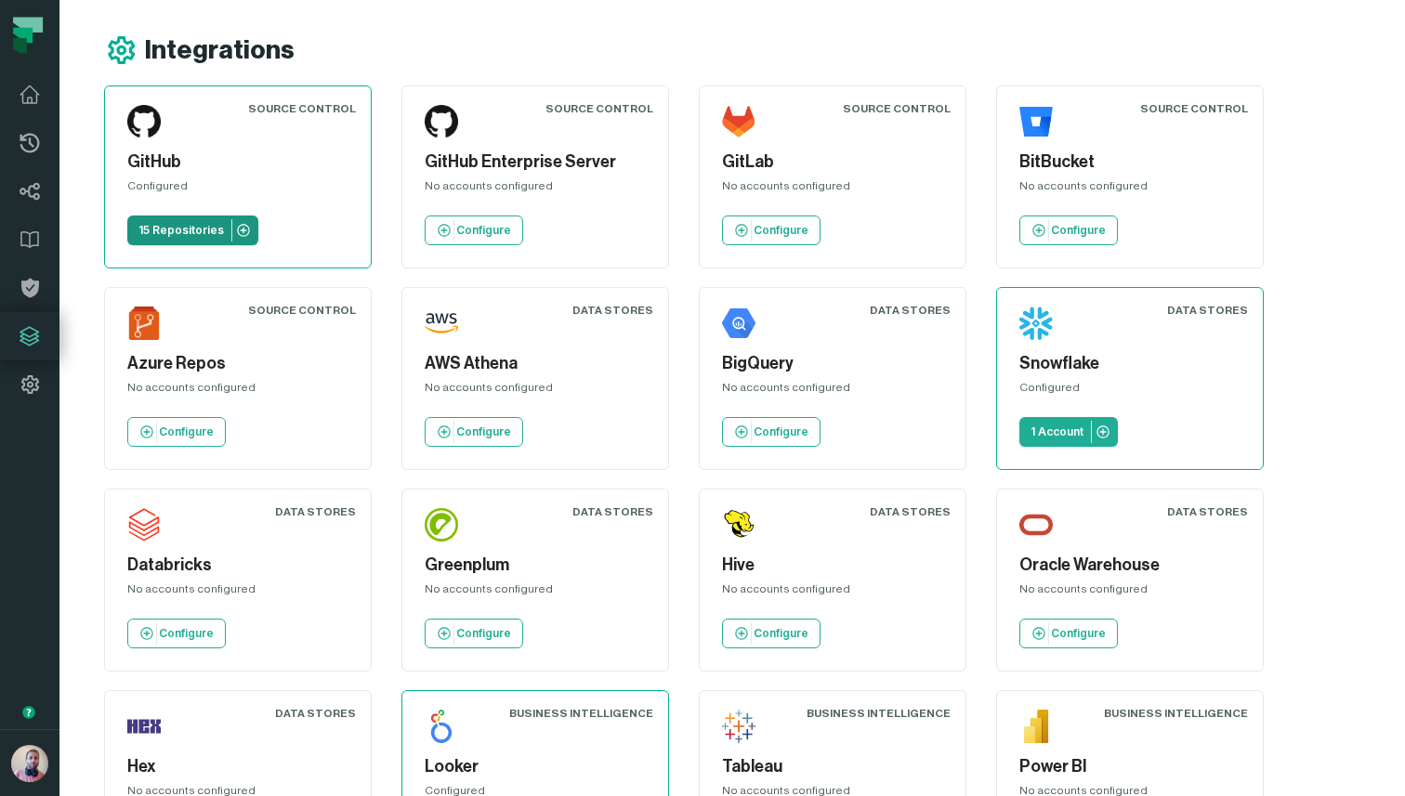
click at [185, 233] on p "15 Repositories" at bounding box center [181, 230] width 86 height 15
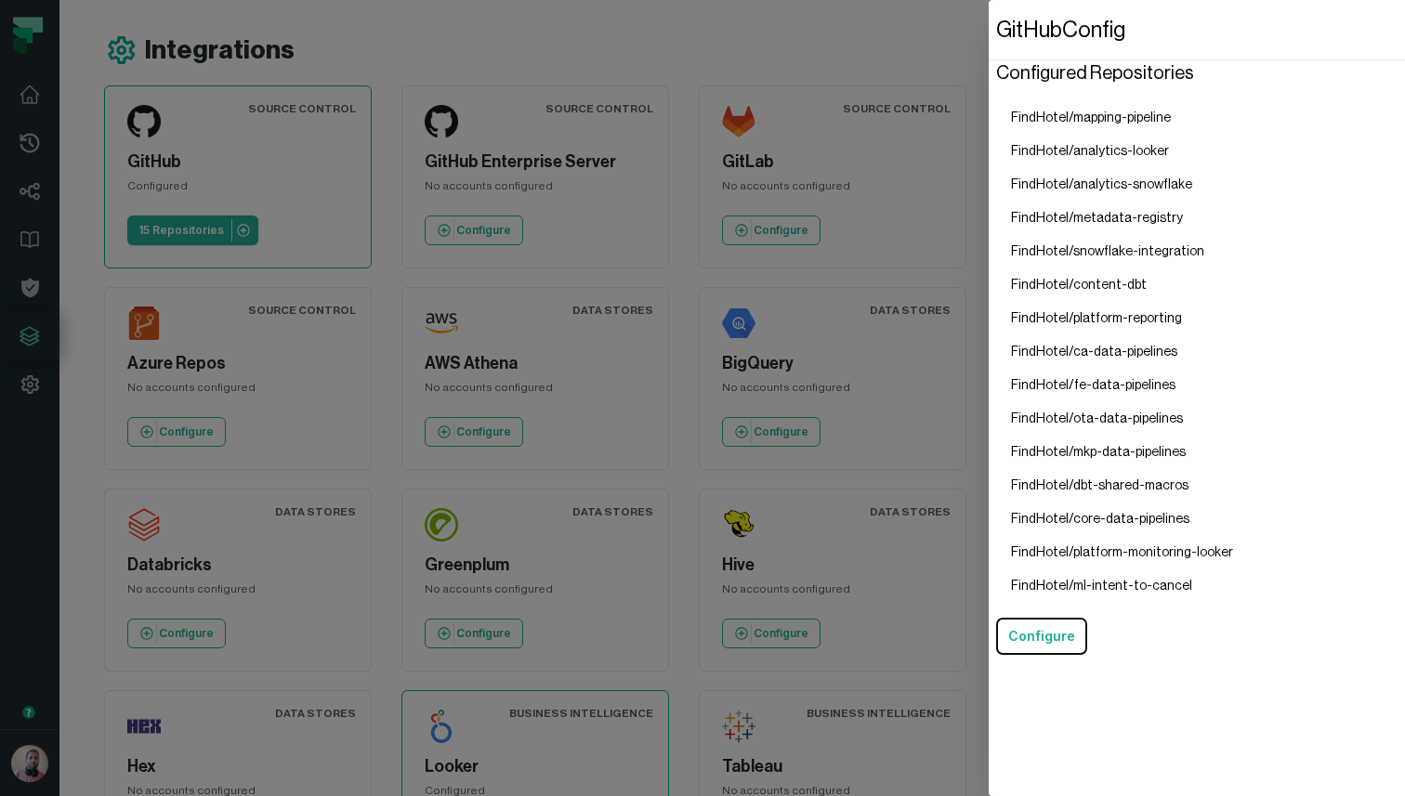
click at [1040, 115] on li "FindHotel/mapping-pipeline" at bounding box center [1122, 117] width 252 height 33
click at [989, 68] on dialog "GitHub Config Configured Repositories FindHotel/mapping-pipeline FindHotel/anal…" at bounding box center [1197, 398] width 416 height 796
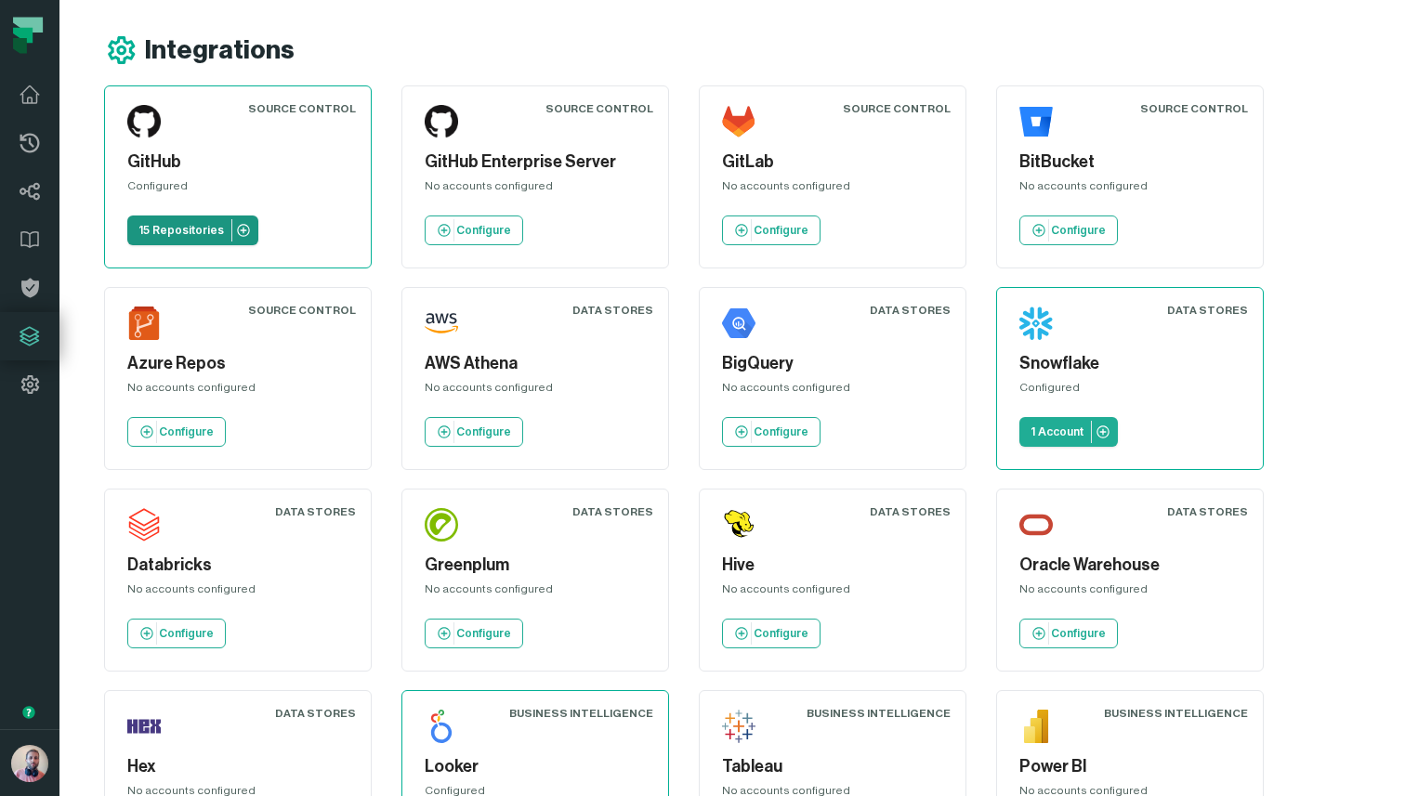
click at [167, 238] on link "15 Repositories" at bounding box center [192, 231] width 131 height 30
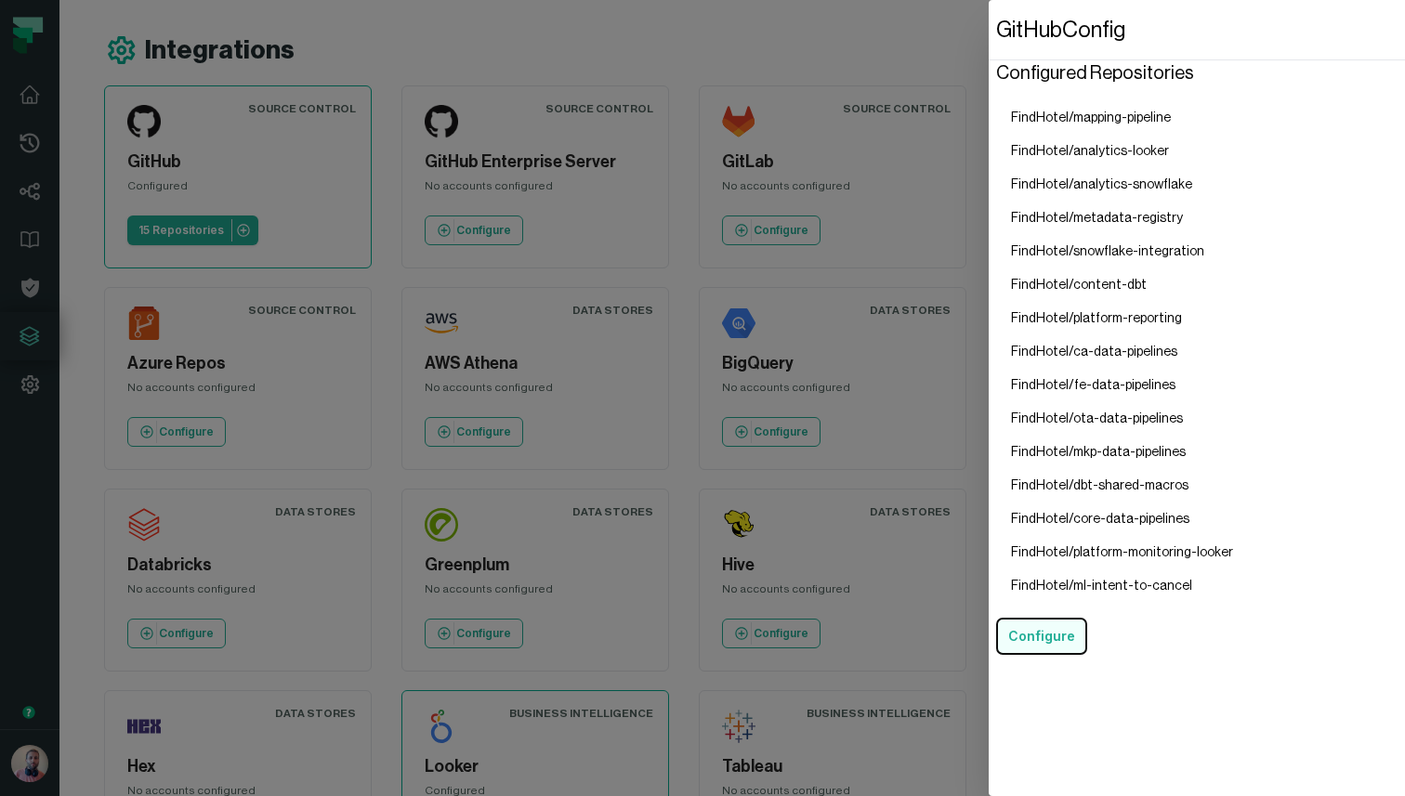
click at [1049, 641] on button "Configure" at bounding box center [1041, 636] width 91 height 37
click at [989, 31] on dialog "GitHub Config Configured Repositories FindHotel/mapping-pipeline FindHotel/anal…" at bounding box center [1197, 398] width 416 height 796
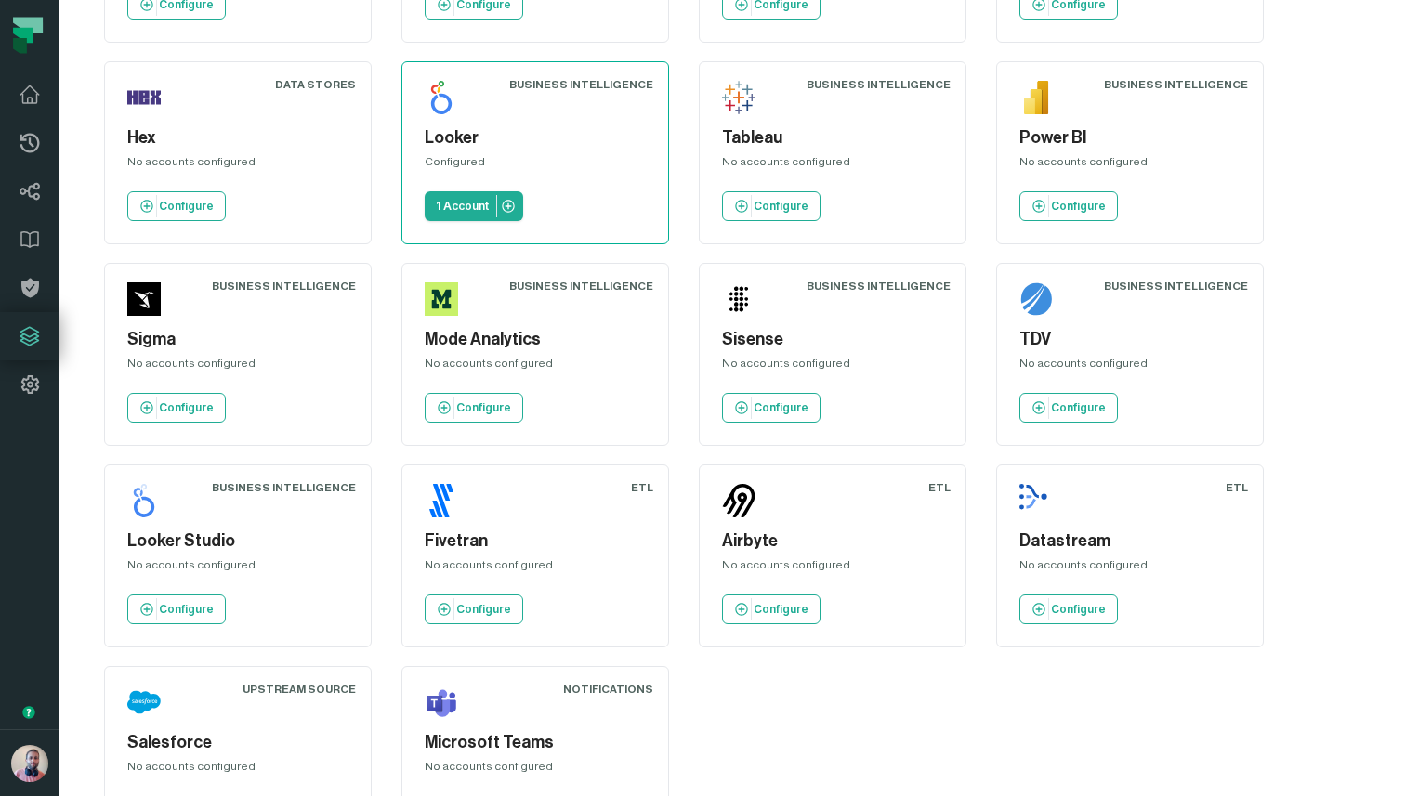
scroll to position [651, 0]
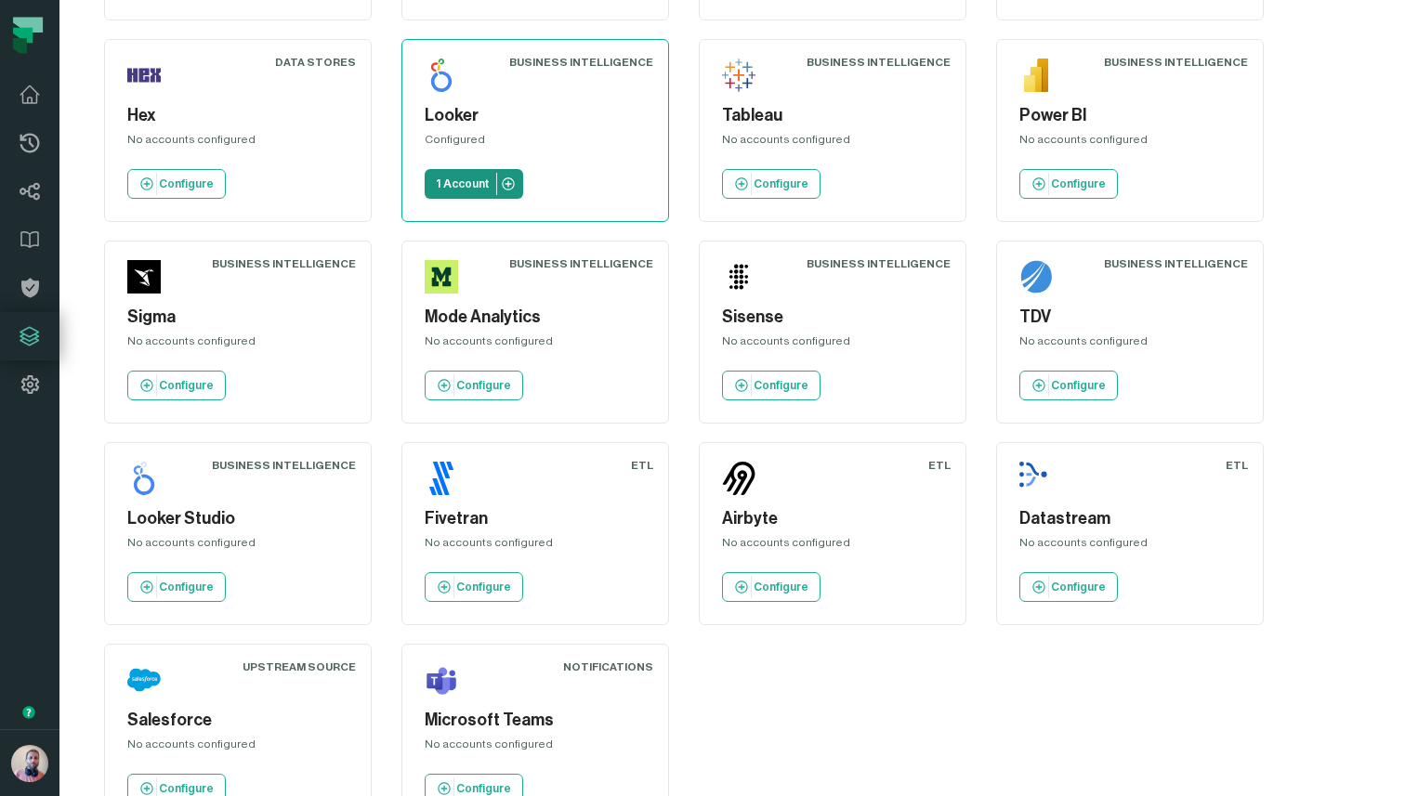
click at [450, 178] on p "1 Account" at bounding box center [462, 184] width 53 height 15
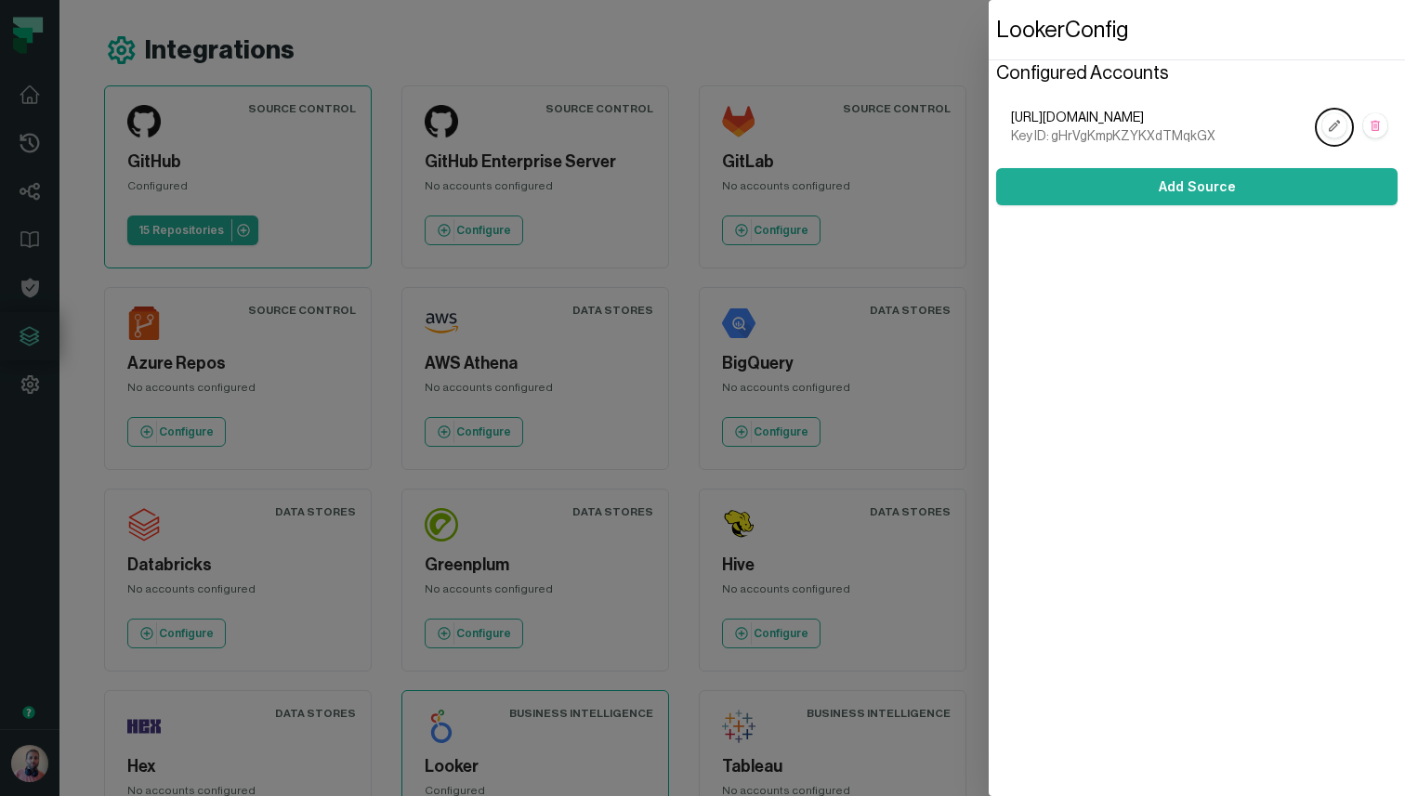
click at [1062, 137] on span "Key ID: gHrVgKmpKZYKXdTMqkGX" at bounding box center [1161, 136] width 301 height 19
click at [1059, 115] on span "[URL][DOMAIN_NAME]" at bounding box center [1161, 118] width 301 height 19
click at [989, 33] on dialog "Looker Config Configured Accounts [URL][DOMAIN_NAME] Key ID: gHrVgKmpKZYKXdTMqk…" at bounding box center [1197, 398] width 416 height 796
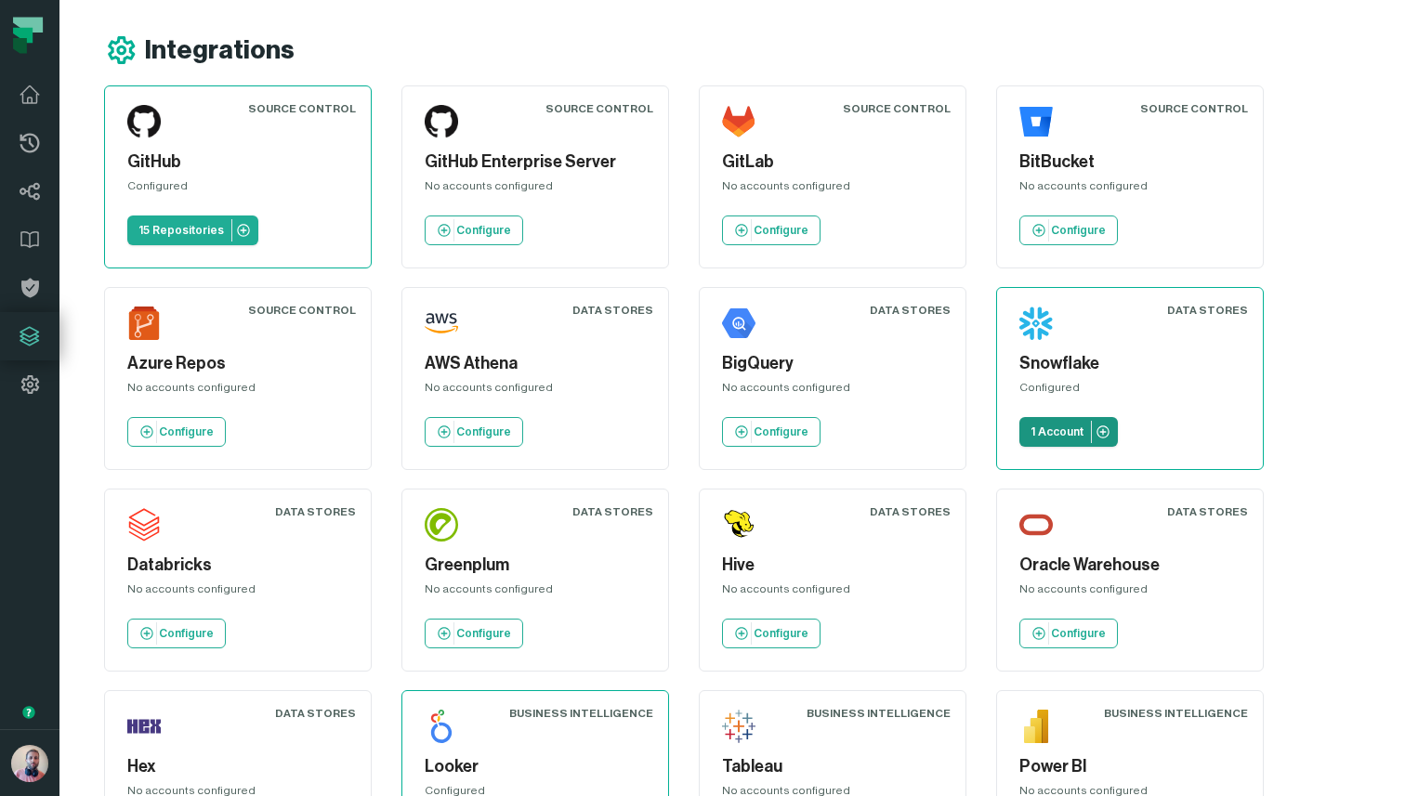
click at [1054, 432] on p "1 Account" at bounding box center [1057, 432] width 53 height 15
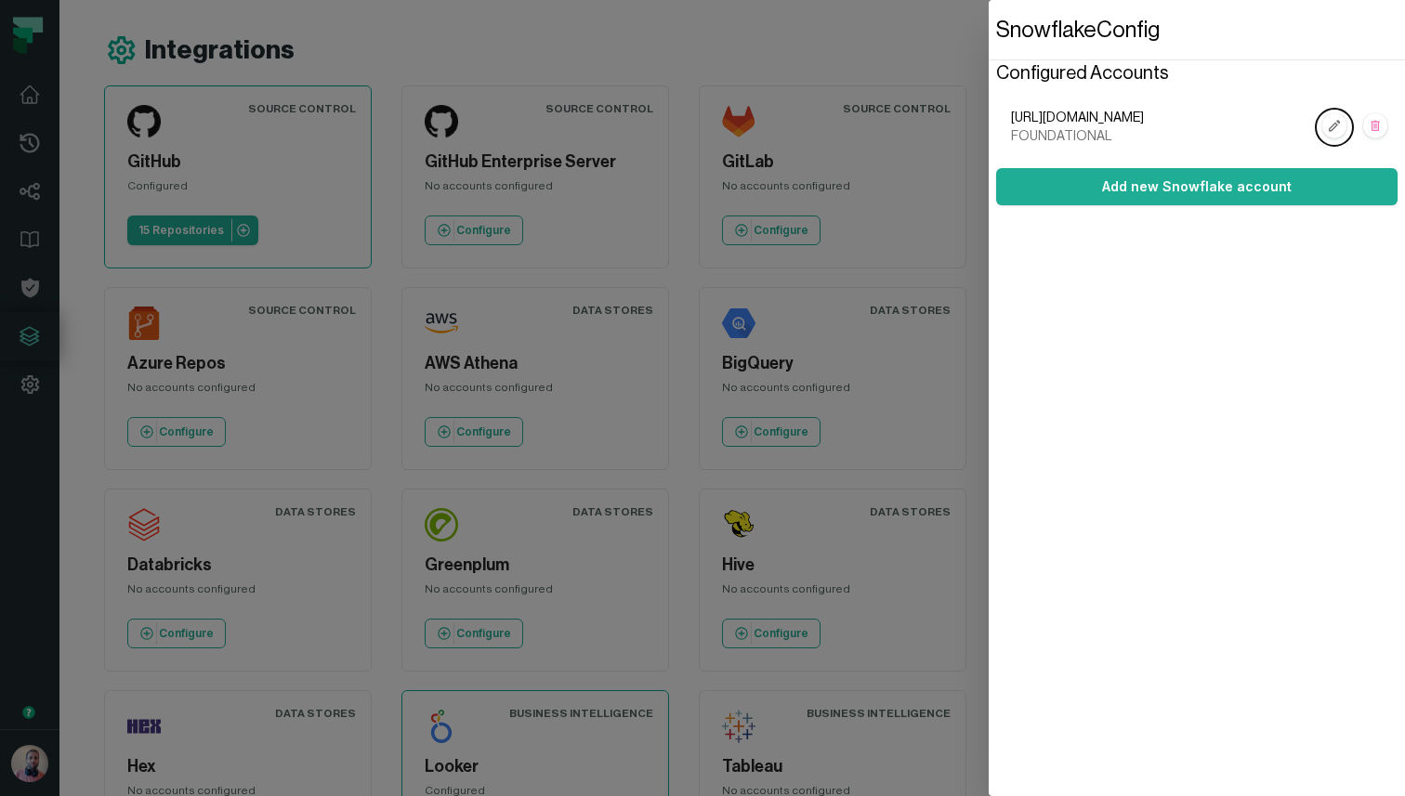
click at [1030, 138] on span "FOUNDATIONAL" at bounding box center [1161, 136] width 301 height 19
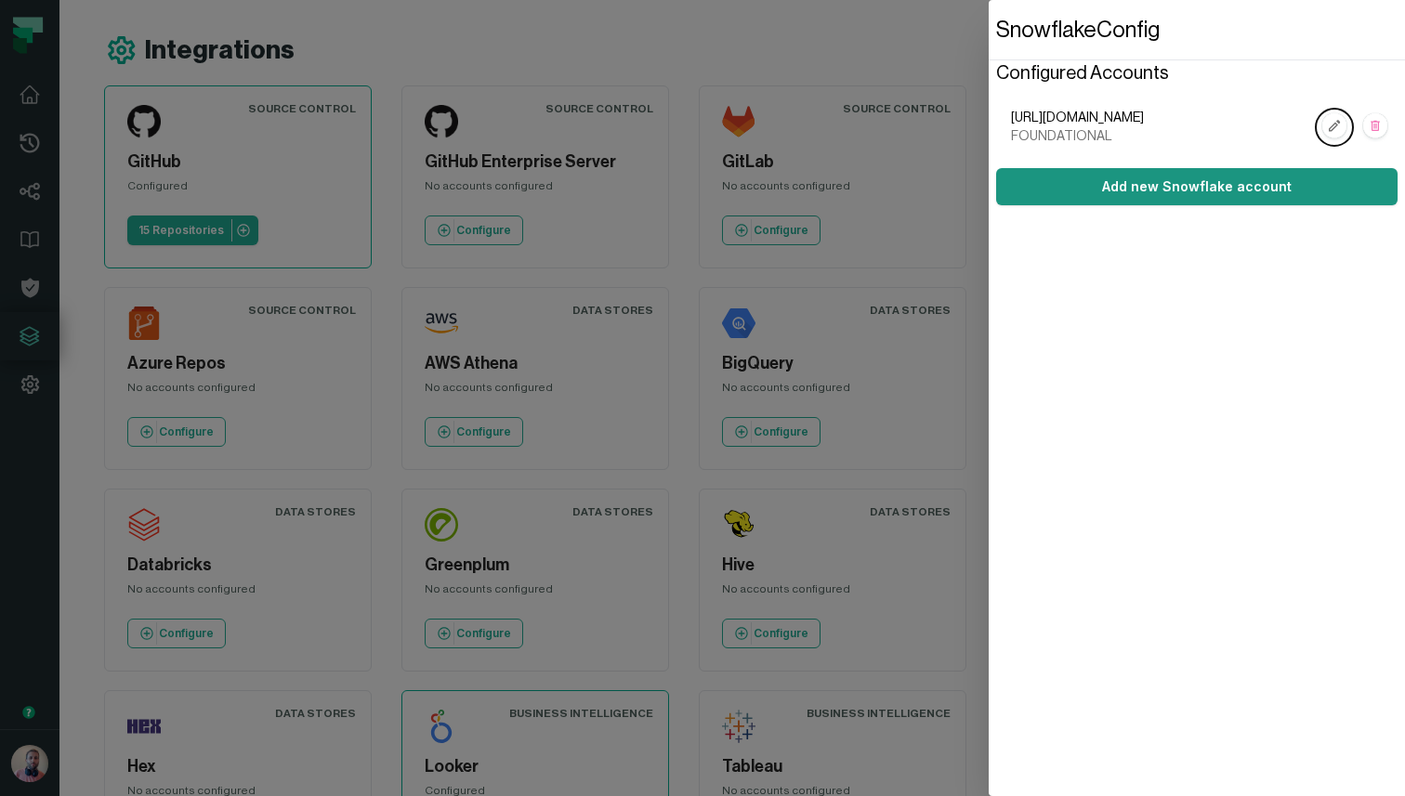
click at [1047, 190] on button "Add new Snowflake account" at bounding box center [1196, 186] width 401 height 37
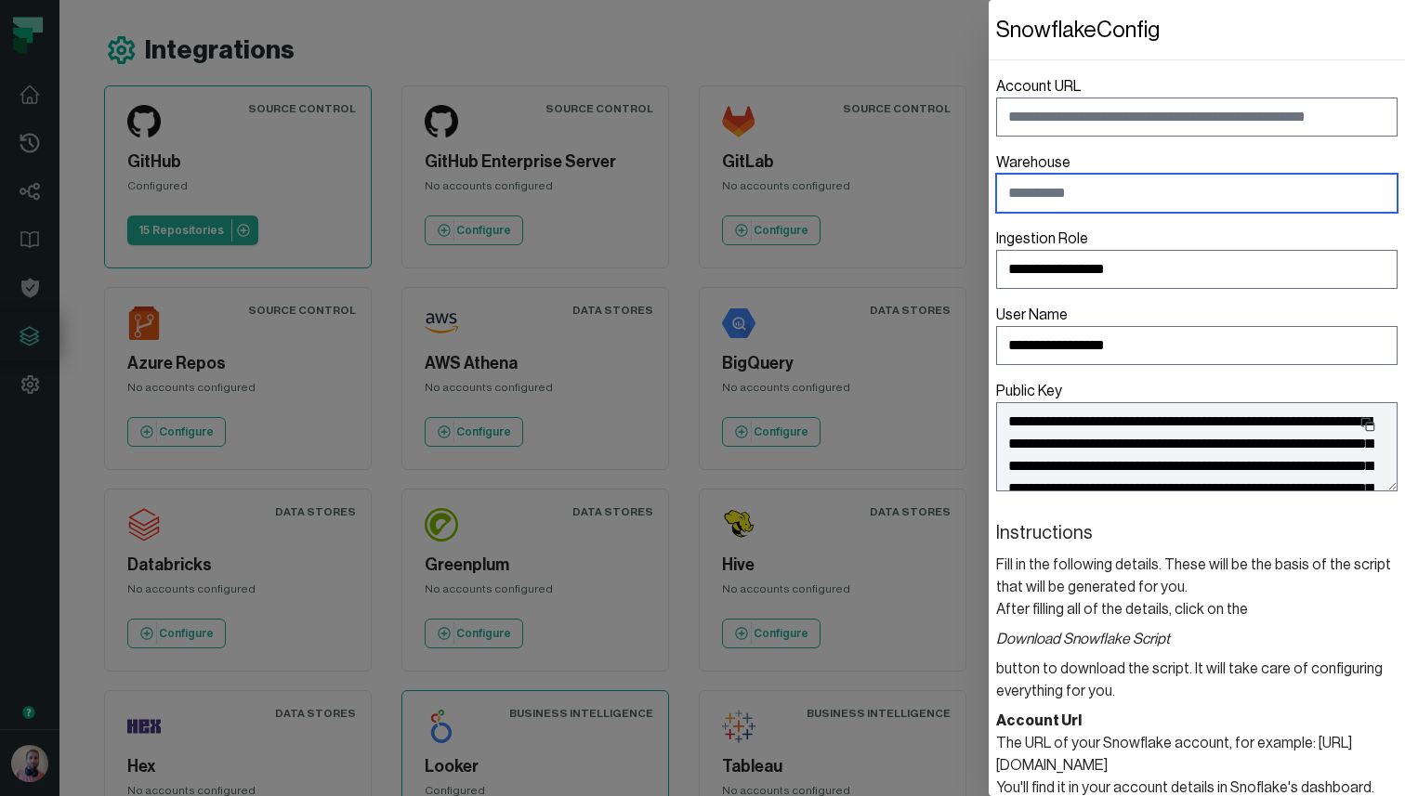
click at [1067, 190] on input "Warehouse" at bounding box center [1196, 193] width 401 height 39
click at [989, 64] on dialog "**********" at bounding box center [1197, 398] width 416 height 796
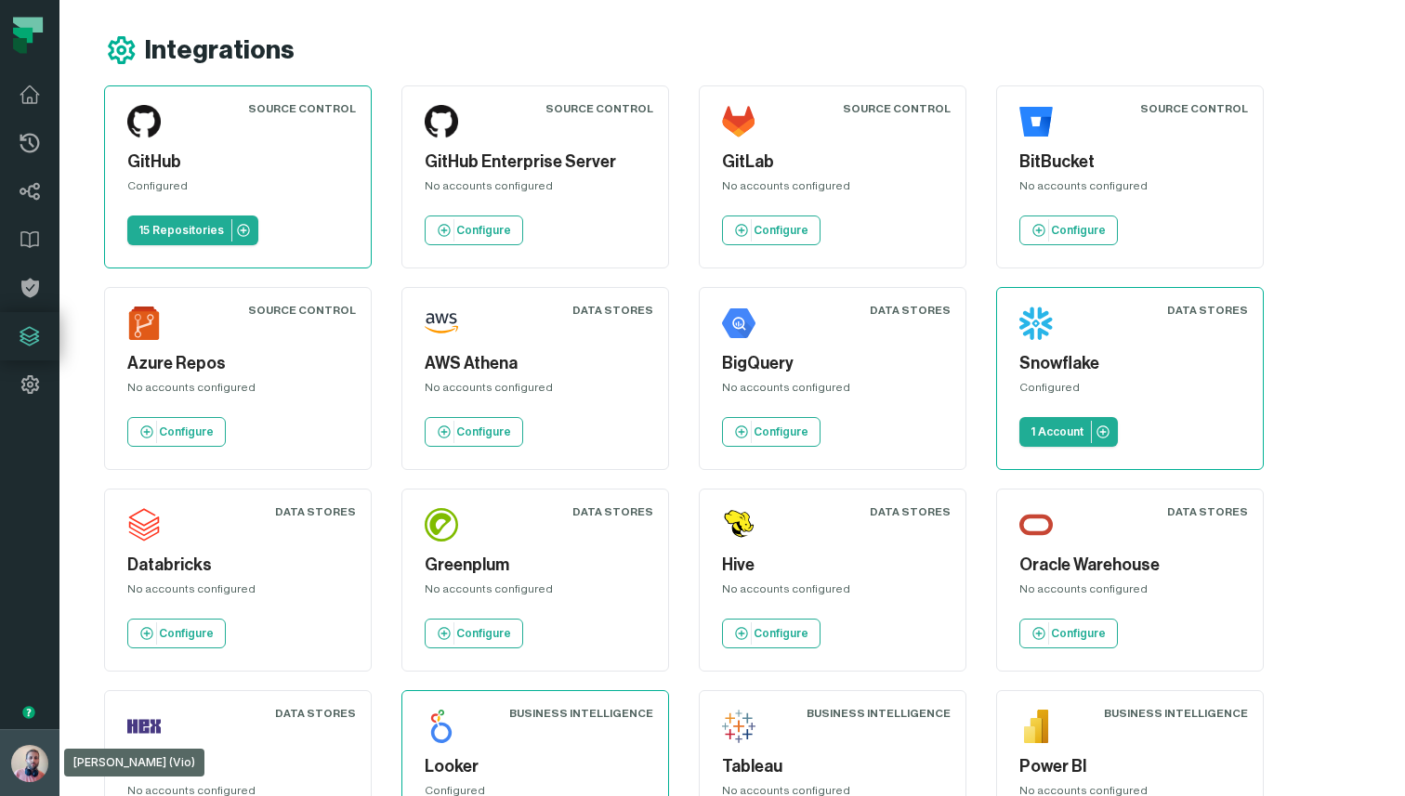
click at [25, 753] on img "button" at bounding box center [29, 763] width 37 height 37
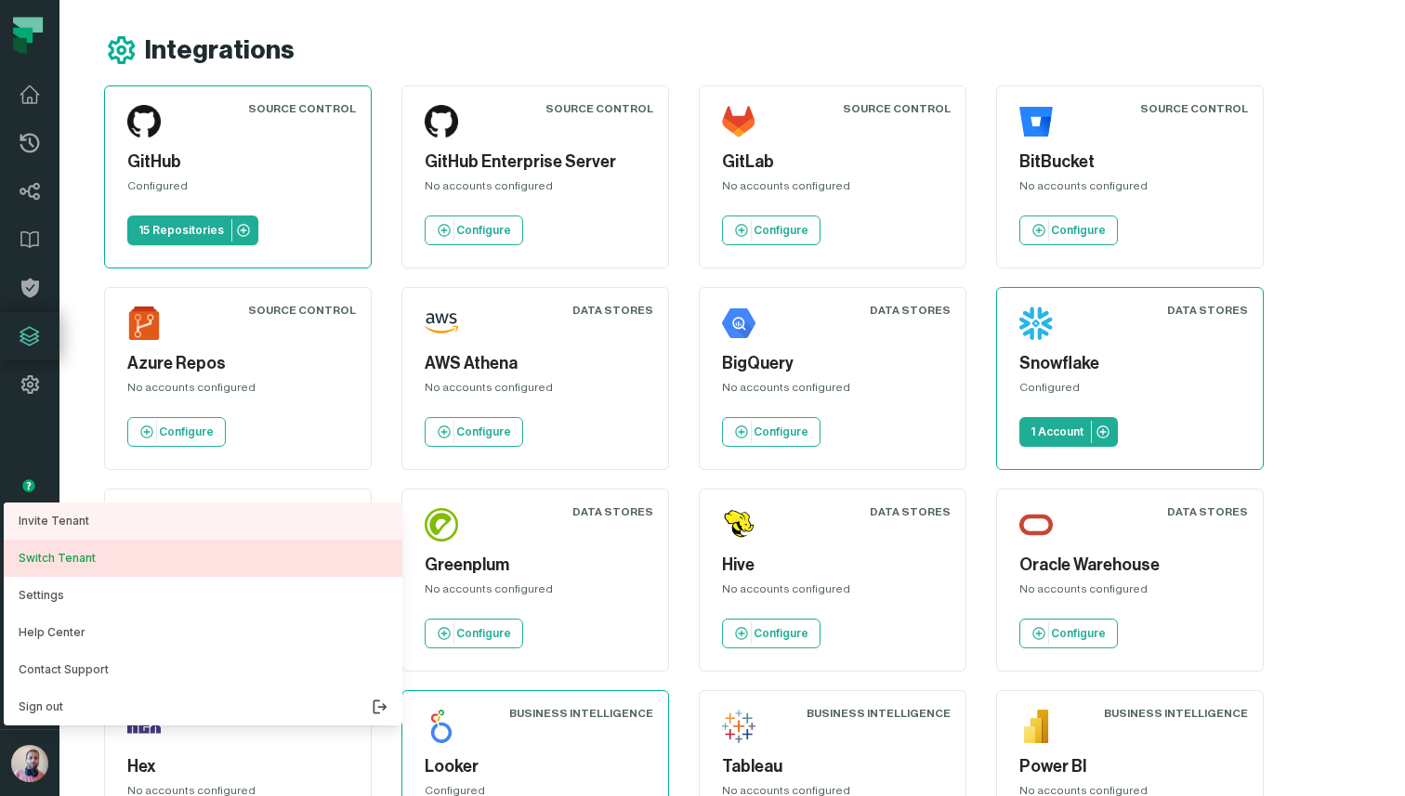
click at [54, 555] on button "Switch Tenant" at bounding box center [203, 558] width 399 height 37
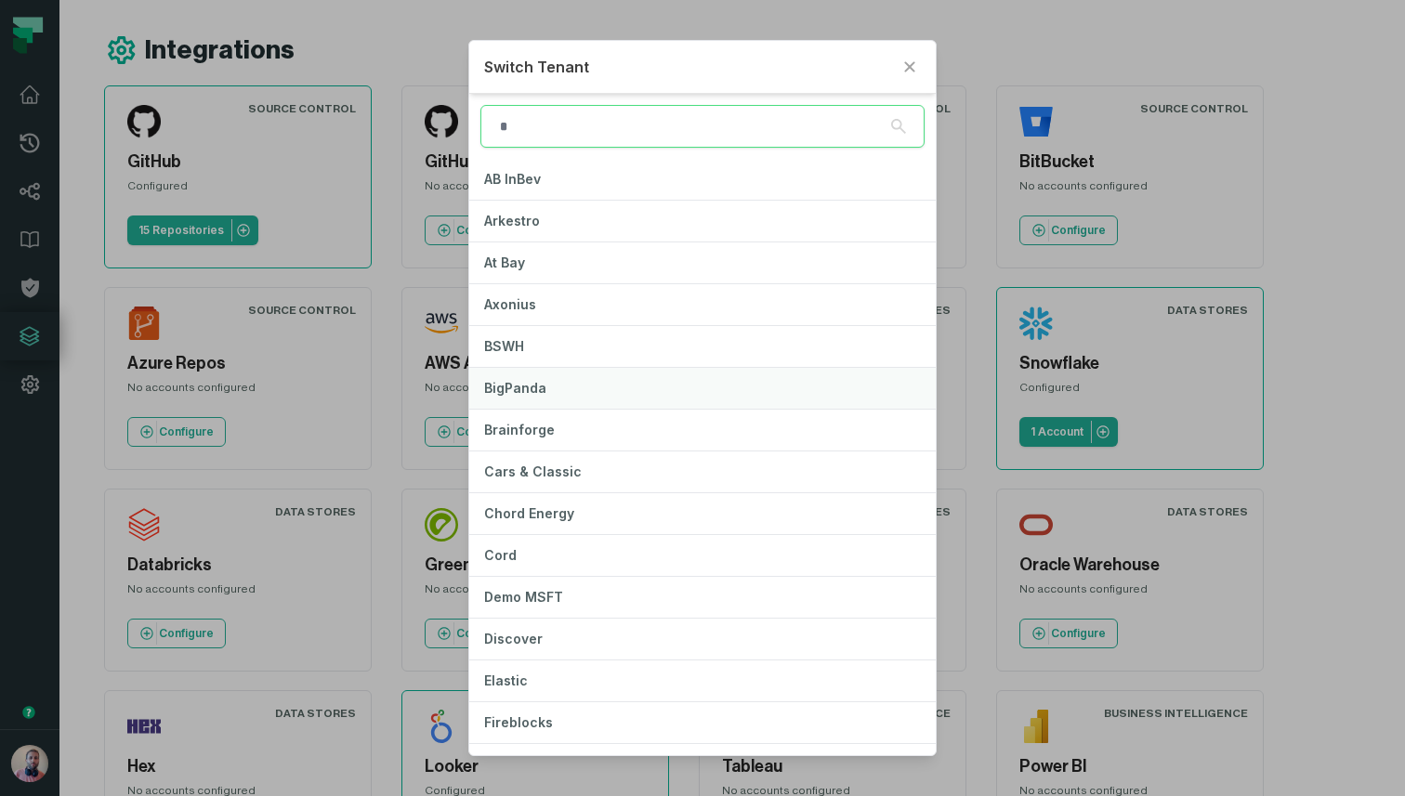
click at [531, 390] on span "BigPanda" at bounding box center [515, 388] width 62 height 16
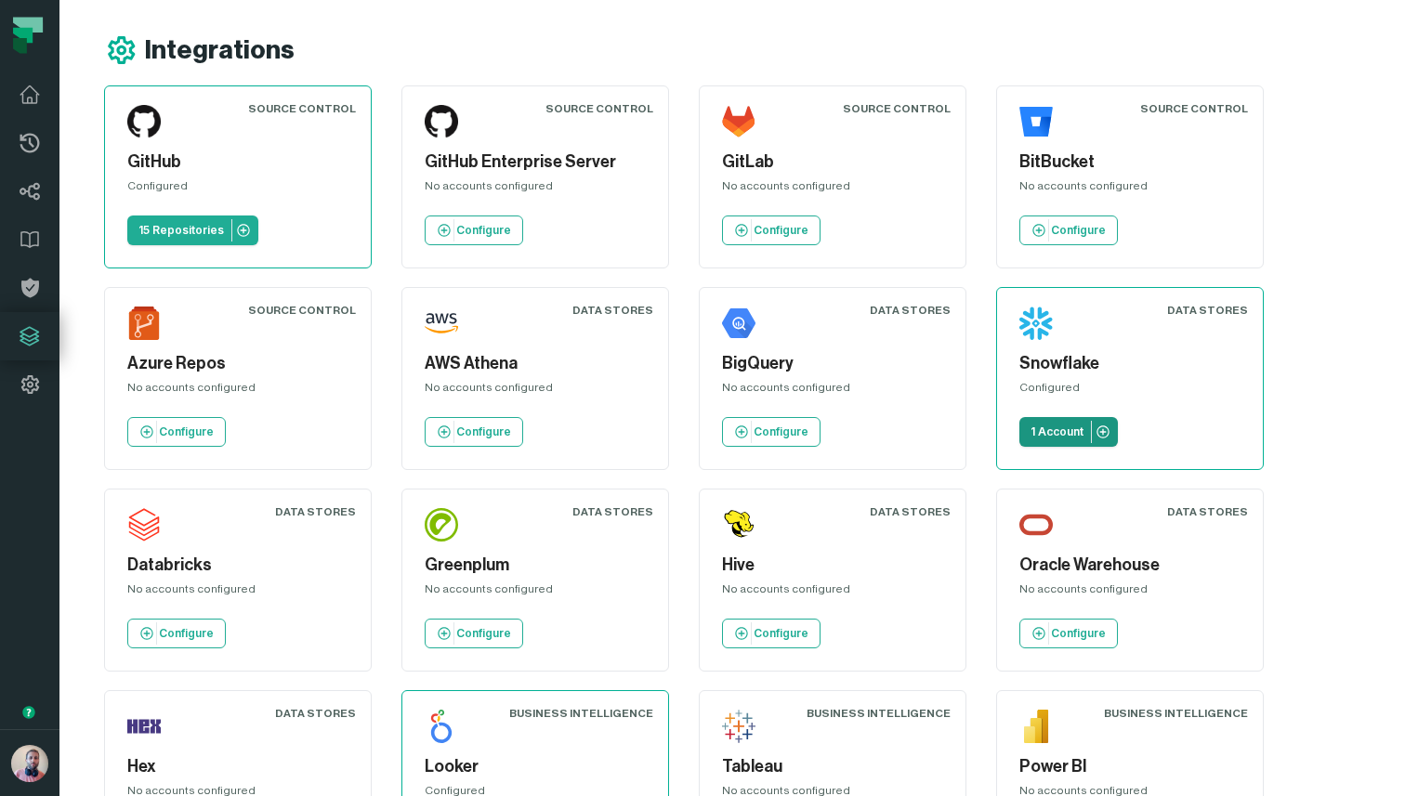
click at [1066, 436] on p "1 Account" at bounding box center [1057, 432] width 53 height 15
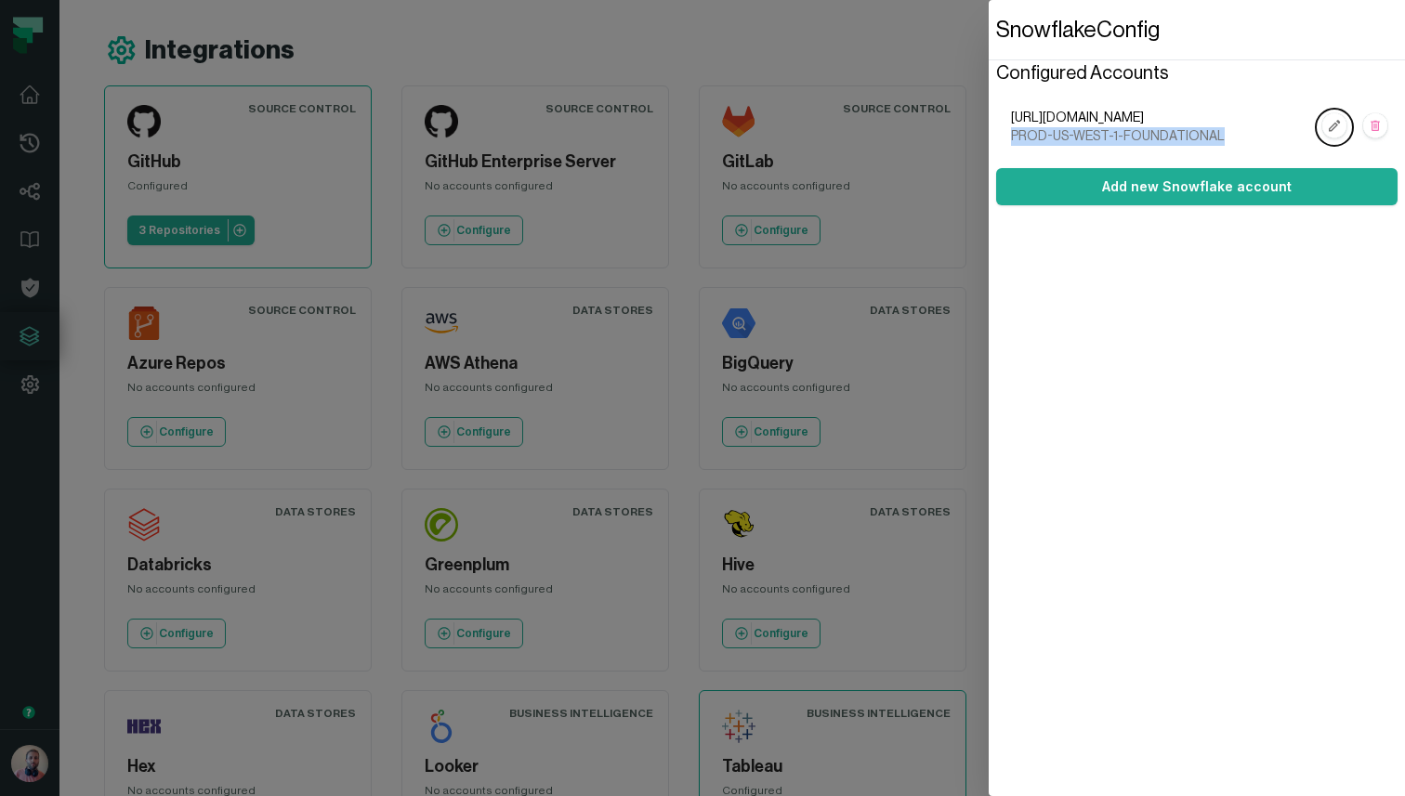
drag, startPoint x: 1216, startPoint y: 135, endPoint x: 1013, endPoint y: 142, distance: 202.7
click at [1013, 142] on span "PROD-US-WEST-1-FOUNDATIONAL" at bounding box center [1161, 136] width 301 height 19
copy span "PROD-US-WEST-1-FOUNDATIONAL"
drag, startPoint x: 1247, startPoint y: 116, endPoint x: 1008, endPoint y: 122, distance: 238.9
click at [1008, 122] on ol "[URL][DOMAIN_NAME] PROD-US-WEST-1-FOUNDATIONAL" at bounding box center [1196, 127] width 401 height 67
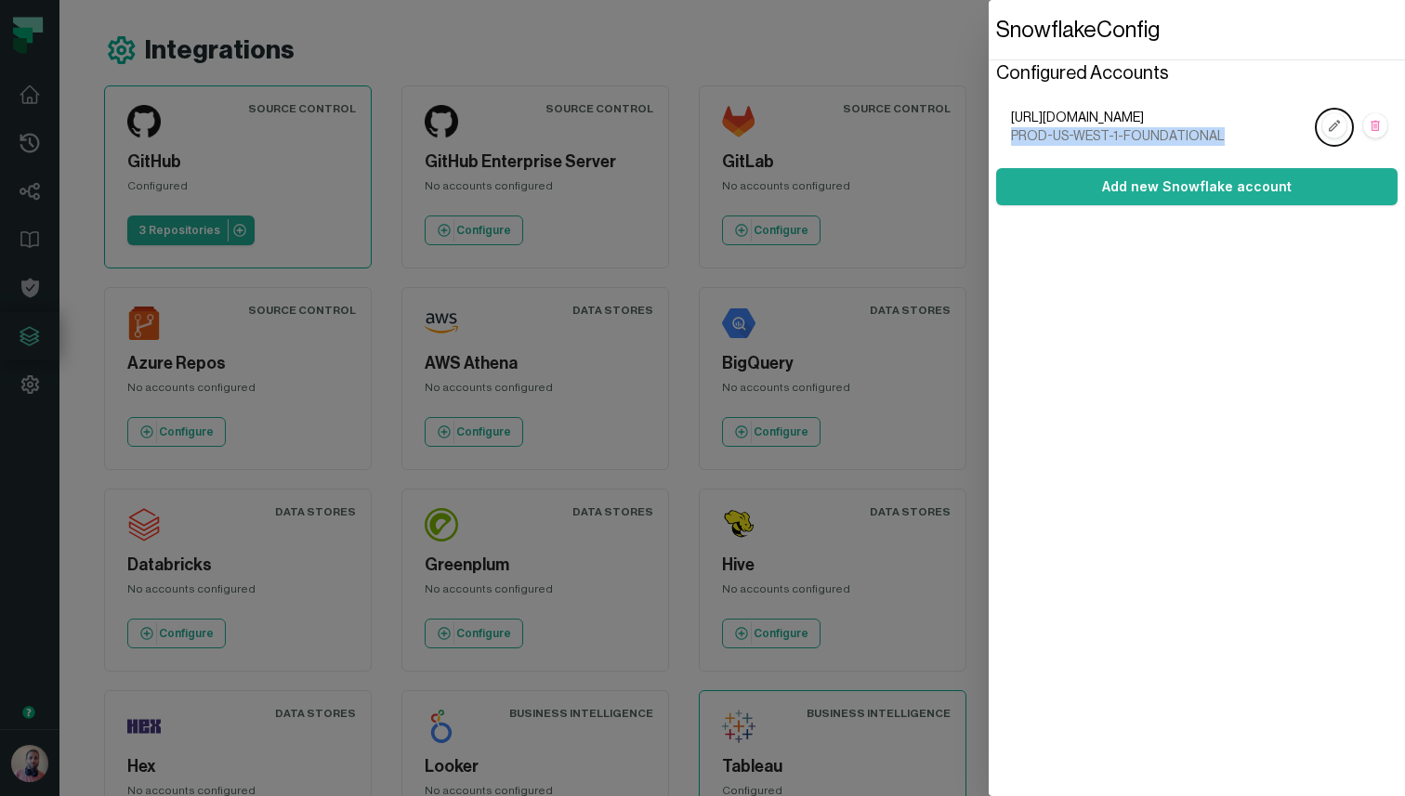
copy span "[URL][DOMAIN_NAME]"
